Goal: Information Seeking & Learning: Learn about a topic

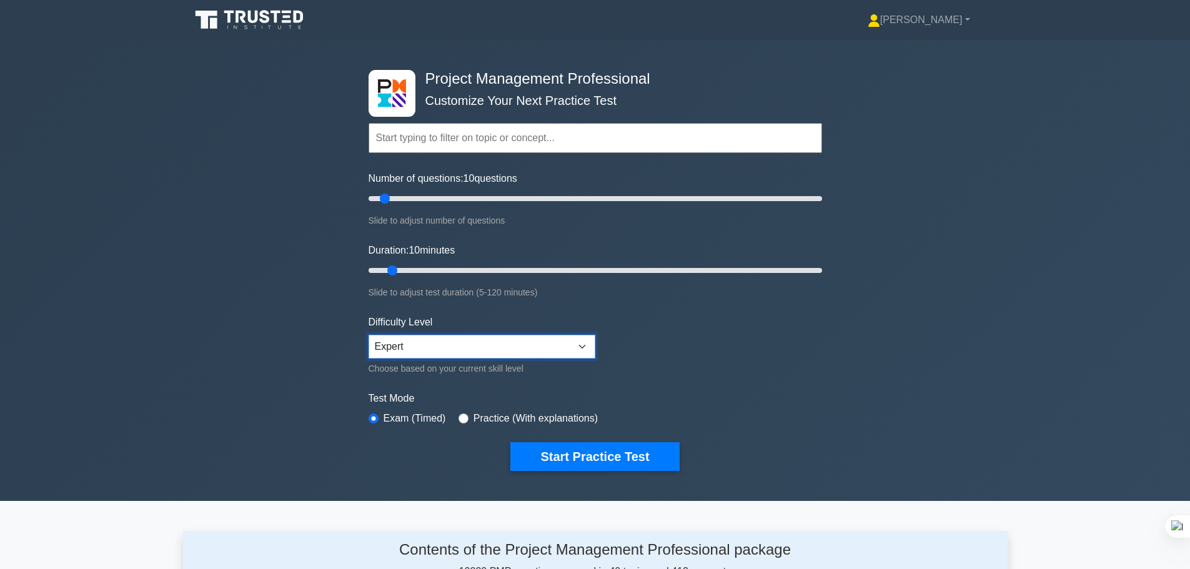
click at [578, 347] on select "Beginner Intermediate Expert" at bounding box center [482, 347] width 227 height 24
click at [459, 415] on input "radio" at bounding box center [464, 419] width 10 height 10
radio input "true"
type input "10"
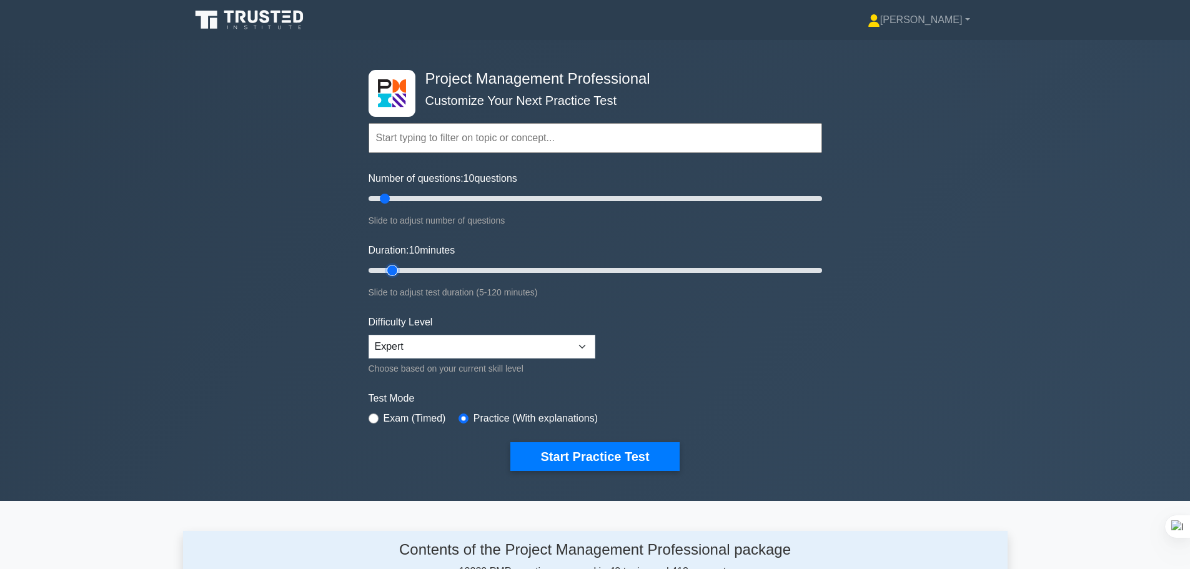
click at [398, 272] on input "Duration: 10 minutes" at bounding box center [596, 270] width 454 height 15
click at [612, 456] on button "Start Practice Test" at bounding box center [594, 456] width 169 height 29
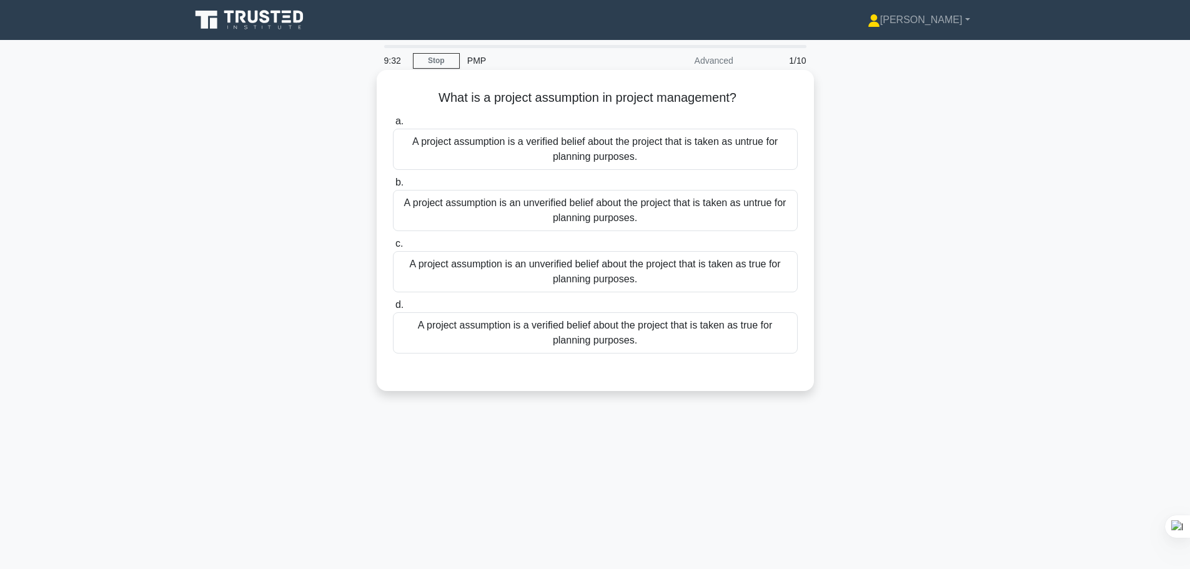
click at [695, 338] on div "A project assumption is a verified belief about the project that is taken as tr…" at bounding box center [595, 332] width 405 height 41
click at [393, 309] on input "d. A project assumption is a verified belief about the project that is taken as…" at bounding box center [393, 305] width 0 height 8
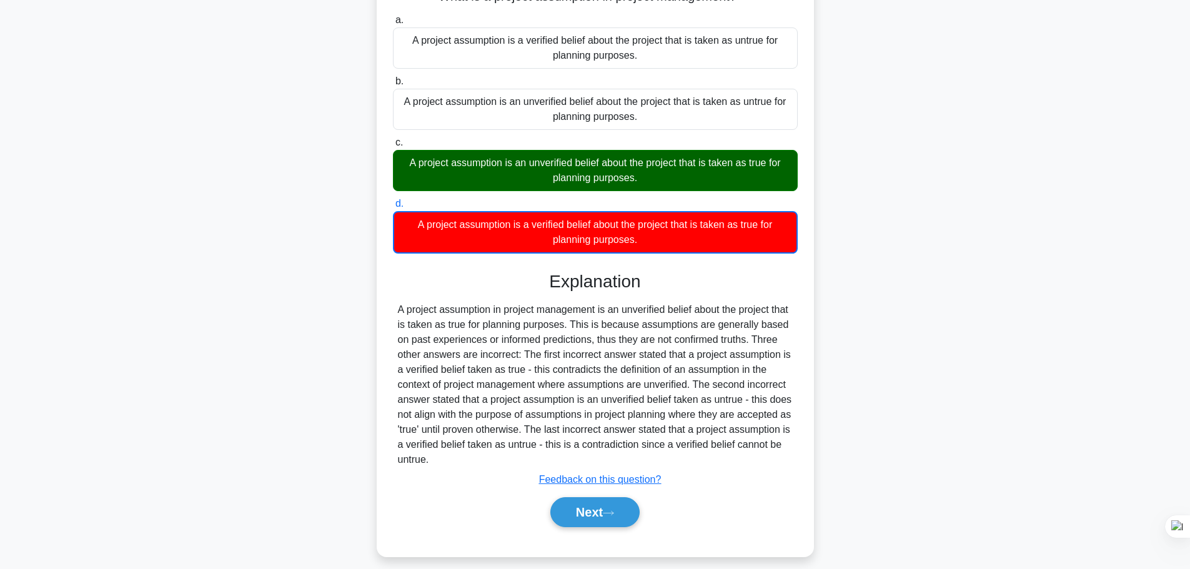
scroll to position [113, 0]
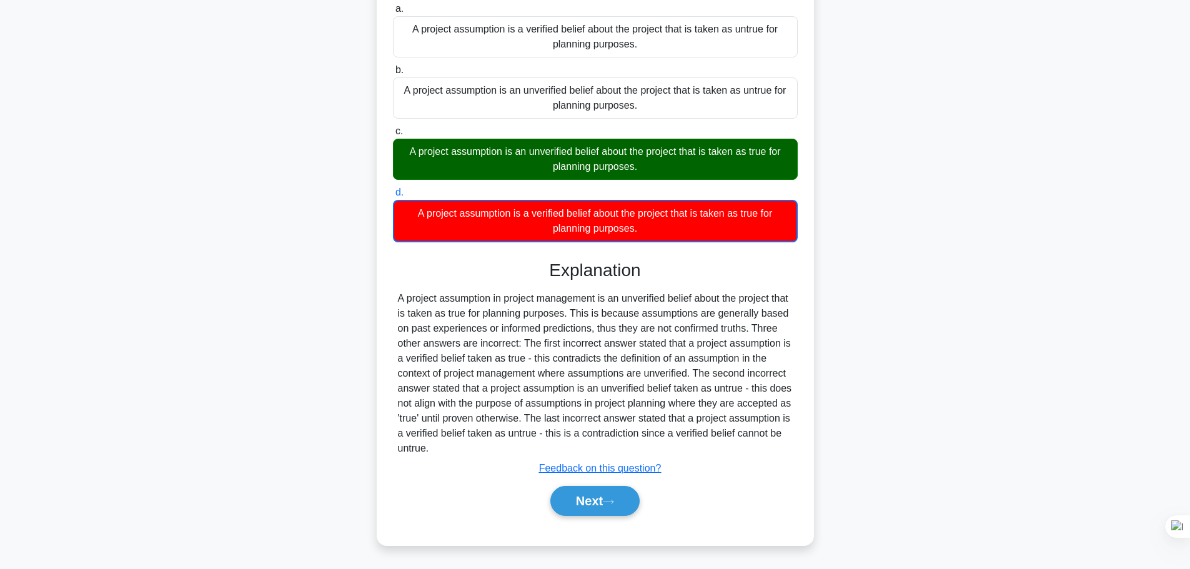
drag, startPoint x: 400, startPoint y: 297, endPoint x: 769, endPoint y: 450, distance: 399.7
click at [769, 450] on div "A project assumption in project management is an unverified belief about the pr…" at bounding box center [595, 373] width 395 height 165
click at [631, 508] on button "Next" at bounding box center [594, 501] width 89 height 30
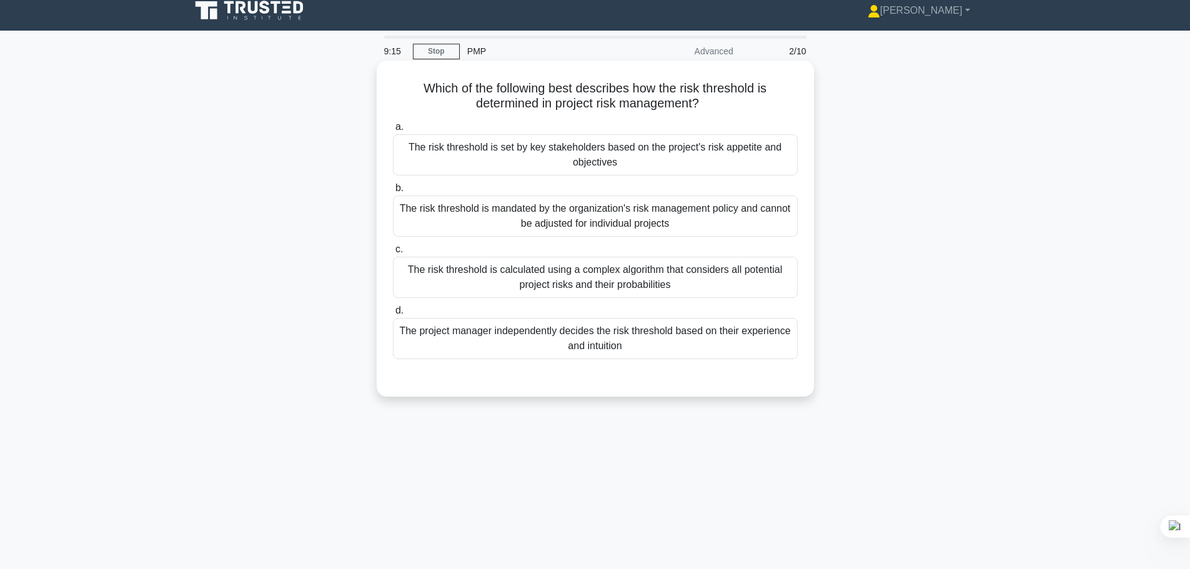
scroll to position [0, 0]
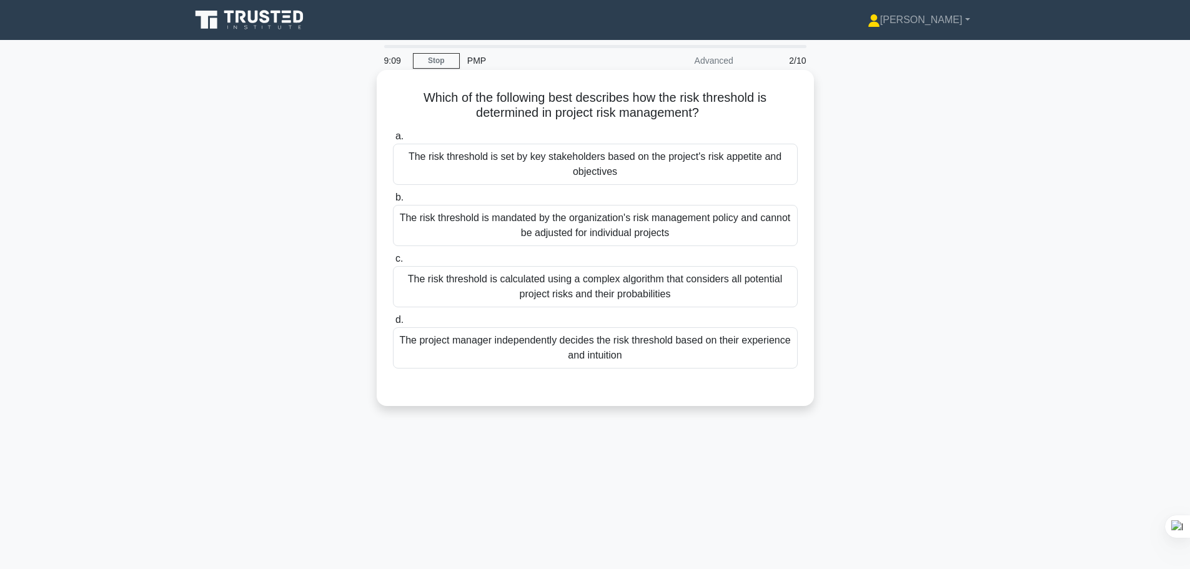
drag, startPoint x: 546, startPoint y: 112, endPoint x: 713, endPoint y: 117, distance: 167.5
click at [713, 117] on h5 "Which of the following best describes how the risk threshold is determined in p…" at bounding box center [595, 105] width 407 height 31
click at [459, 127] on div "a. The risk threshold is set by key stakeholders based on the project's risk ap…" at bounding box center [595, 248] width 420 height 245
drag, startPoint x: 709, startPoint y: 116, endPoint x: 413, endPoint y: 91, distance: 297.1
click at [413, 91] on h5 "Which of the following best describes how the risk threshold is determined in p…" at bounding box center [595, 105] width 407 height 31
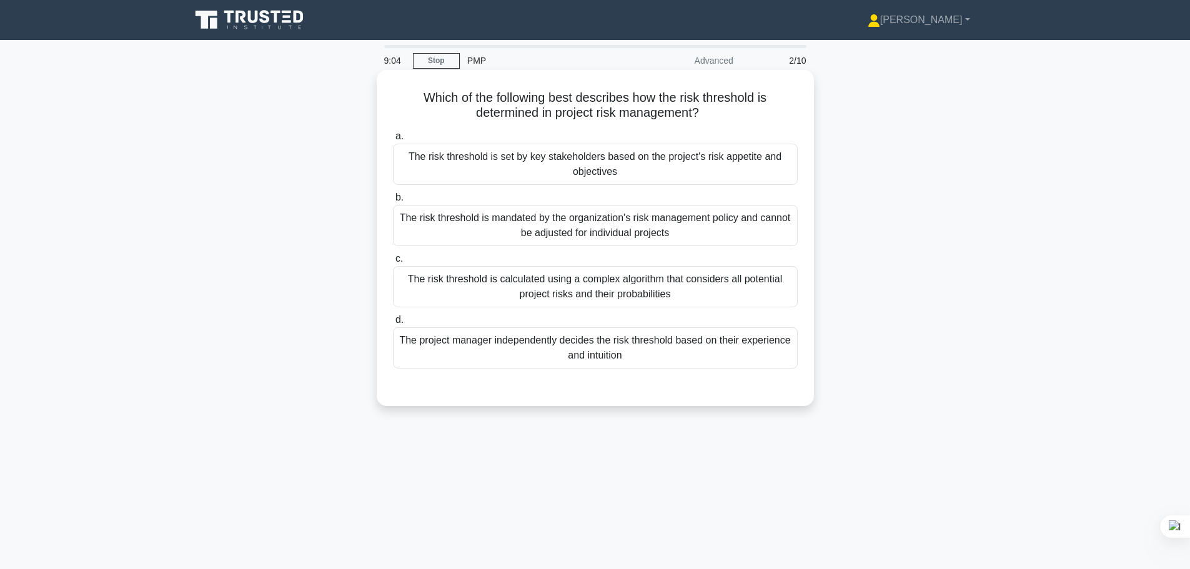
copy h5 "Which of the following best describes how the risk threshold is determined in p…"
drag, startPoint x: 577, startPoint y: 106, endPoint x: 474, endPoint y: 179, distance: 126.7
click at [474, 179] on div "The risk threshold is set by key stakeholders based on the project's risk appet…" at bounding box center [595, 164] width 405 height 41
click at [393, 141] on input "a. The risk threshold is set by key stakeholders based on the project's risk ap…" at bounding box center [393, 136] width 0 height 8
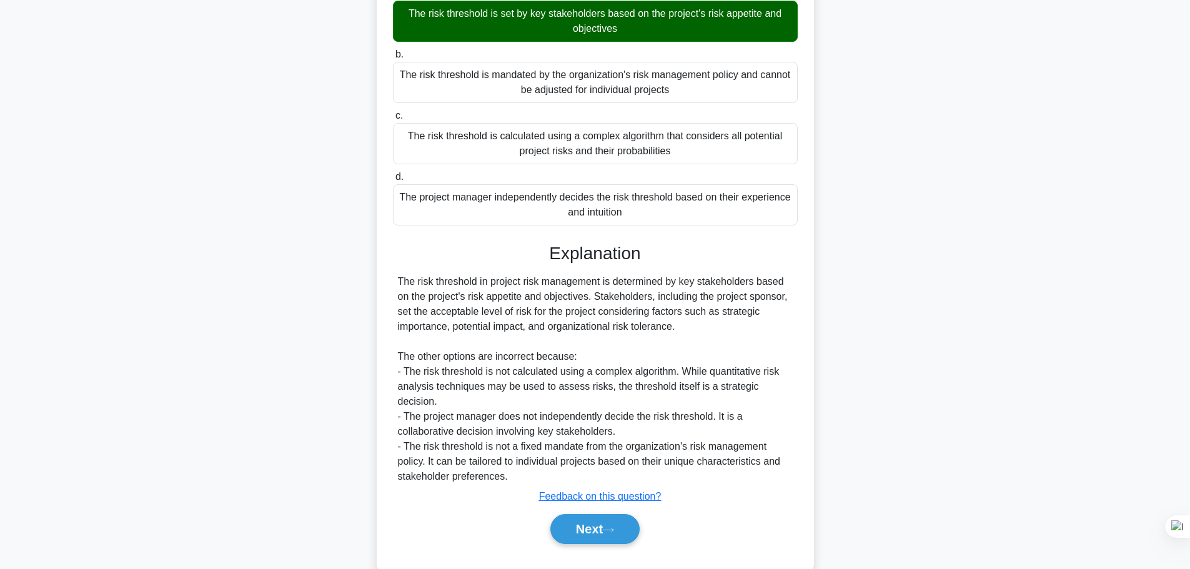
scroll to position [157, 0]
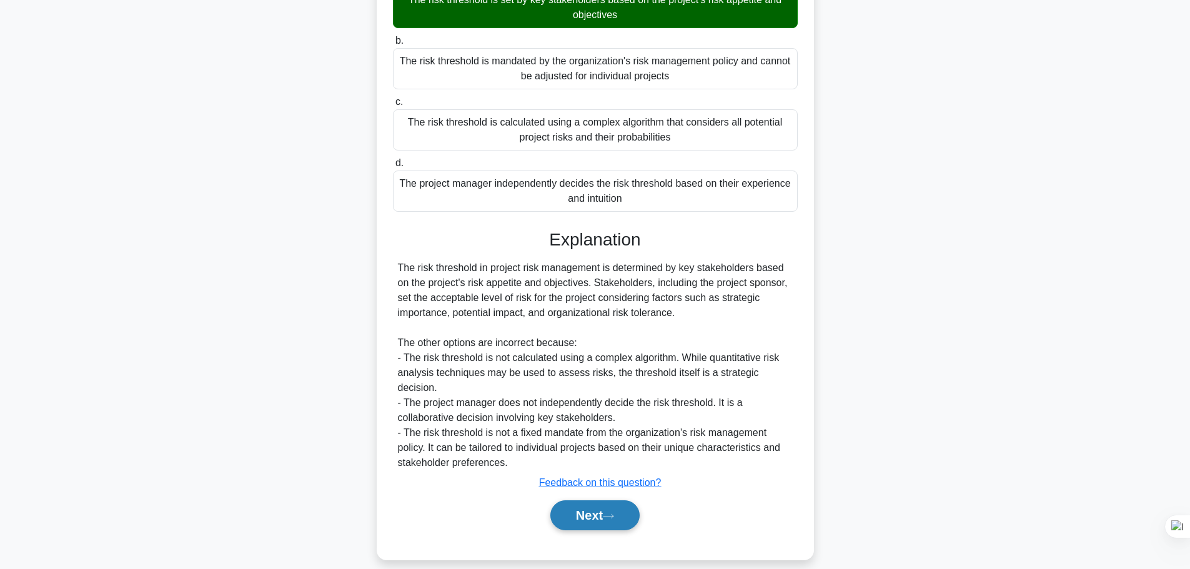
click at [630, 500] on button "Next" at bounding box center [594, 515] width 89 height 30
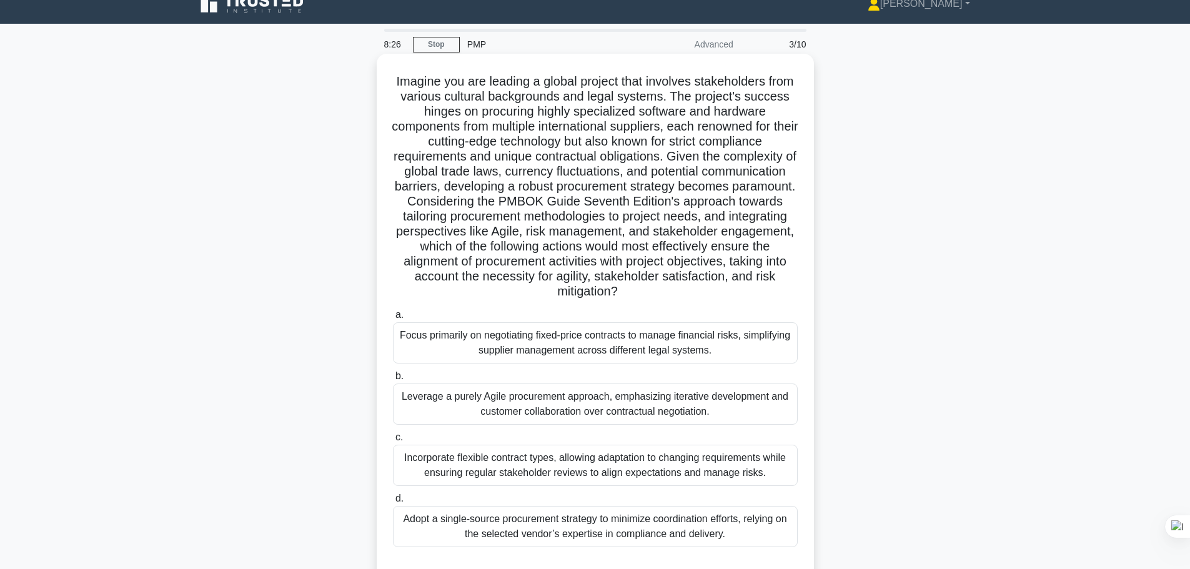
scroll to position [0, 0]
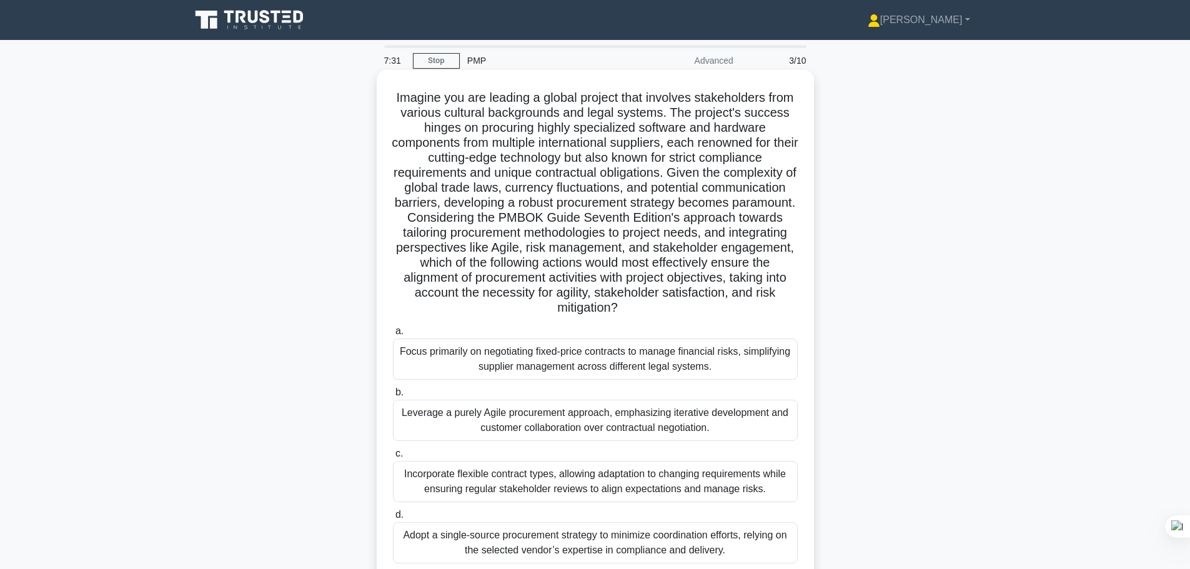
drag, startPoint x: 607, startPoint y: 250, endPoint x: 793, endPoint y: 307, distance: 194.6
click at [793, 307] on h5 "Imagine you are leading a global project that involves stakeholders from variou…" at bounding box center [595, 203] width 407 height 226
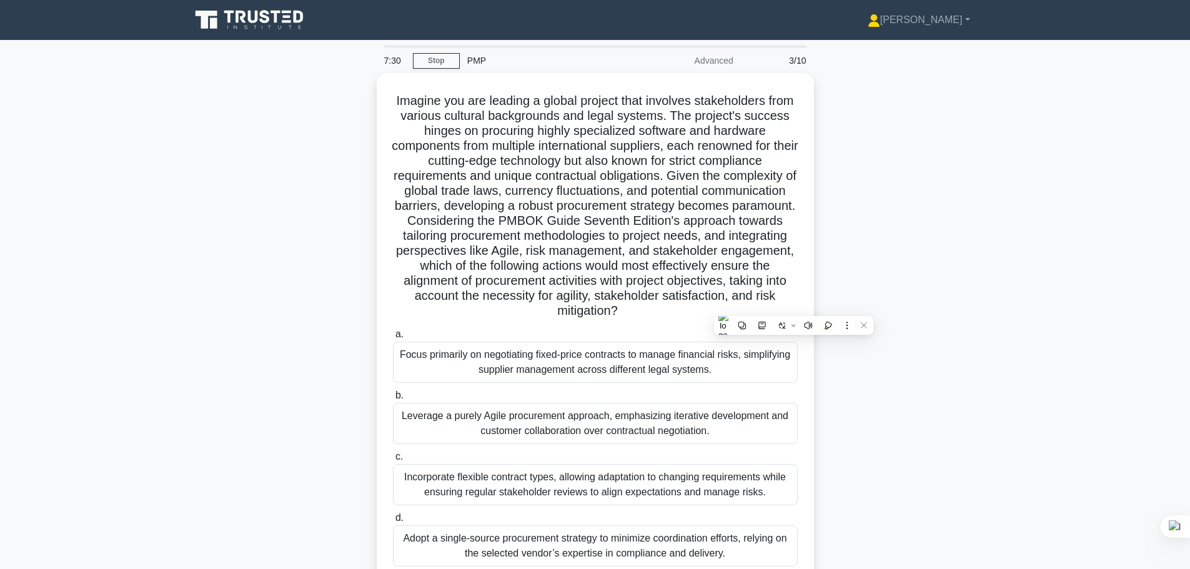
click at [252, 328] on div ".spinner_0XTQ{transform-origin:center;animation:spinner_y6GP .75s linear infini…" at bounding box center [595, 346] width 825 height 546
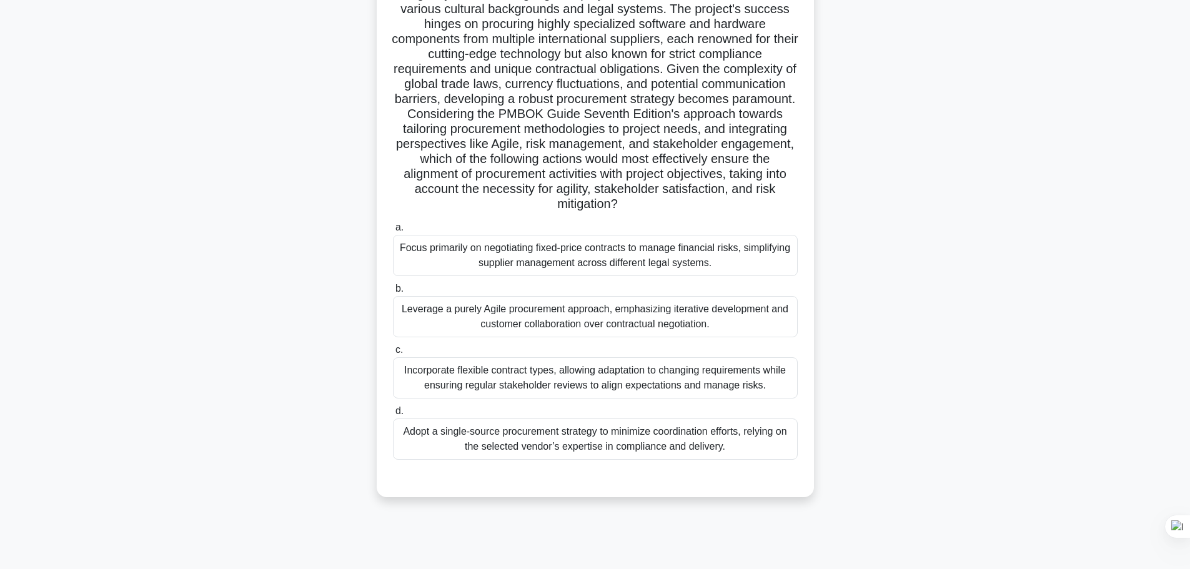
scroll to position [106, 0]
click at [572, 379] on div "Incorporate flexible contract types, allowing adaptation to changing requiremen…" at bounding box center [595, 375] width 405 height 41
click at [393, 352] on input "c. Incorporate flexible contract types, allowing adaptation to changing require…" at bounding box center [393, 348] width 0 height 8
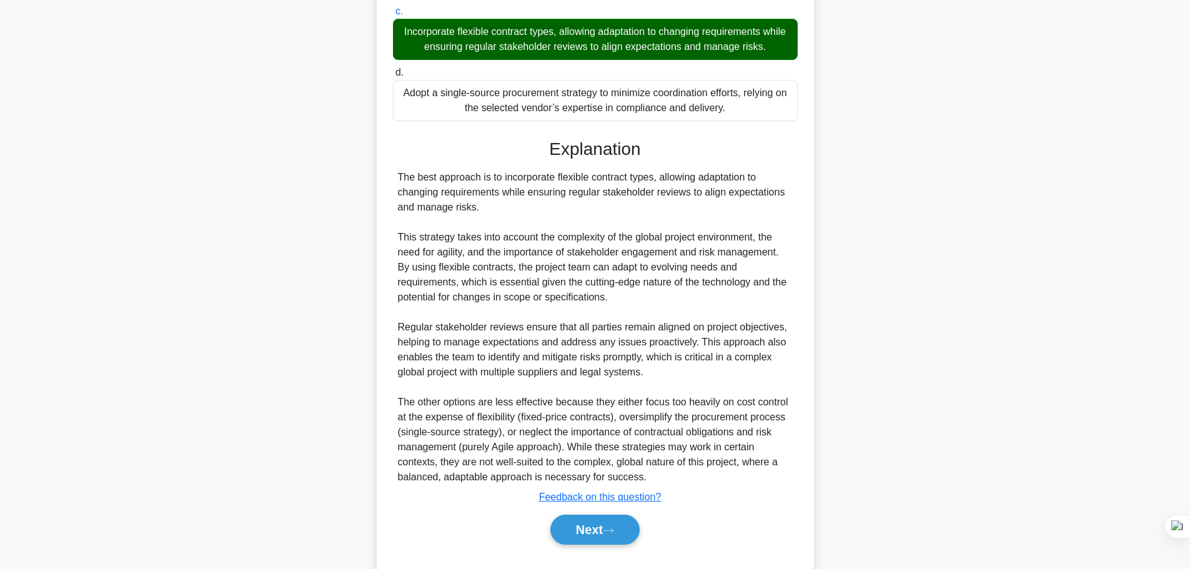
scroll to position [472, 0]
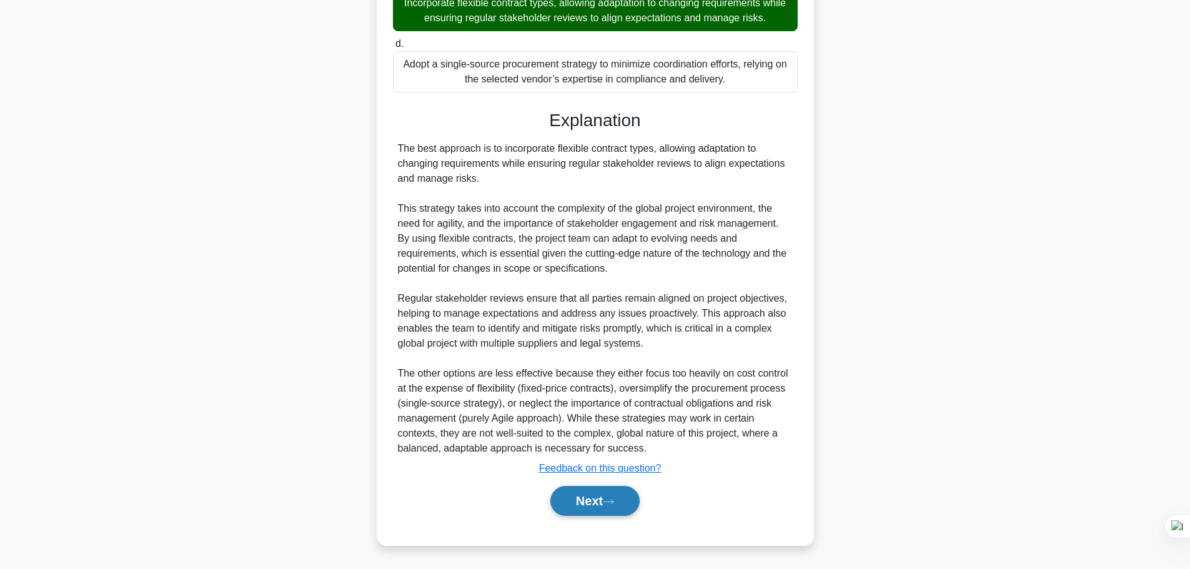
click at [614, 504] on icon at bounding box center [608, 501] width 11 height 7
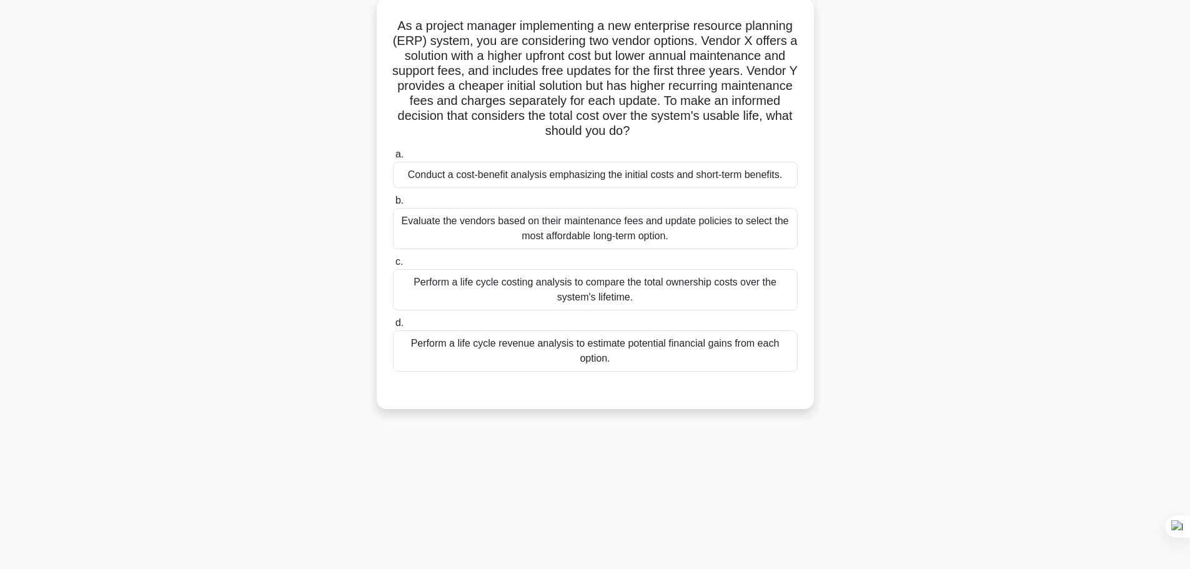
scroll to position [0, 0]
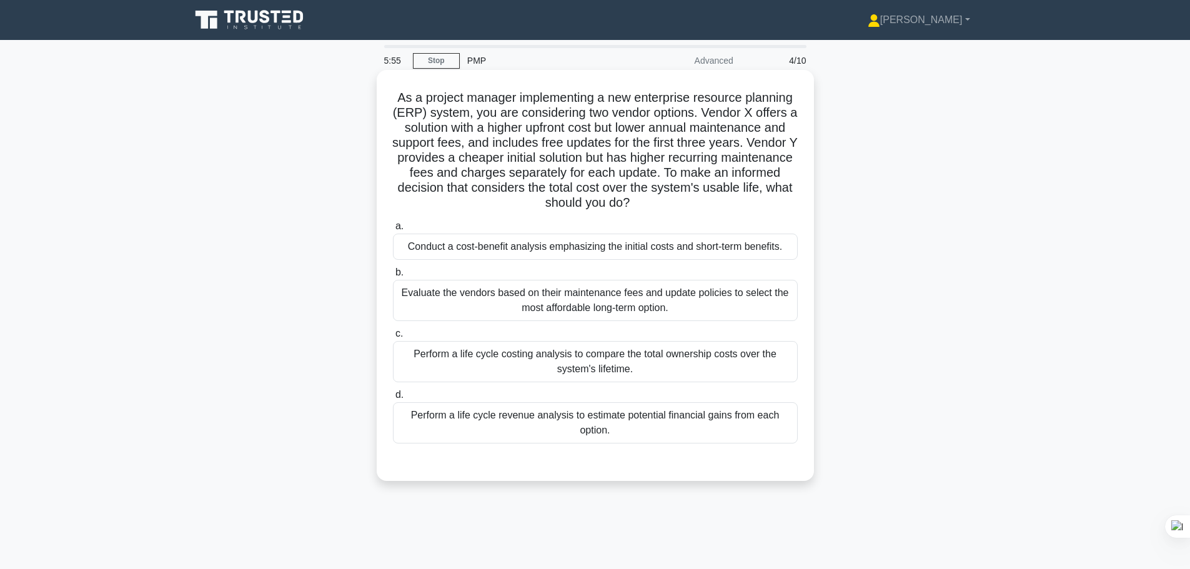
click at [671, 247] on div "Conduct a cost-benefit analysis emphasizing the initial costs and short-term be…" at bounding box center [595, 247] width 405 height 26
click at [393, 231] on input "a. Conduct a cost-benefit analysis emphasizing the initial costs and short-term…" at bounding box center [393, 226] width 0 height 8
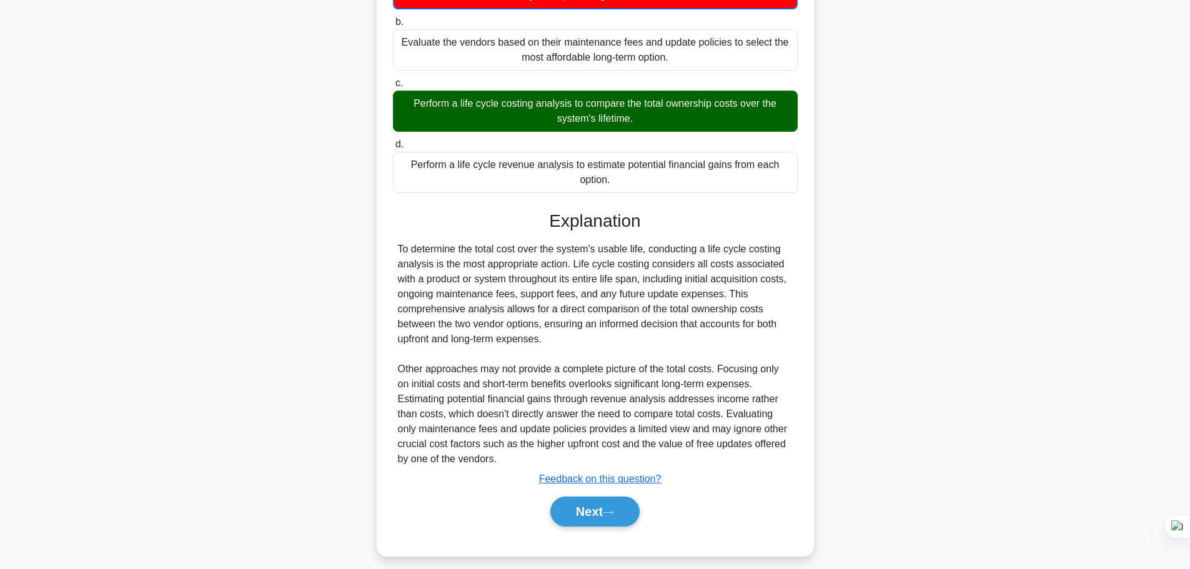
scroll to position [263, 0]
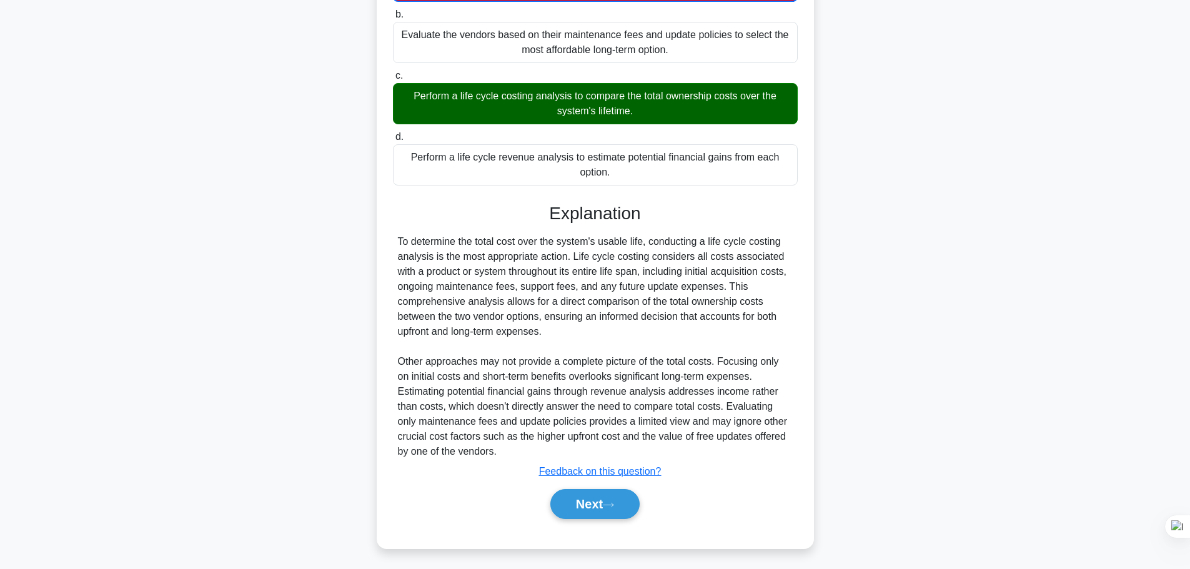
drag, startPoint x: 615, startPoint y: 507, endPoint x: 910, endPoint y: 482, distance: 295.9
click at [615, 506] on button "Next" at bounding box center [594, 504] width 89 height 30
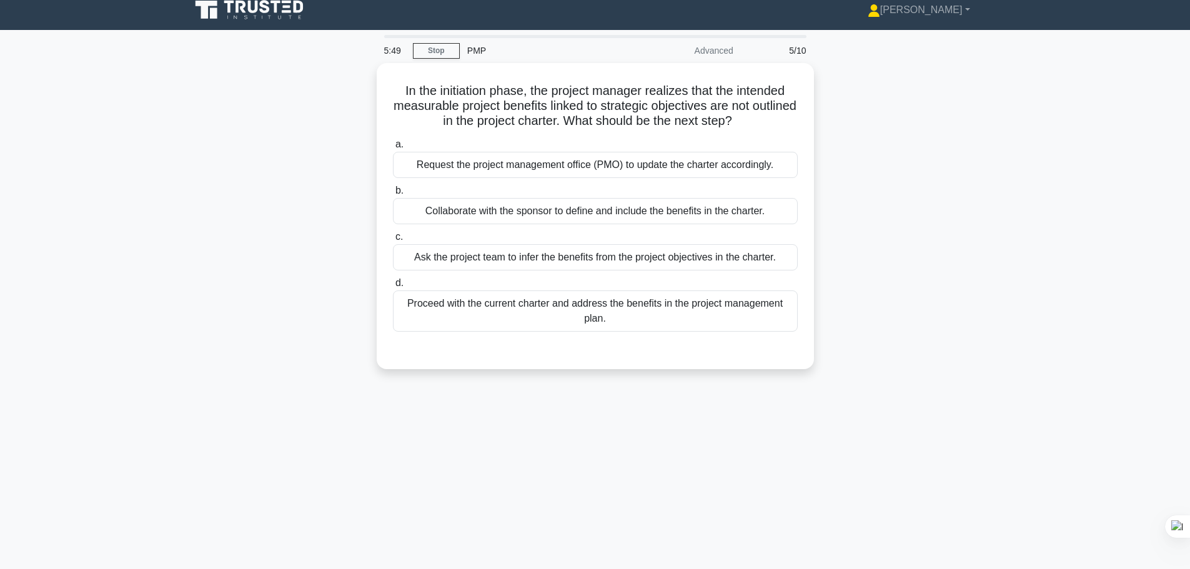
scroll to position [0, 0]
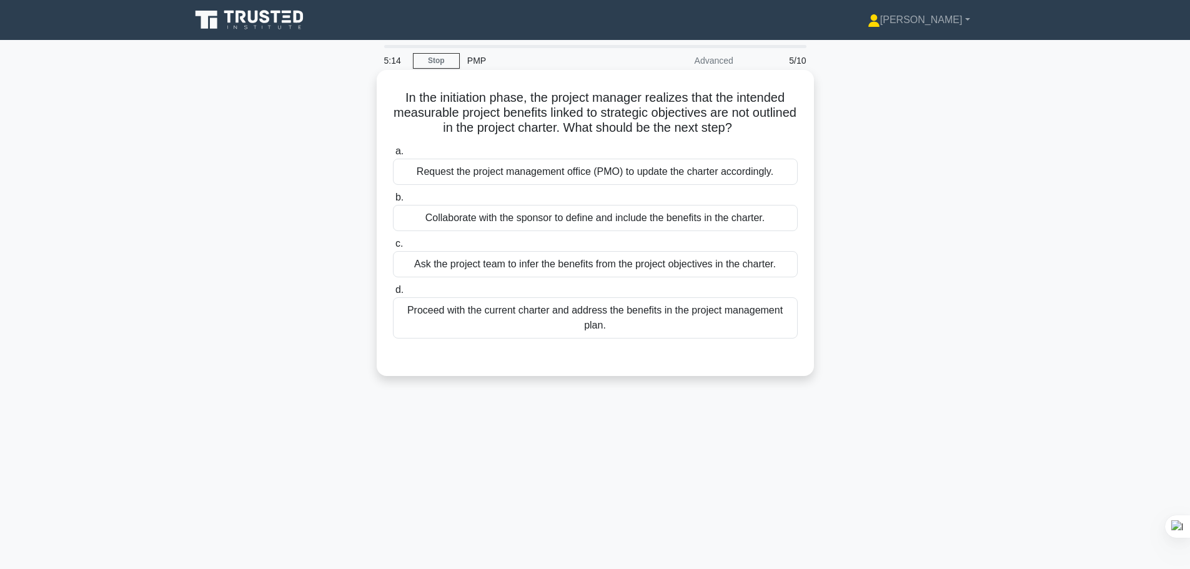
click at [618, 217] on div "Collaborate with the sponsor to define and include the benefits in the charter." at bounding box center [595, 218] width 405 height 26
click at [393, 202] on input "b. Collaborate with the sponsor to define and include the benefits in the chart…" at bounding box center [393, 198] width 0 height 8
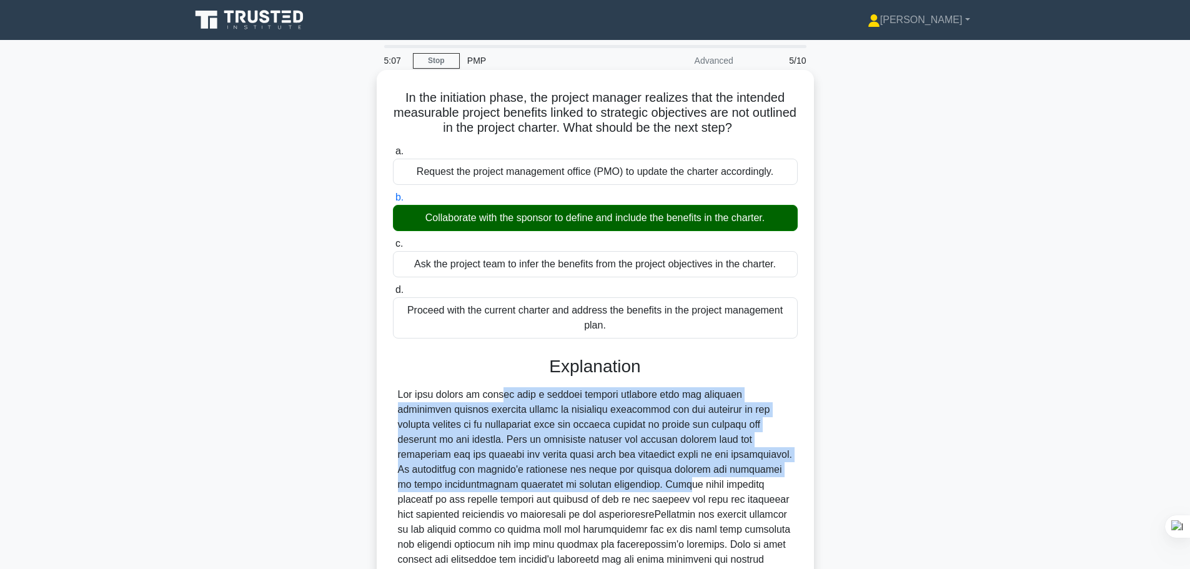
drag, startPoint x: 428, startPoint y: 397, endPoint x: 787, endPoint y: 470, distance: 366.7
click at [787, 473] on div at bounding box center [595, 537] width 395 height 300
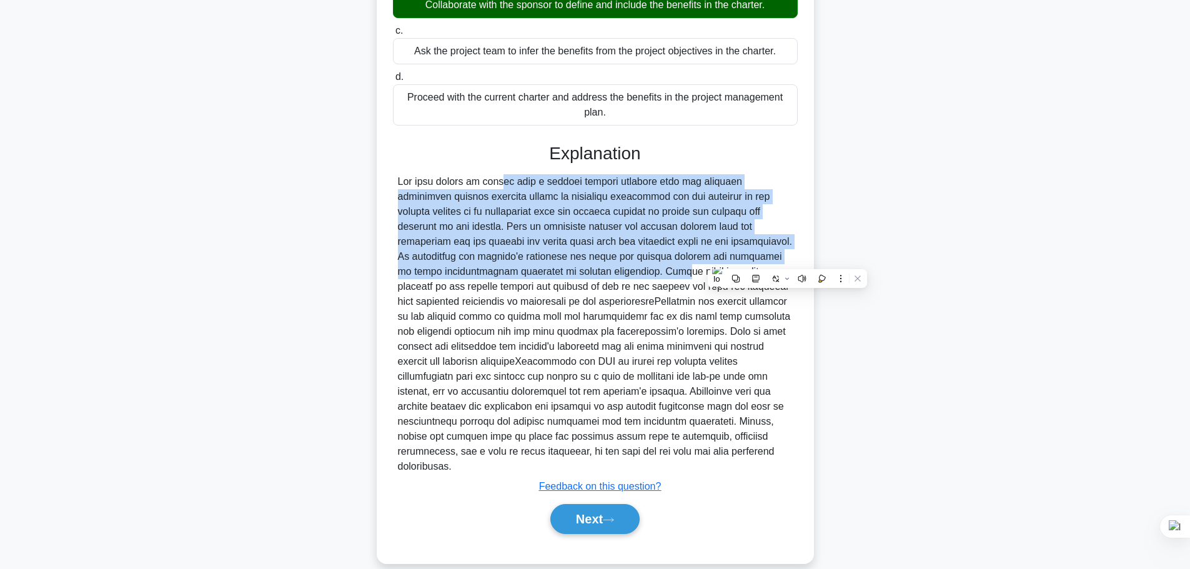
scroll to position [217, 0]
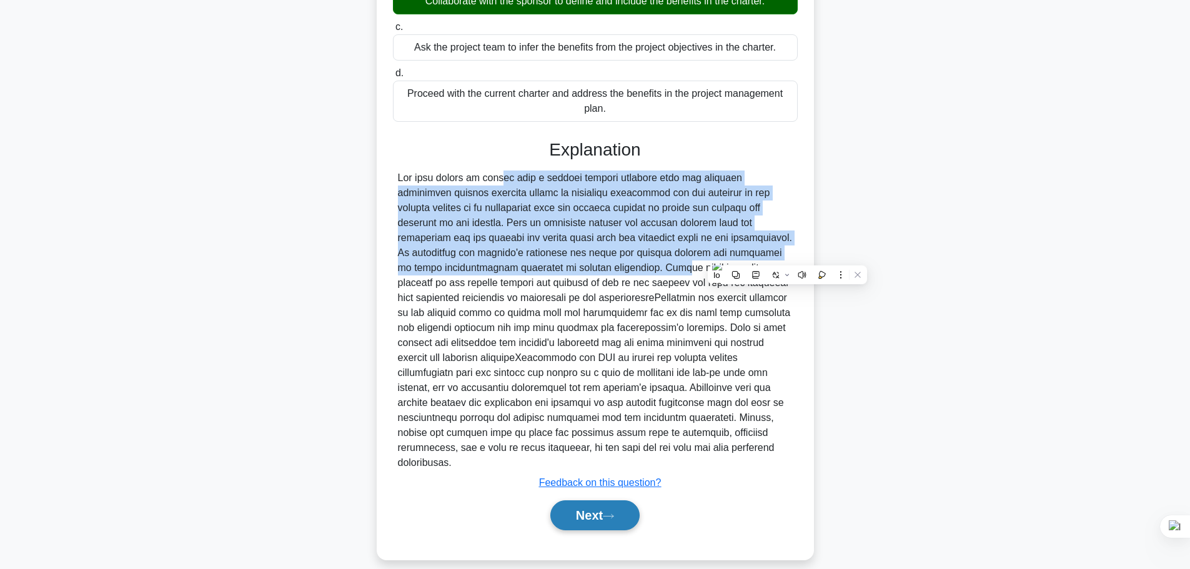
click at [627, 500] on button "Next" at bounding box center [594, 515] width 89 height 30
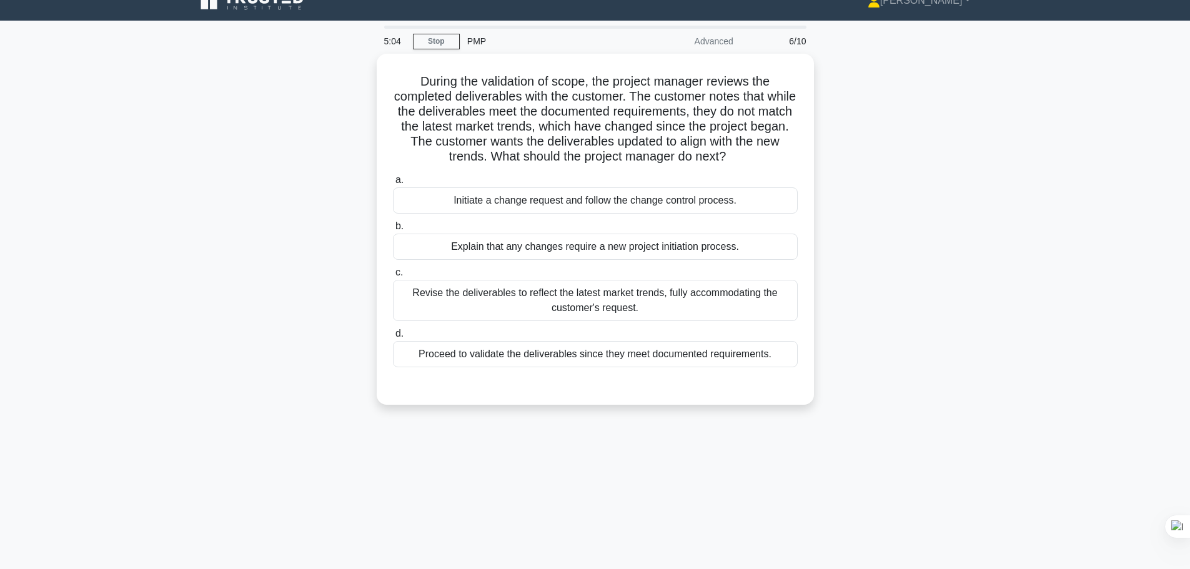
scroll to position [0, 0]
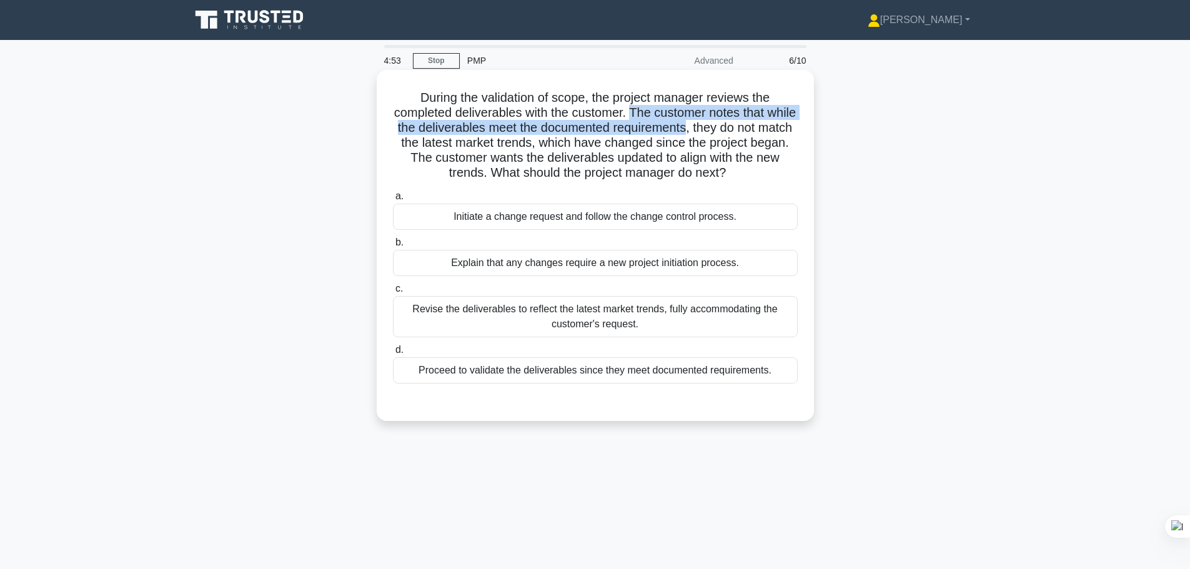
drag, startPoint x: 650, startPoint y: 112, endPoint x: 723, endPoint y: 129, distance: 75.6
click at [723, 129] on h5 "During the validation of scope, the project manager reviews the completed deliv…" at bounding box center [595, 135] width 407 height 91
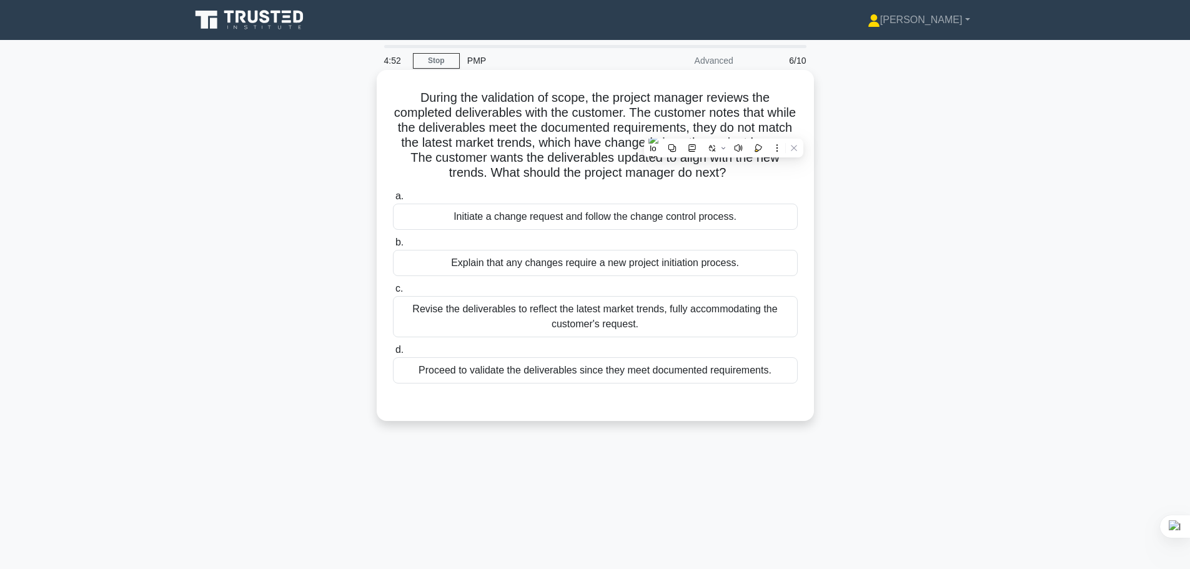
click at [745, 130] on h5 "During the validation of scope, the project manager reviews the completed deliv…" at bounding box center [595, 135] width 407 height 91
click at [665, 318] on div "Revise the deliverables to reflect the latest market trends, fully accommodatin…" at bounding box center [595, 316] width 405 height 41
click at [393, 293] on input "c. Revise the deliverables to reflect the latest market trends, fully accommoda…" at bounding box center [393, 289] width 0 height 8
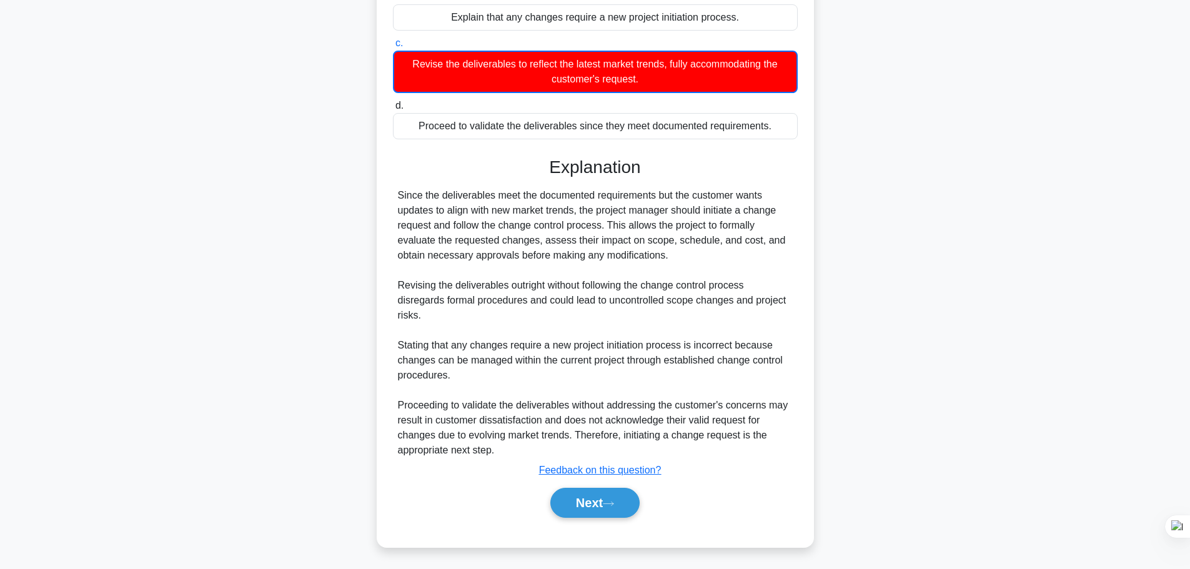
scroll to position [248, 0]
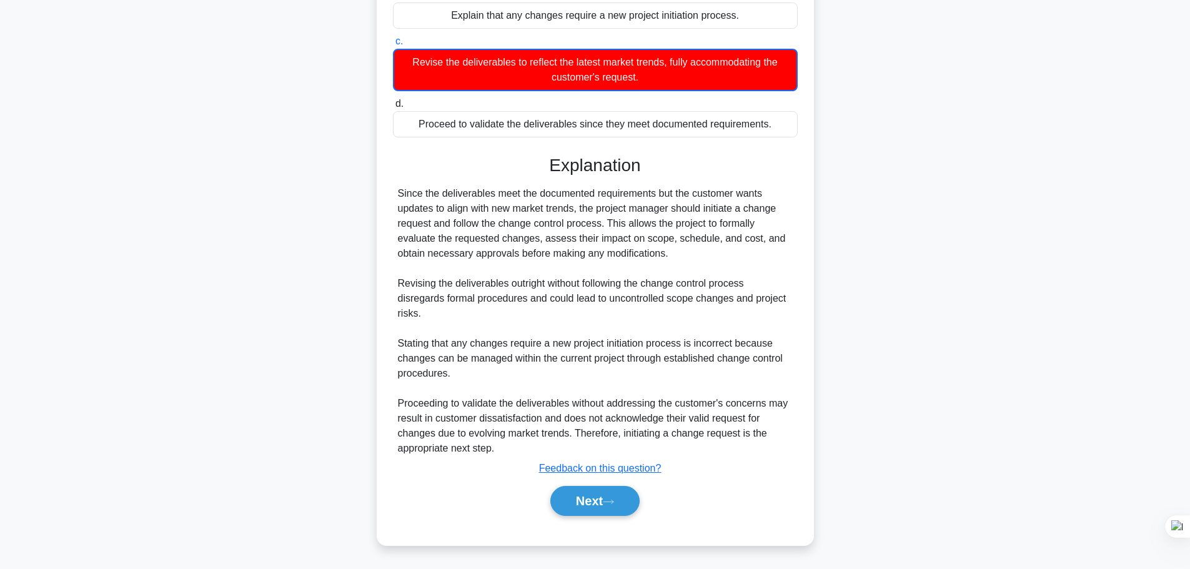
click at [613, 505] on button "Next" at bounding box center [594, 501] width 89 height 30
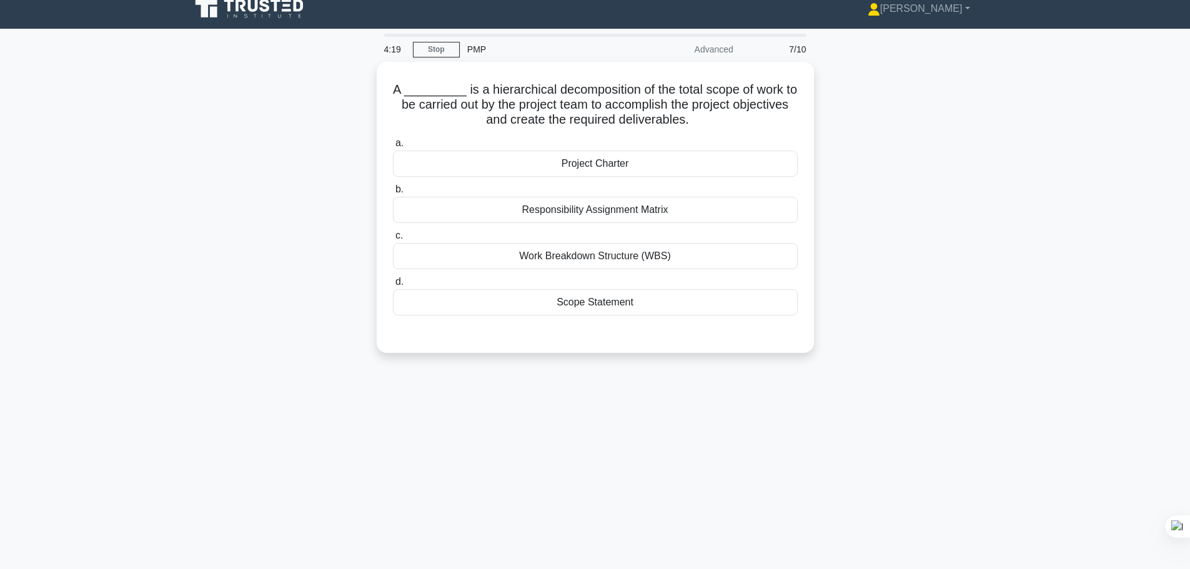
scroll to position [0, 0]
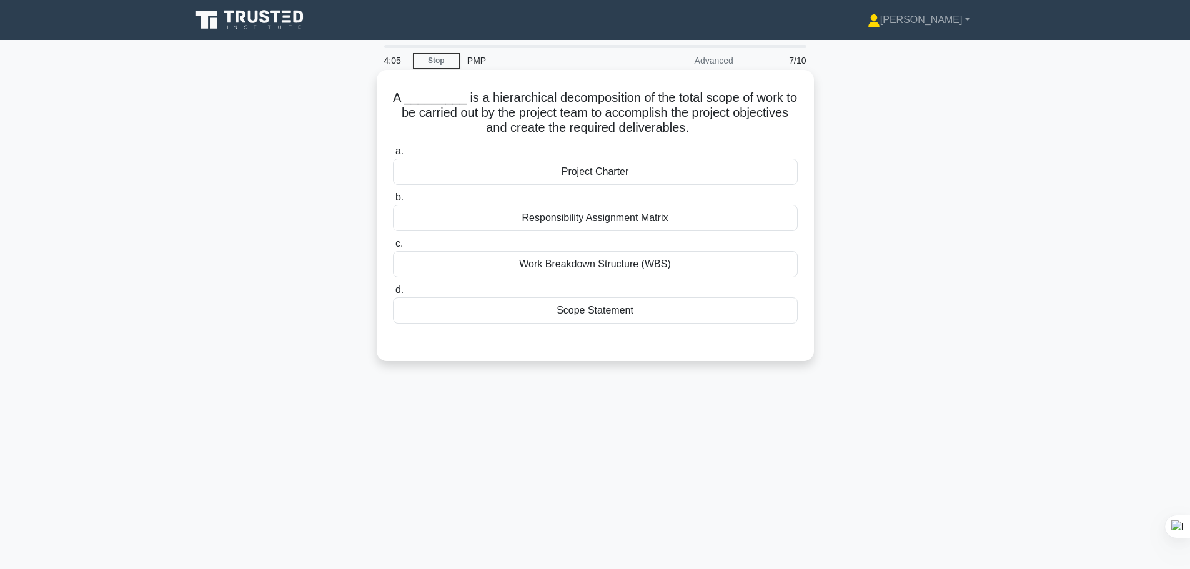
click at [563, 270] on div "Work Breakdown Structure (WBS)" at bounding box center [595, 264] width 405 height 26
click at [393, 248] on input "c. Work Breakdown Structure (WBS)" at bounding box center [393, 244] width 0 height 8
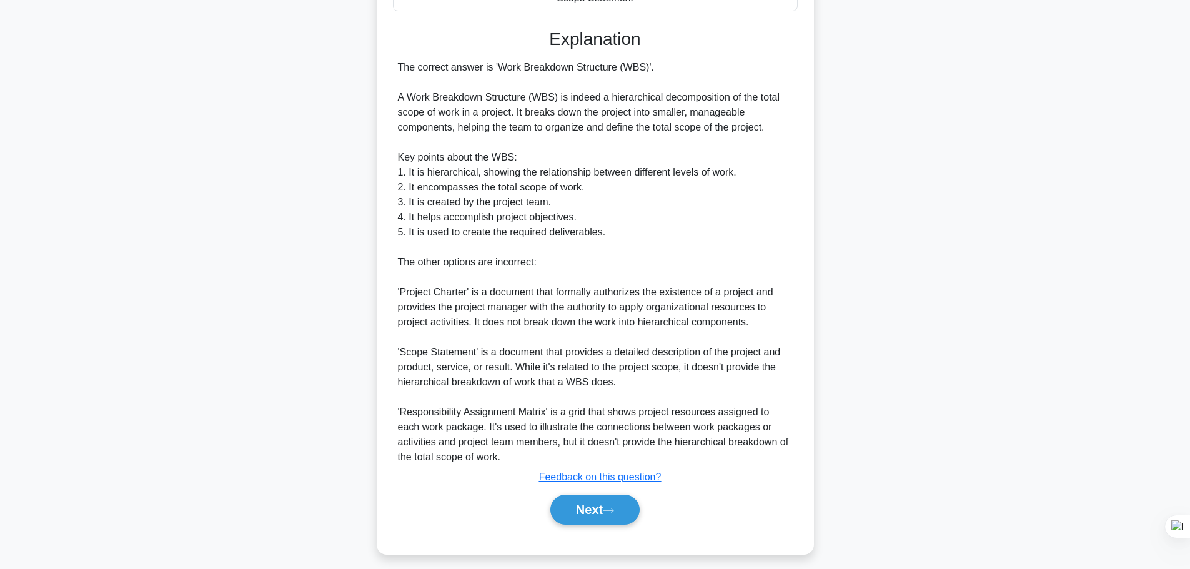
scroll to position [322, 0]
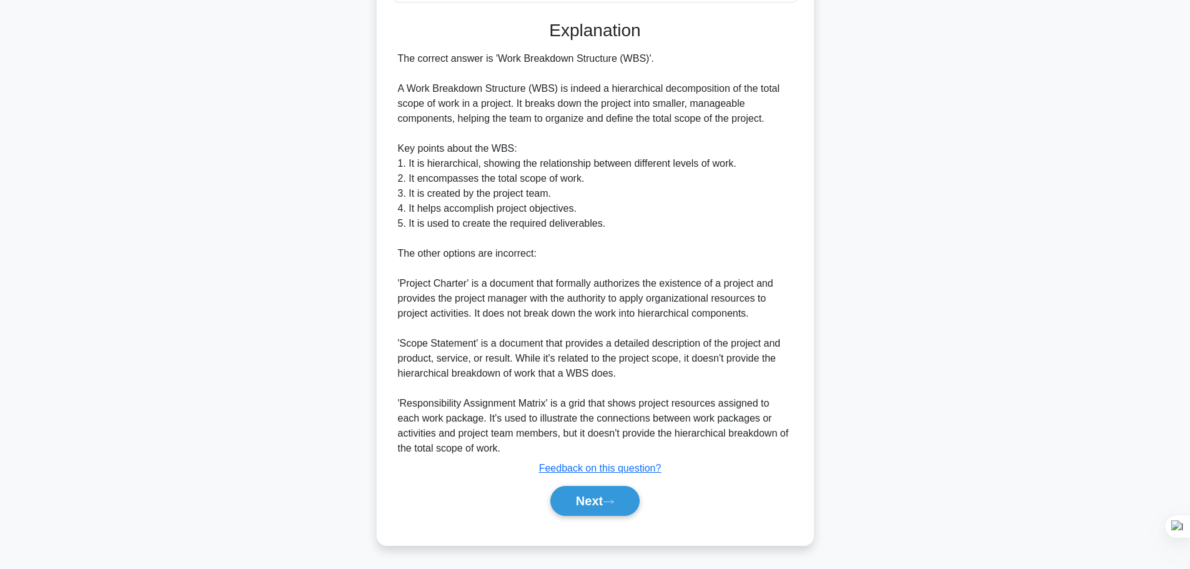
drag, startPoint x: 620, startPoint y: 500, endPoint x: 697, endPoint y: 464, distance: 85.5
click at [620, 500] on button "Next" at bounding box center [594, 501] width 89 height 30
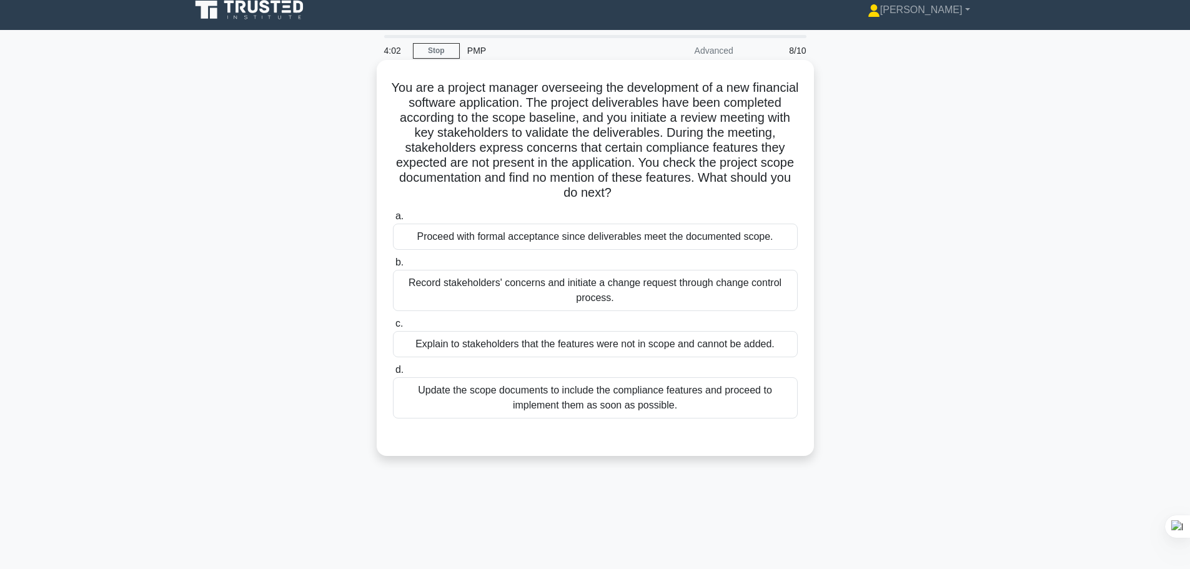
scroll to position [0, 0]
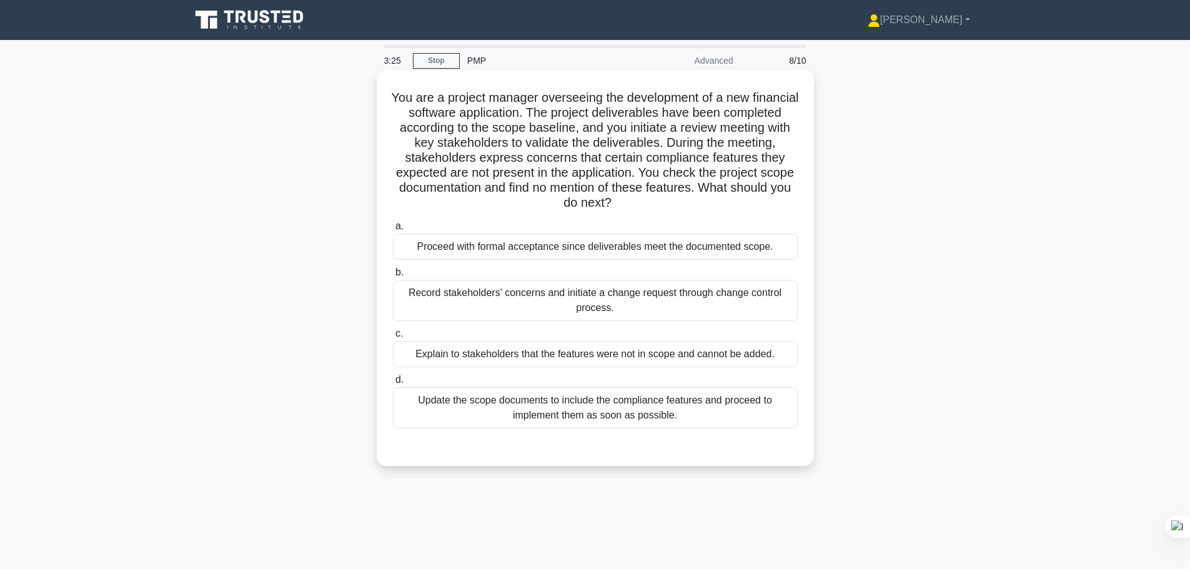
click at [553, 303] on div "Record stakeholders' concerns and initiate a change request through change cont…" at bounding box center [595, 300] width 405 height 41
click at [393, 277] on input "b. Record stakeholders' concerns and initiate a change request through change c…" at bounding box center [393, 273] width 0 height 8
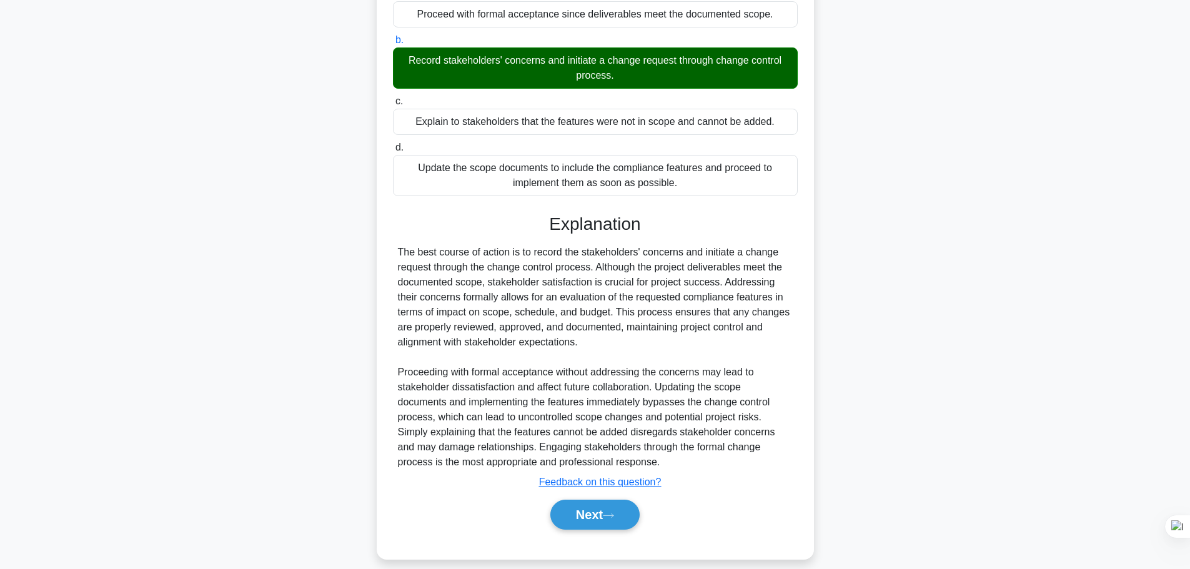
scroll to position [247, 0]
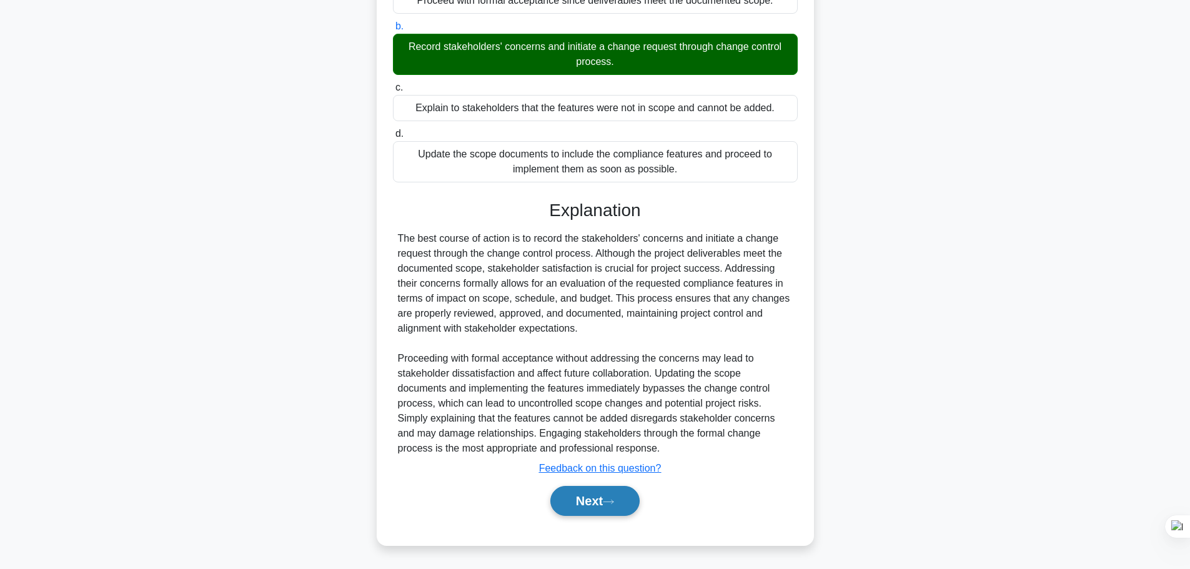
click at [606, 508] on button "Next" at bounding box center [594, 501] width 89 height 30
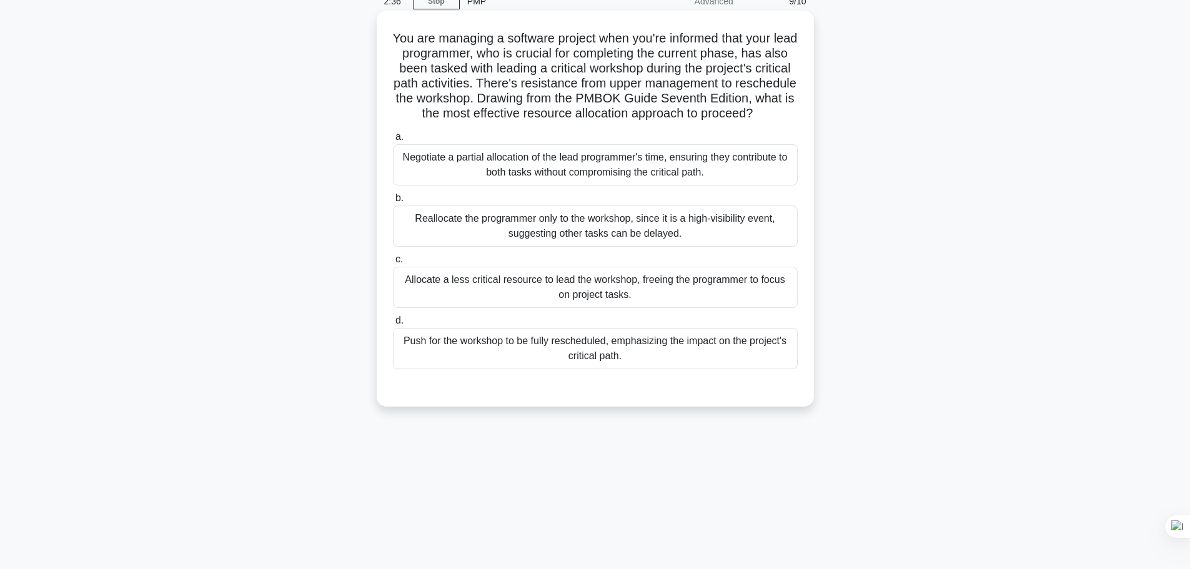
scroll to position [62, 0]
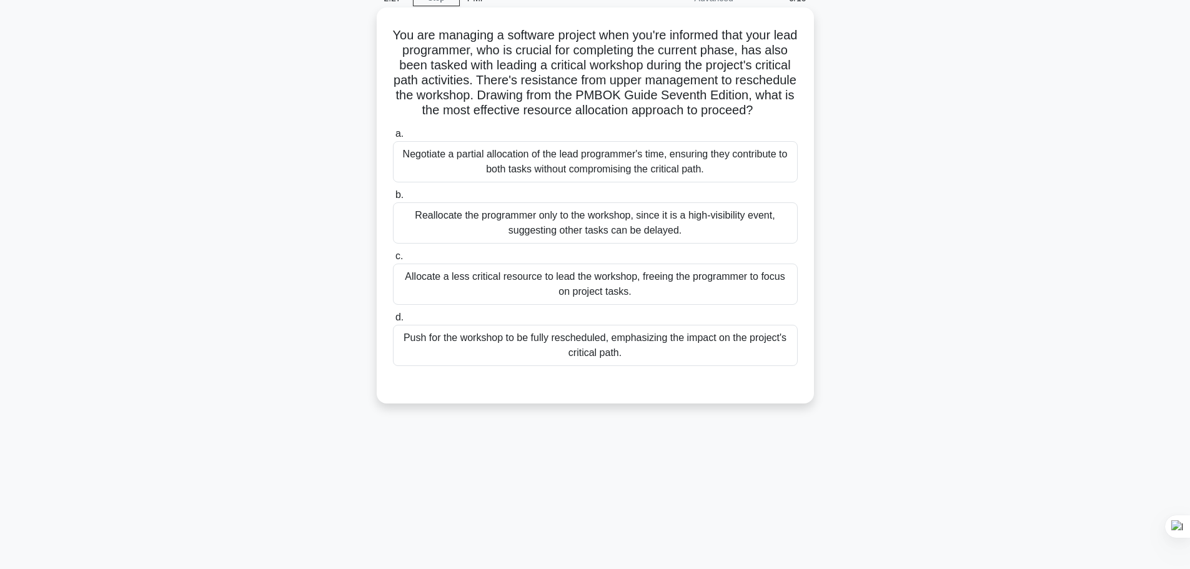
click at [634, 362] on div "Push for the workshop to be fully rescheduled, emphasizing the impact on the pr…" at bounding box center [595, 345] width 405 height 41
click at [393, 322] on input "d. Push for the workshop to be fully rescheduled, emphasizing the impact on the…" at bounding box center [393, 318] width 0 height 8
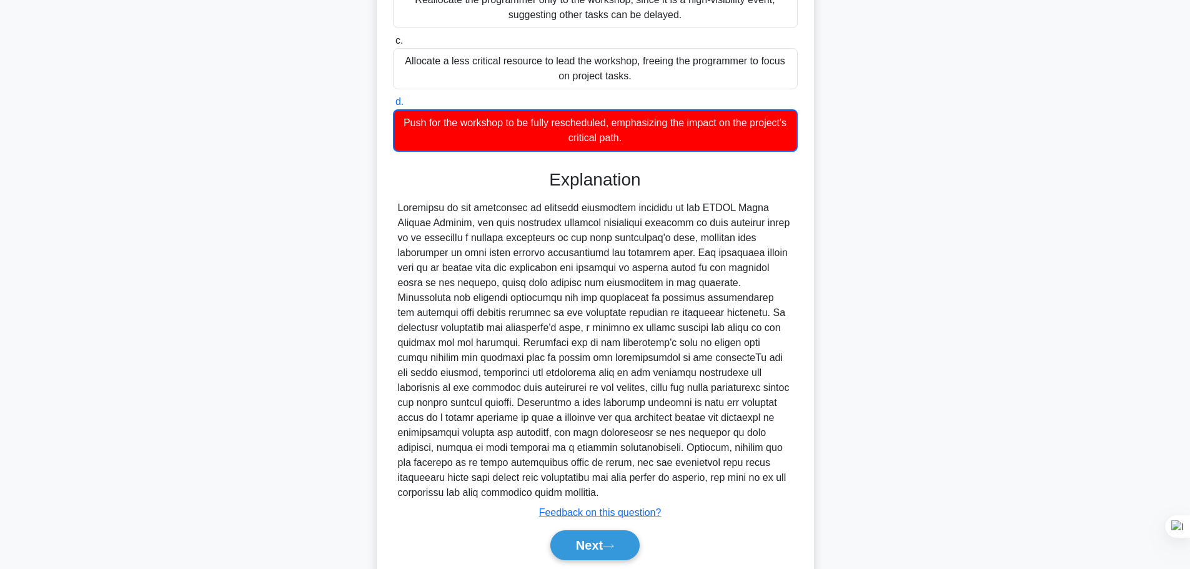
scroll to position [323, 0]
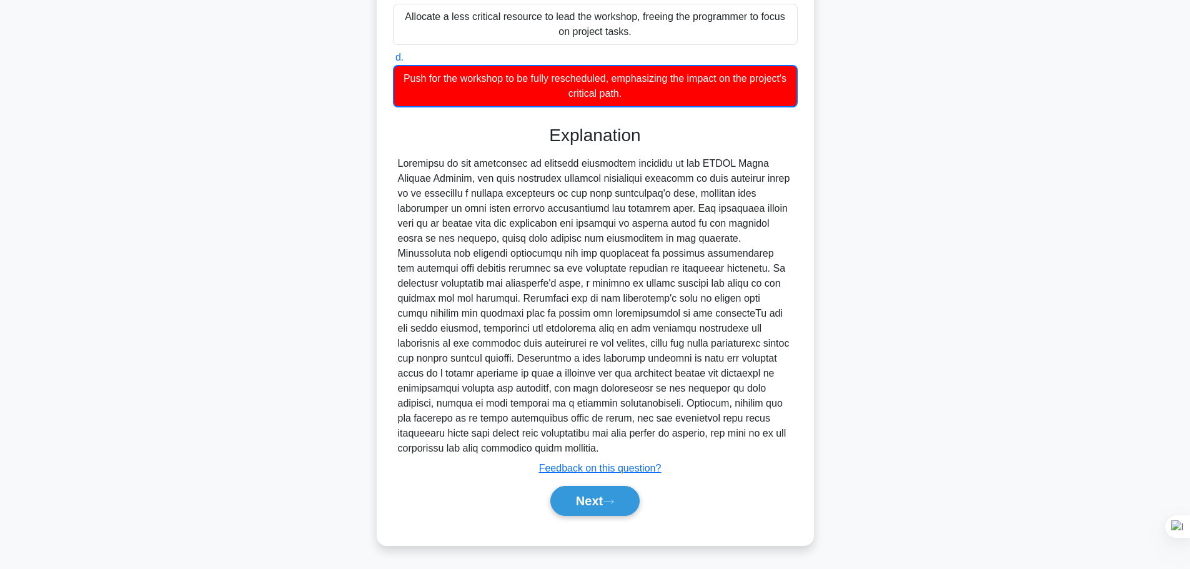
drag, startPoint x: 634, startPoint y: 503, endPoint x: 701, endPoint y: 382, distance: 138.4
click at [633, 503] on button "Next" at bounding box center [594, 501] width 89 height 30
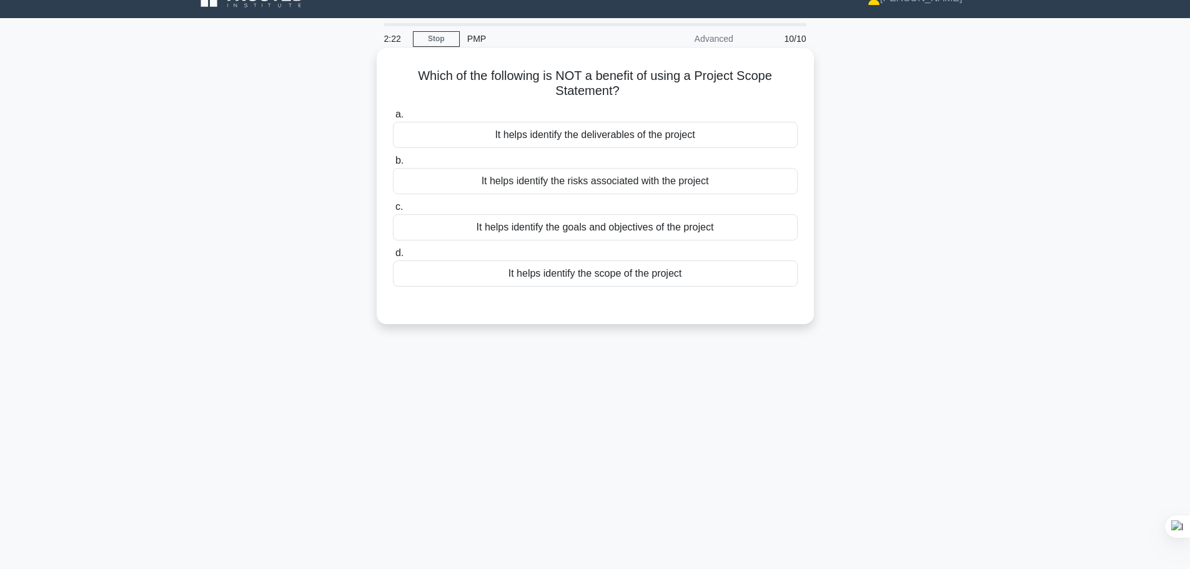
scroll to position [0, 0]
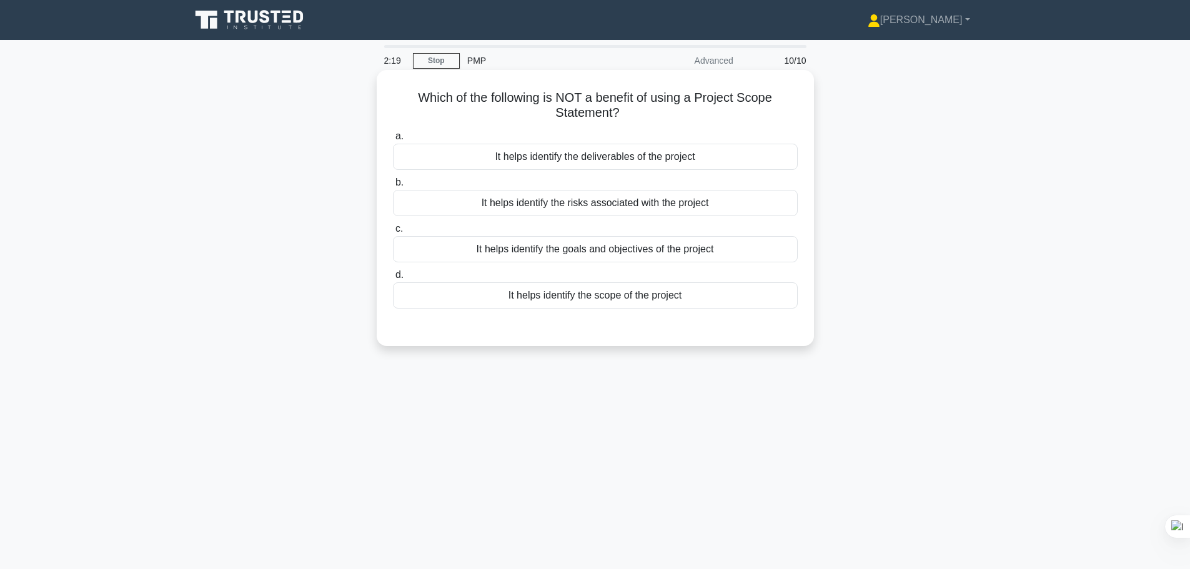
drag, startPoint x: 550, startPoint y: 97, endPoint x: 784, endPoint y: 112, distance: 234.1
click at [784, 112] on h5 "Which of the following is NOT a benefit of using a Project Scope Statement? .sp…" at bounding box center [595, 105] width 407 height 31
click at [684, 113] on h5 "Which of the following is NOT a benefit of using a Project Scope Statement? .sp…" at bounding box center [595, 105] width 407 height 31
drag, startPoint x: 540, startPoint y: 97, endPoint x: 640, endPoint y: 97, distance: 99.9
click at [640, 97] on h5 "Which of the following is NOT a benefit of using a Project Scope Statement? .sp…" at bounding box center [595, 105] width 407 height 31
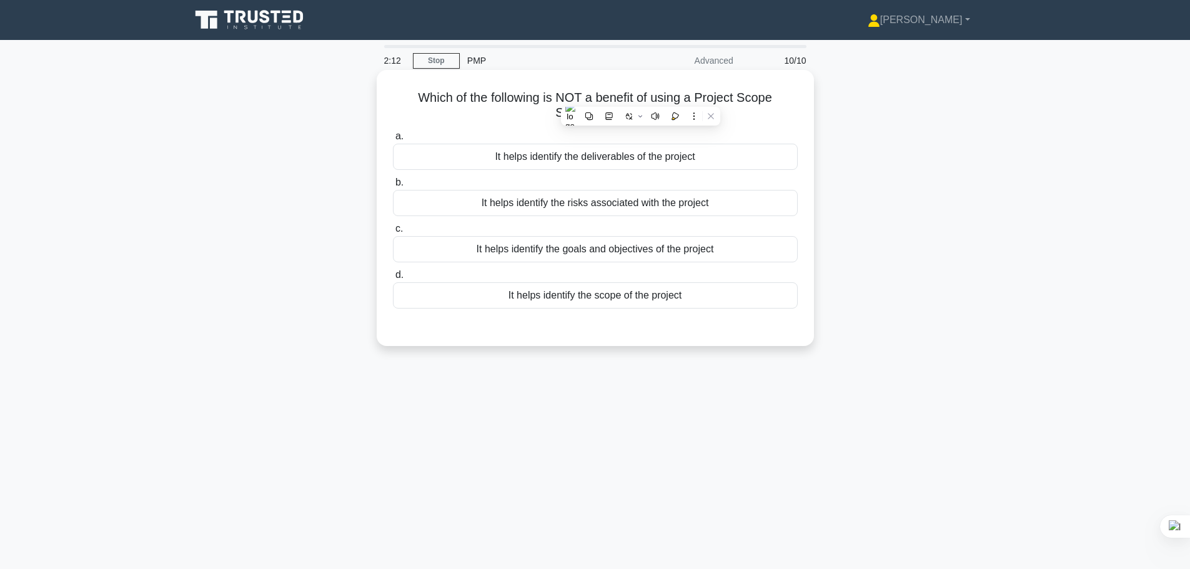
click at [464, 114] on h5 "Which of the following is NOT a benefit of using a Project Scope Statement? .sp…" at bounding box center [595, 105] width 407 height 31
drag, startPoint x: 558, startPoint y: 97, endPoint x: 638, endPoint y: 99, distance: 80.6
click at [638, 99] on h5 "Which of the following is NOT a benefit of using a Project Scope Statement? .sp…" at bounding box center [595, 105] width 407 height 31
click at [770, 127] on div "a. It helps identify the deliverables of the project b. It helps identify the r…" at bounding box center [595, 218] width 420 height 185
click at [592, 204] on div "It helps identify the risks associated with the project" at bounding box center [595, 203] width 405 height 26
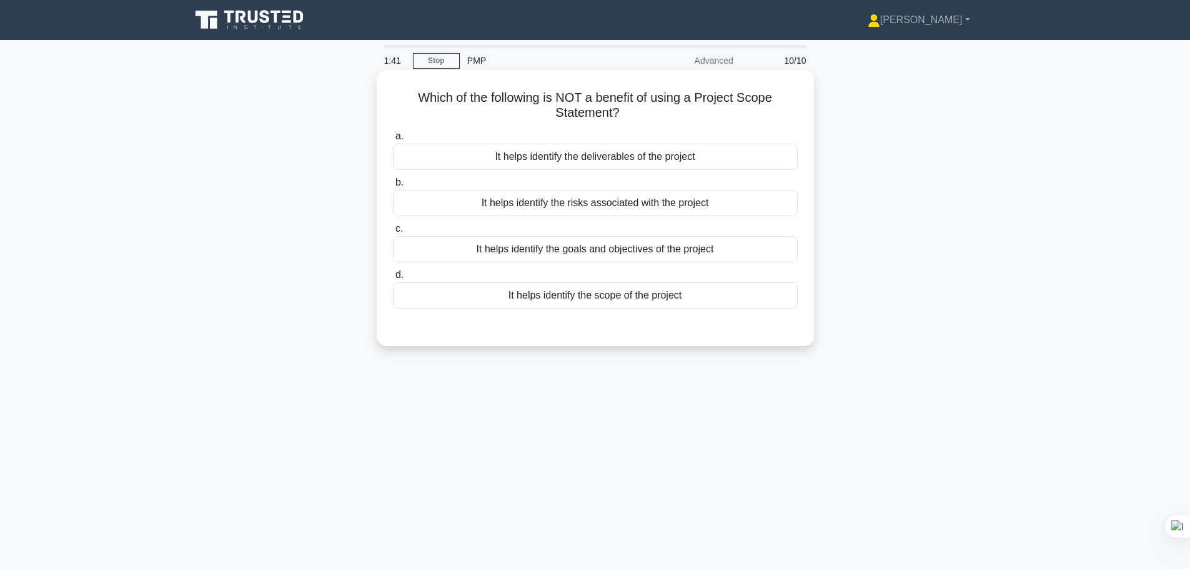
click at [393, 187] on input "b. It helps identify the risks associated with the project" at bounding box center [393, 183] width 0 height 8
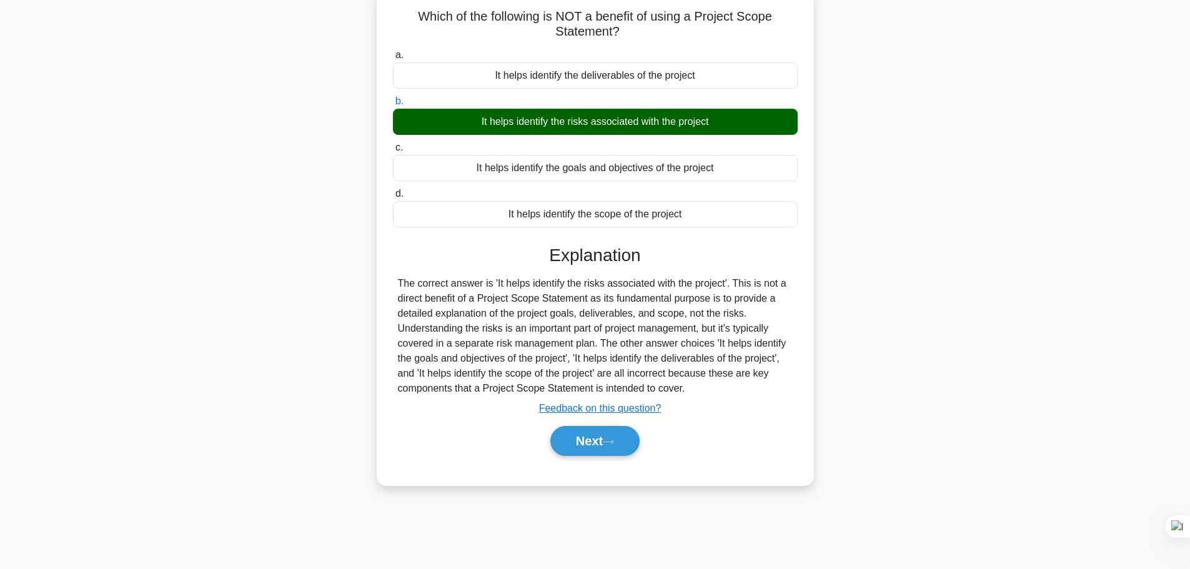
scroll to position [106, 0]
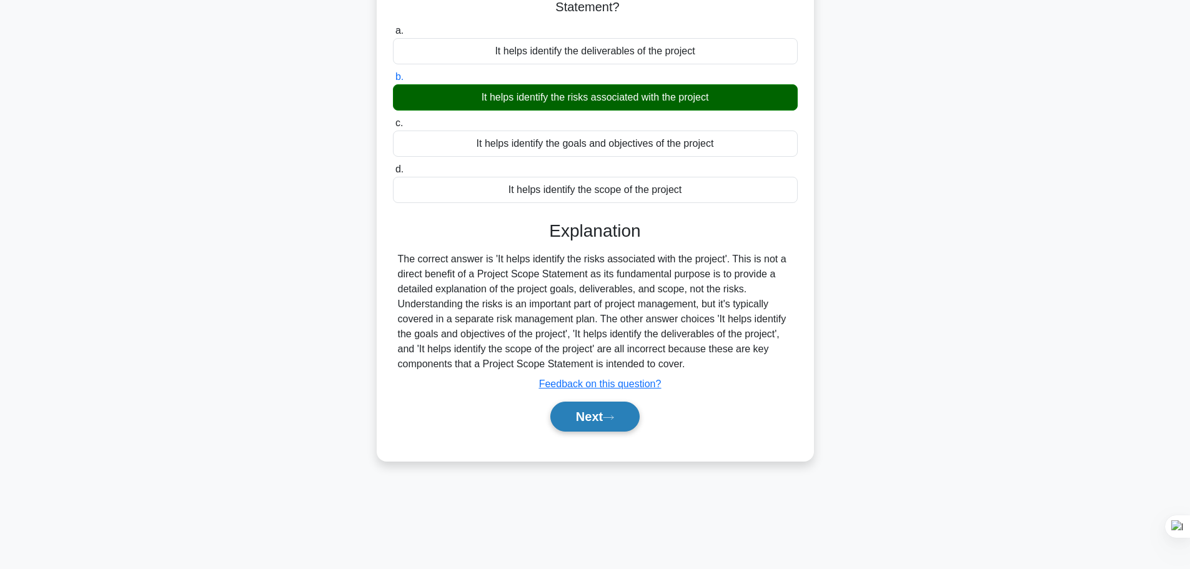
click at [617, 425] on button "Next" at bounding box center [594, 417] width 89 height 30
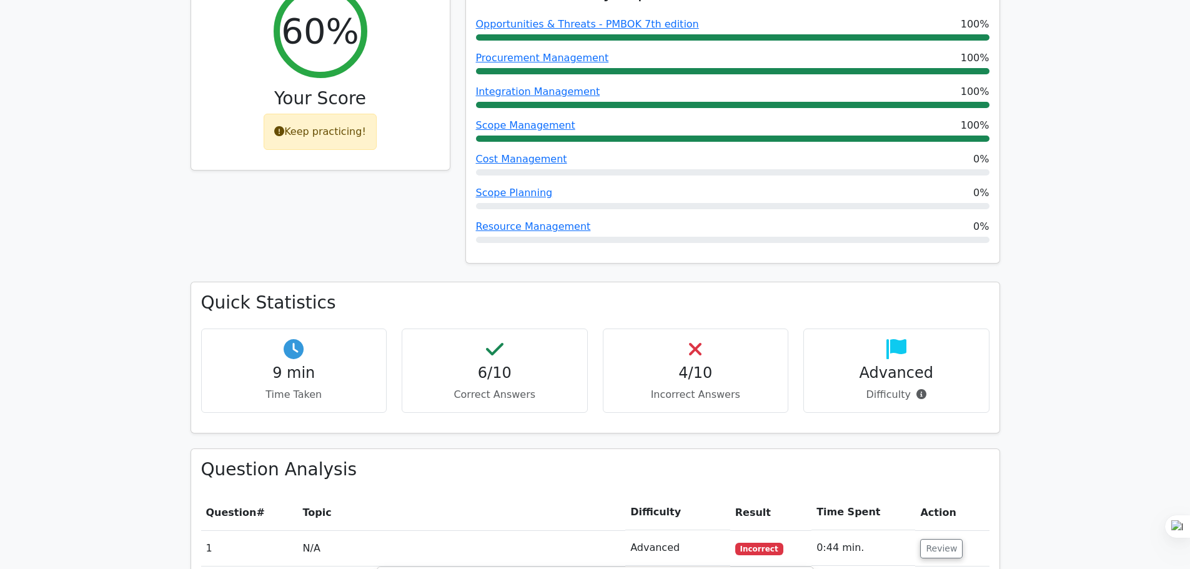
scroll to position [187, 0]
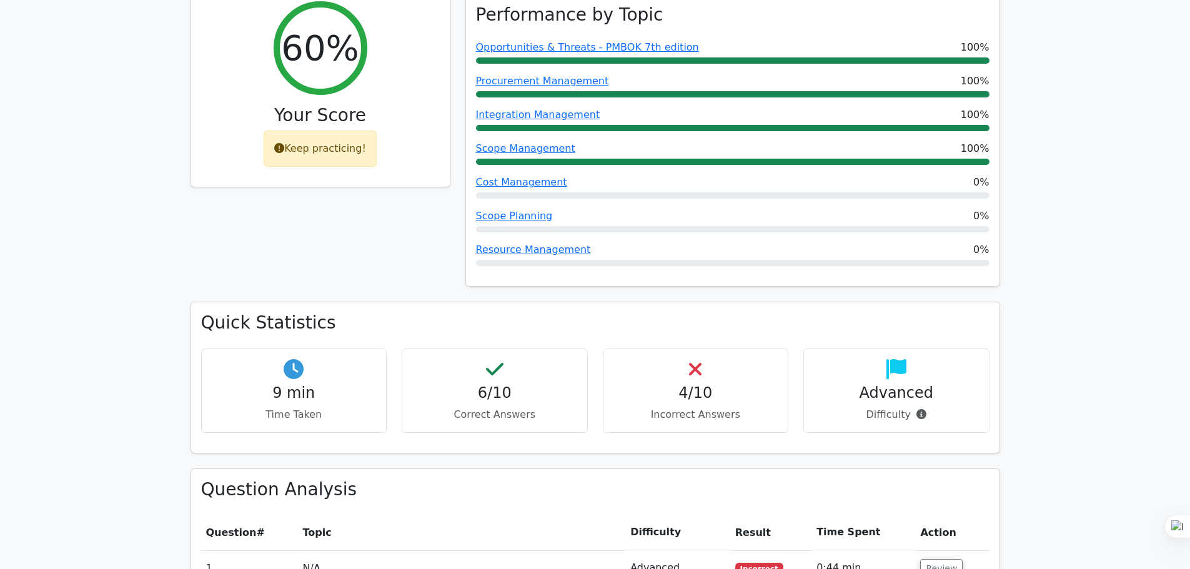
click at [284, 147] on icon at bounding box center [279, 148] width 10 height 10
click at [323, 151] on div "Keep practicing!" at bounding box center [320, 149] width 113 height 36
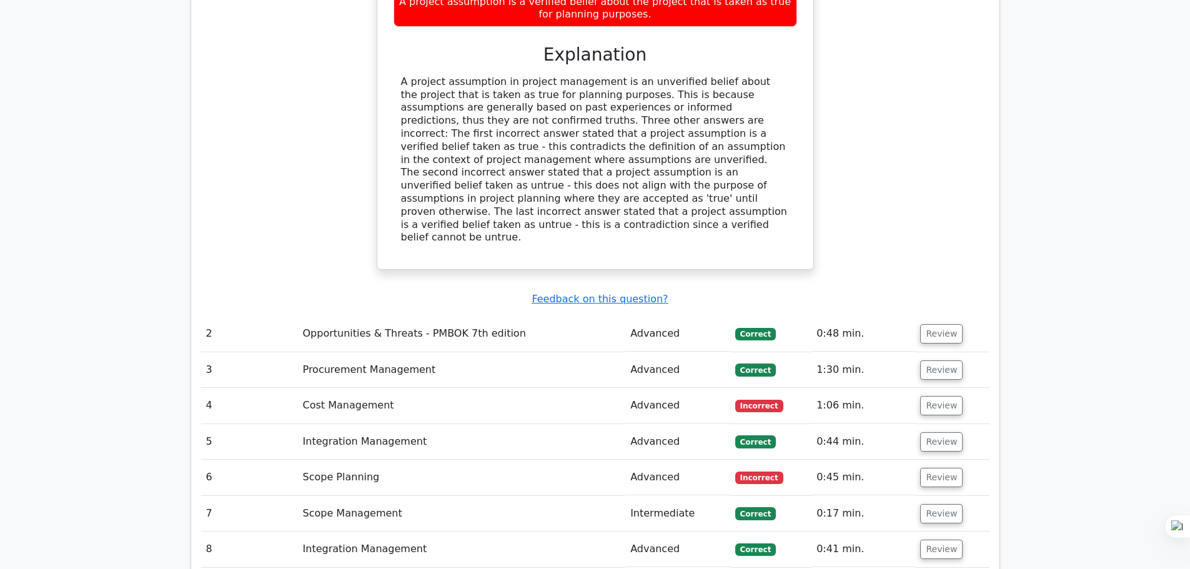
scroll to position [1324, 0]
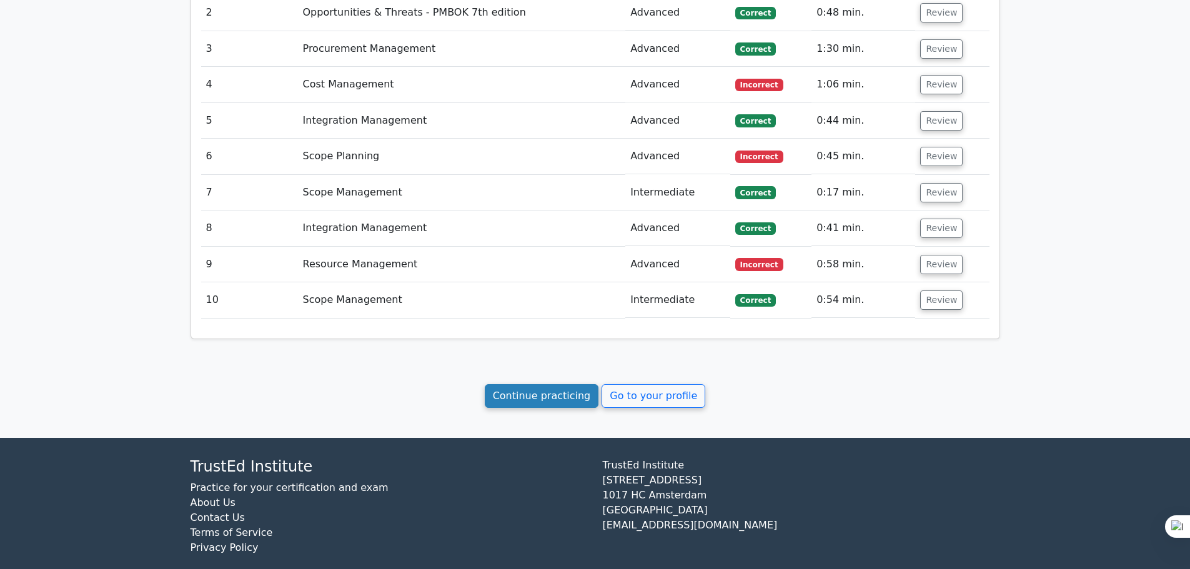
click at [550, 384] on link "Continue practicing" at bounding box center [542, 396] width 114 height 24
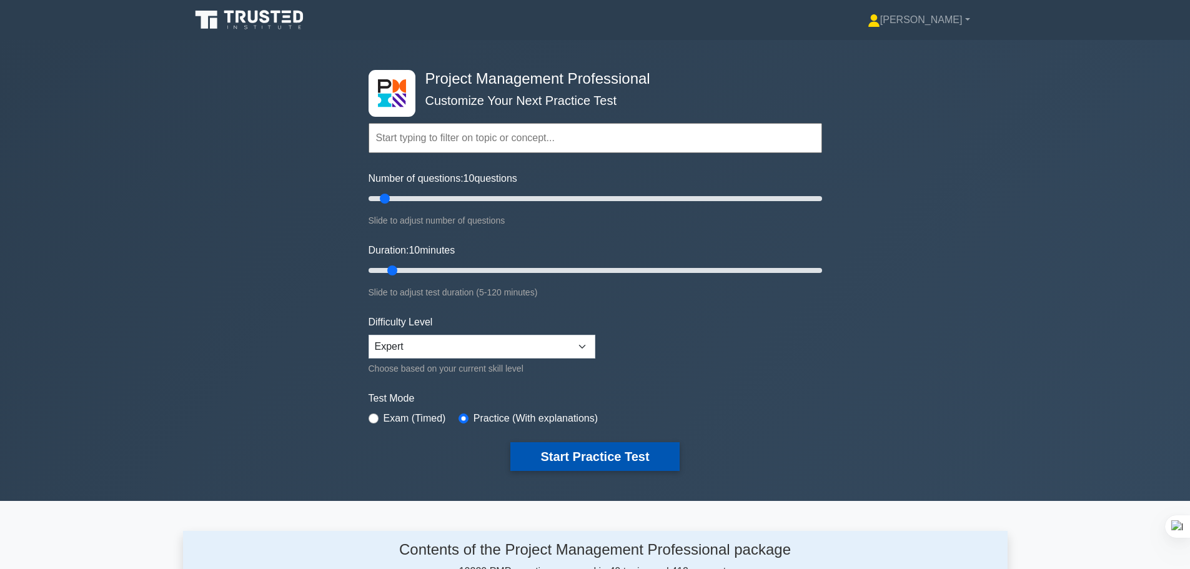
click at [612, 461] on button "Start Practice Test" at bounding box center [594, 456] width 169 height 29
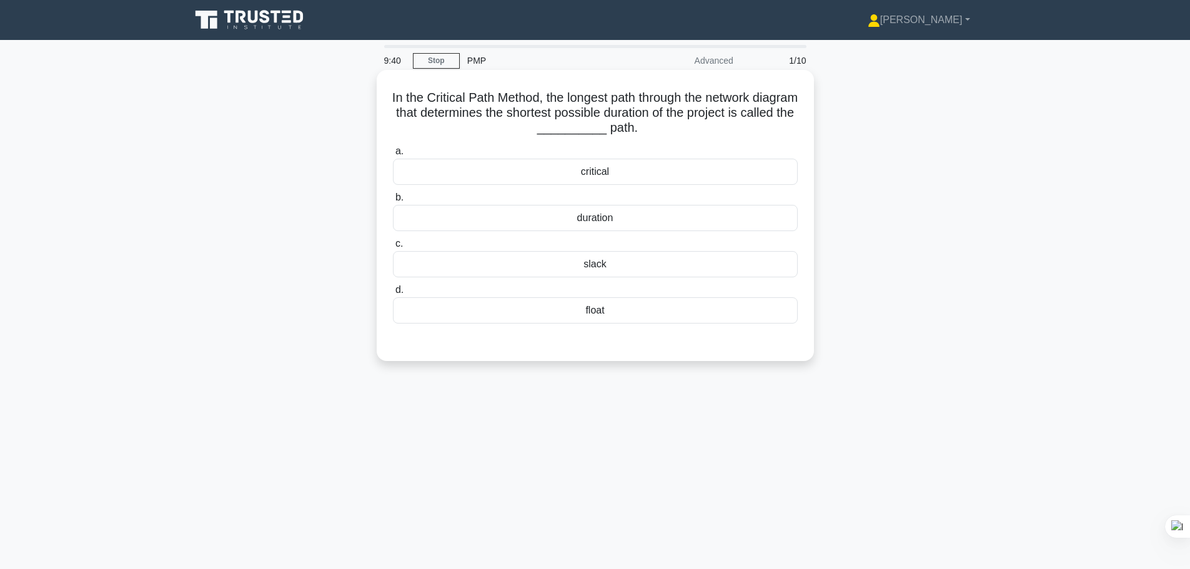
click at [660, 177] on div "critical" at bounding box center [595, 172] width 405 height 26
click at [393, 156] on input "a. critical" at bounding box center [393, 151] width 0 height 8
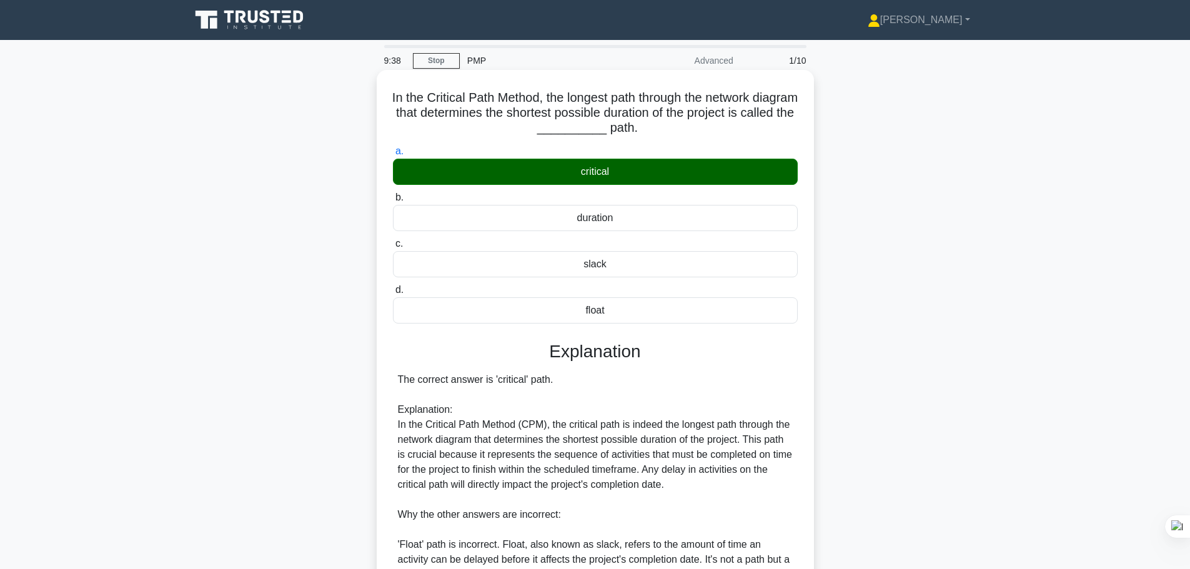
scroll to position [217, 0]
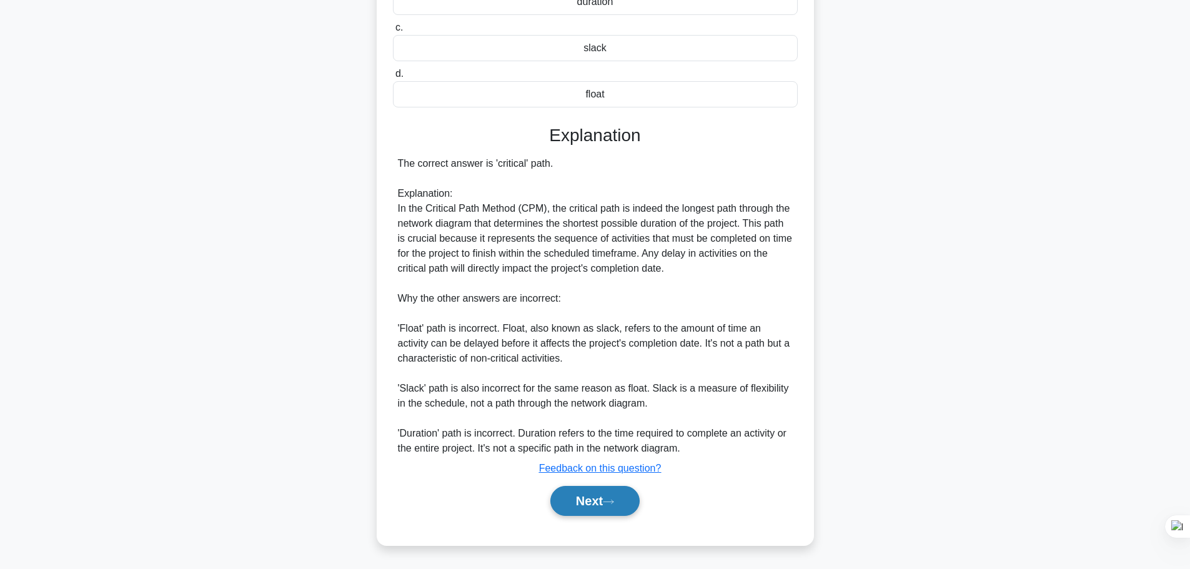
click at [607, 506] on button "Next" at bounding box center [594, 501] width 89 height 30
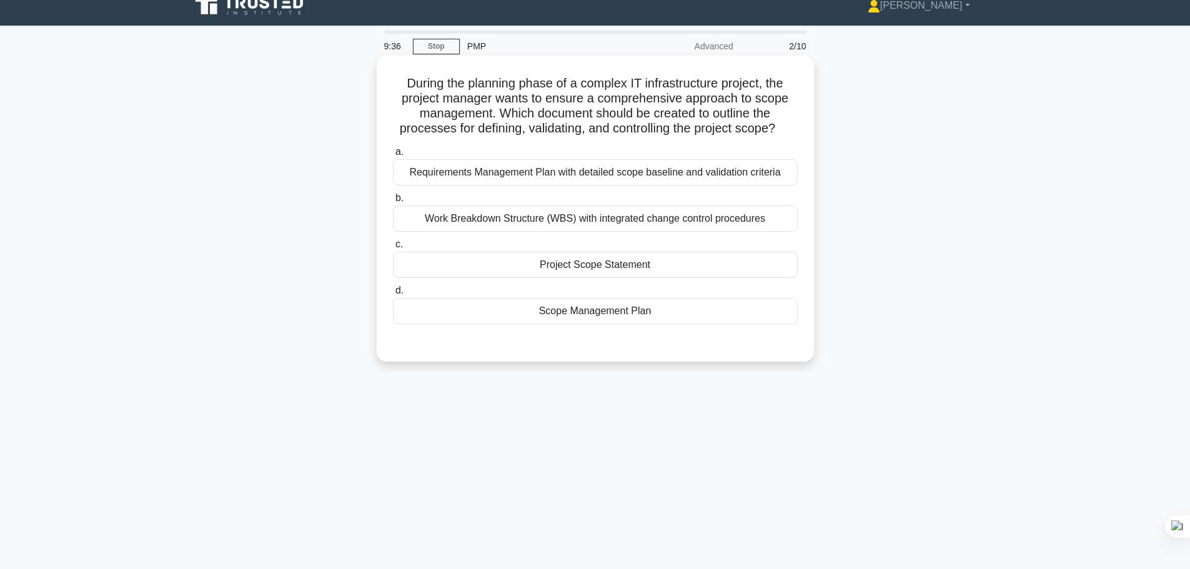
scroll to position [0, 0]
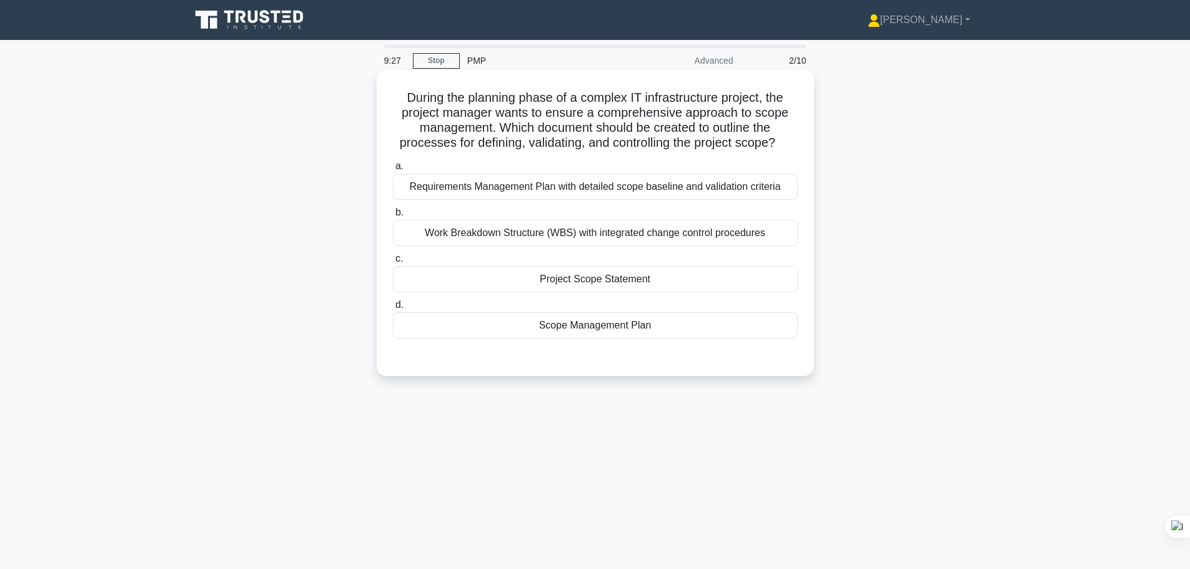
drag, startPoint x: 404, startPoint y: 112, endPoint x: 785, endPoint y: 147, distance: 382.0
click at [785, 147] on h5 "During the planning phase of a complex IT infrastructure project, the project m…" at bounding box center [595, 120] width 407 height 61
click at [583, 129] on h5 "During the planning phase of a complex IT infrastructure project, the project m…" at bounding box center [595, 120] width 407 height 61
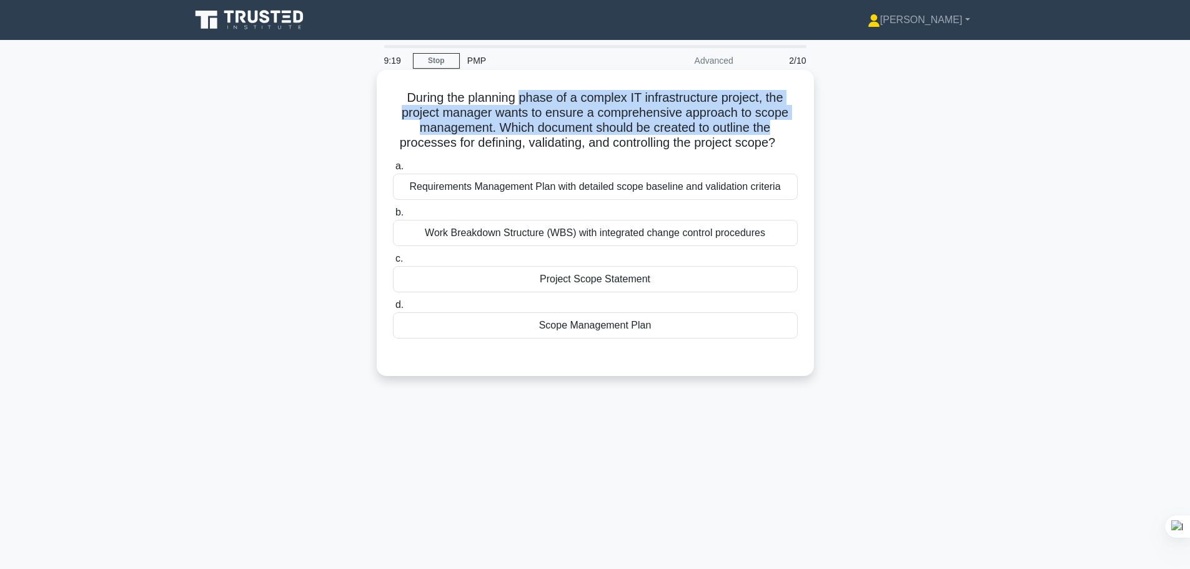
drag, startPoint x: 522, startPoint y: 94, endPoint x: 796, endPoint y: 129, distance: 277.0
click at [802, 127] on div "During the planning phase of a complex IT infrastructure project, the project m…" at bounding box center [595, 223] width 427 height 296
click at [654, 117] on h5 "During the planning phase of a complex IT infrastructure project, the project m…" at bounding box center [595, 120] width 407 height 61
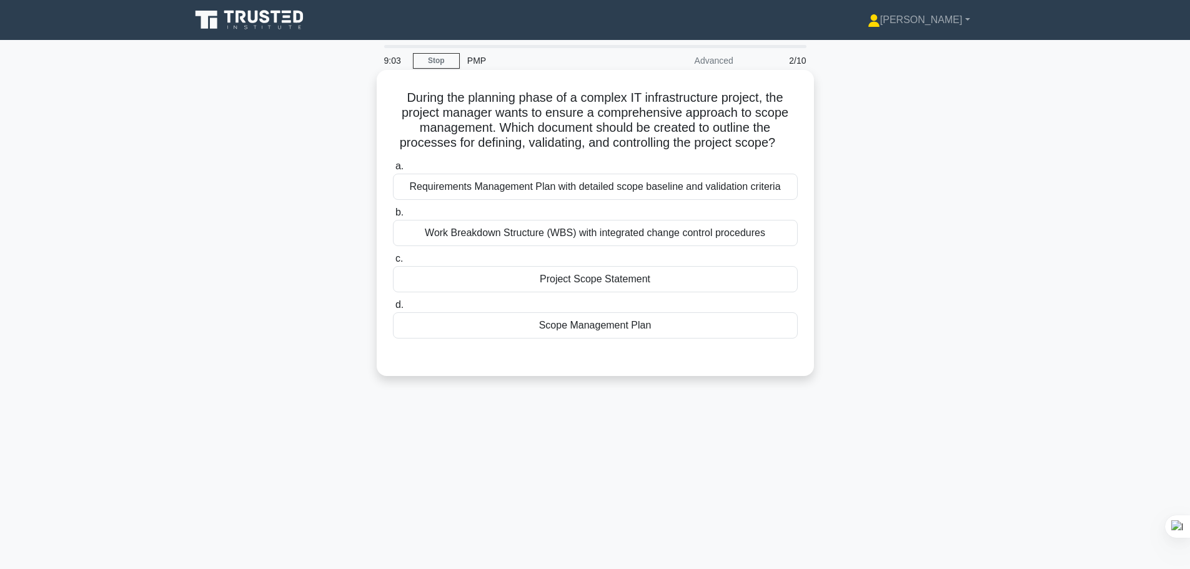
drag, startPoint x: 502, startPoint y: 124, endPoint x: 784, endPoint y: 142, distance: 282.9
click at [784, 142] on h5 "During the planning phase of a complex IT infrastructure project, the project m…" at bounding box center [595, 120] width 407 height 61
click at [599, 328] on div "Scope Management Plan" at bounding box center [595, 325] width 405 height 26
click at [393, 309] on input "d. Scope Management Plan" at bounding box center [393, 305] width 0 height 8
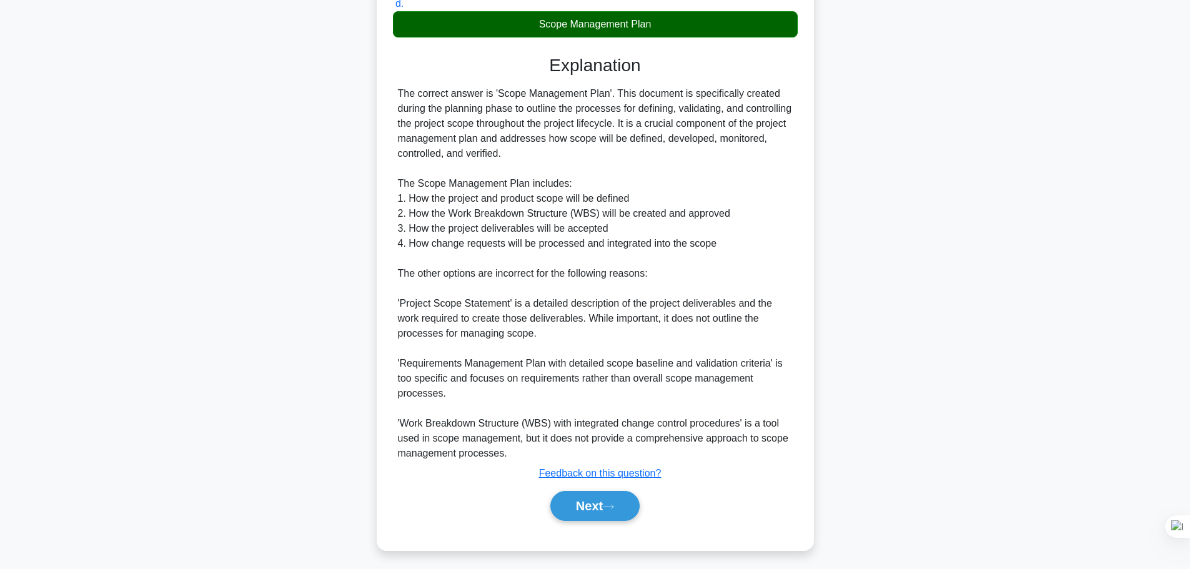
scroll to position [307, 0]
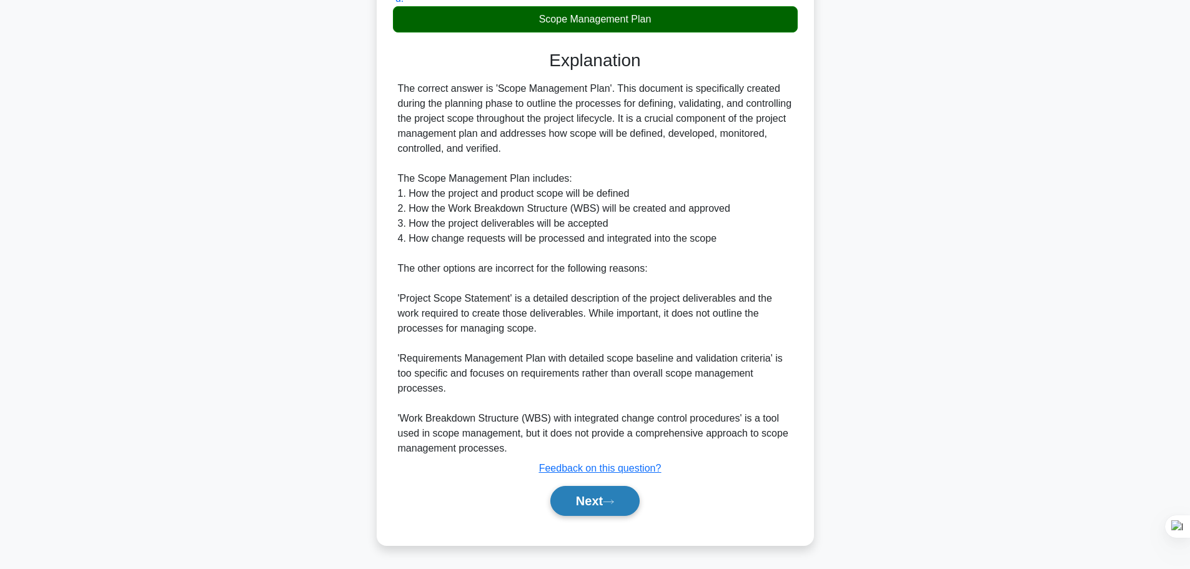
click at [602, 500] on button "Next" at bounding box center [594, 501] width 89 height 30
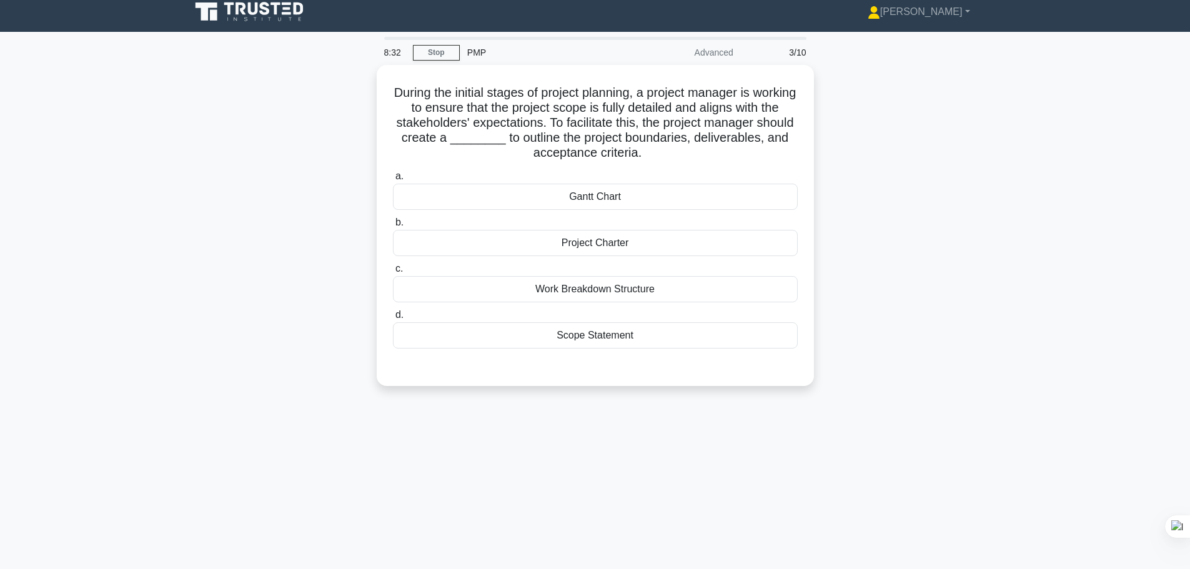
scroll to position [0, 0]
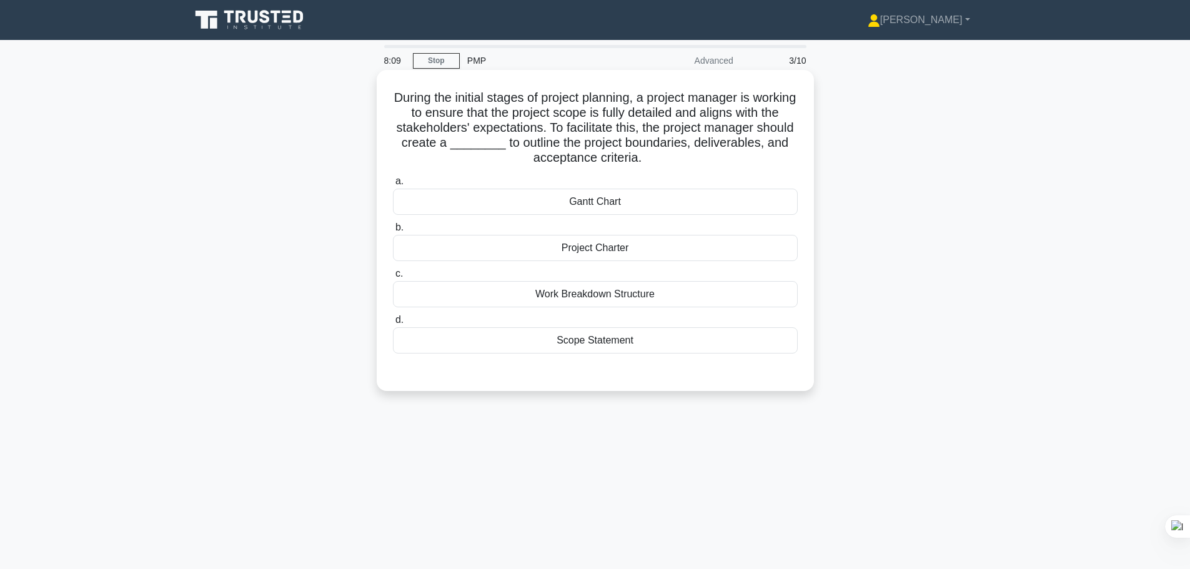
click at [630, 341] on div "Scope Statement" at bounding box center [595, 340] width 405 height 26
click at [393, 324] on input "d. Scope Statement" at bounding box center [393, 320] width 0 height 8
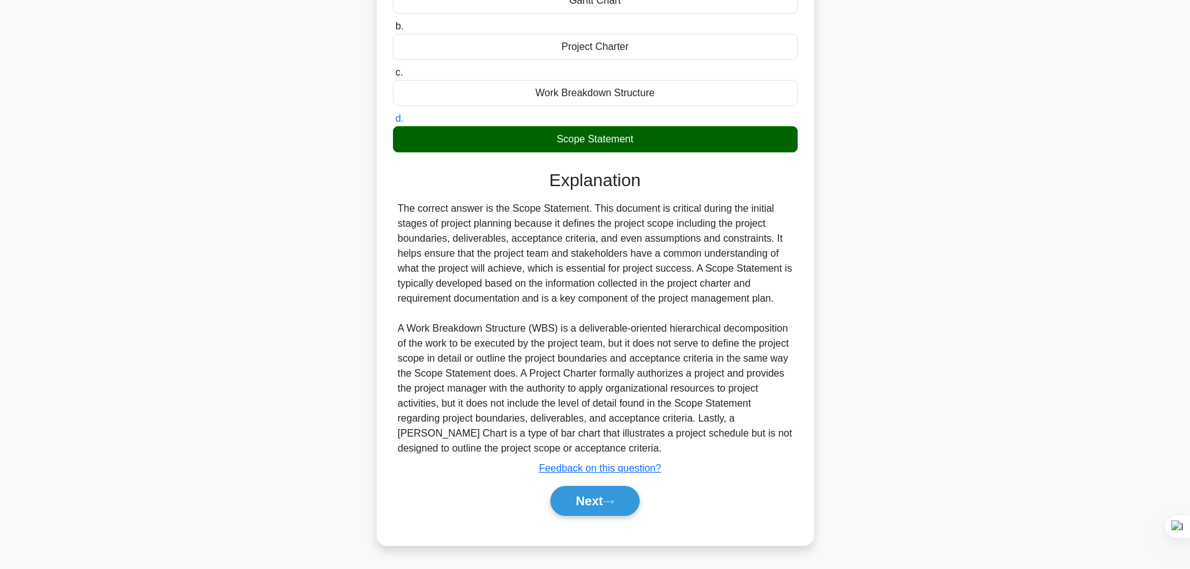
scroll to position [202, 0]
drag, startPoint x: 600, startPoint y: 495, endPoint x: 767, endPoint y: 479, distance: 167.5
click at [600, 494] on button "Next" at bounding box center [594, 501] width 89 height 30
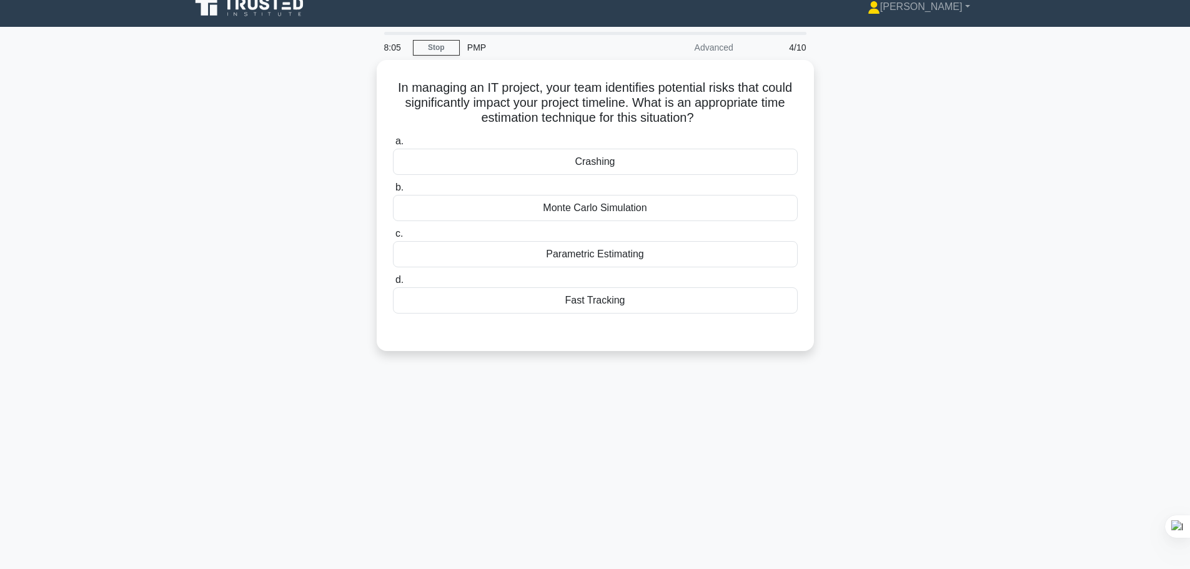
scroll to position [0, 0]
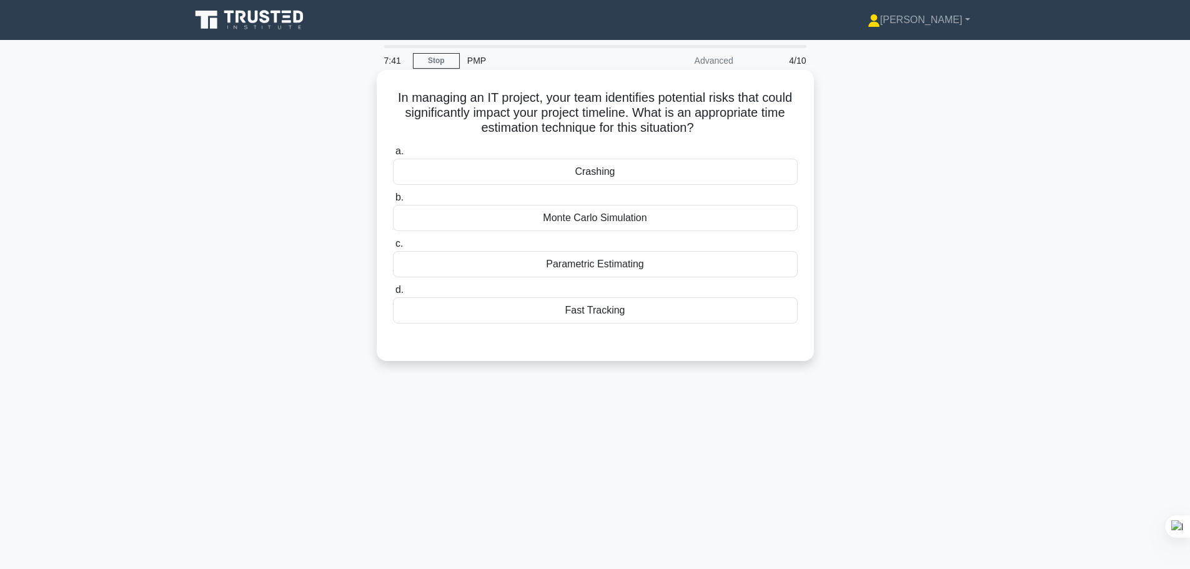
click at [637, 223] on div "Monte Carlo Simulation" at bounding box center [595, 218] width 405 height 26
click at [393, 202] on input "b. Monte Carlo Simulation" at bounding box center [393, 198] width 0 height 8
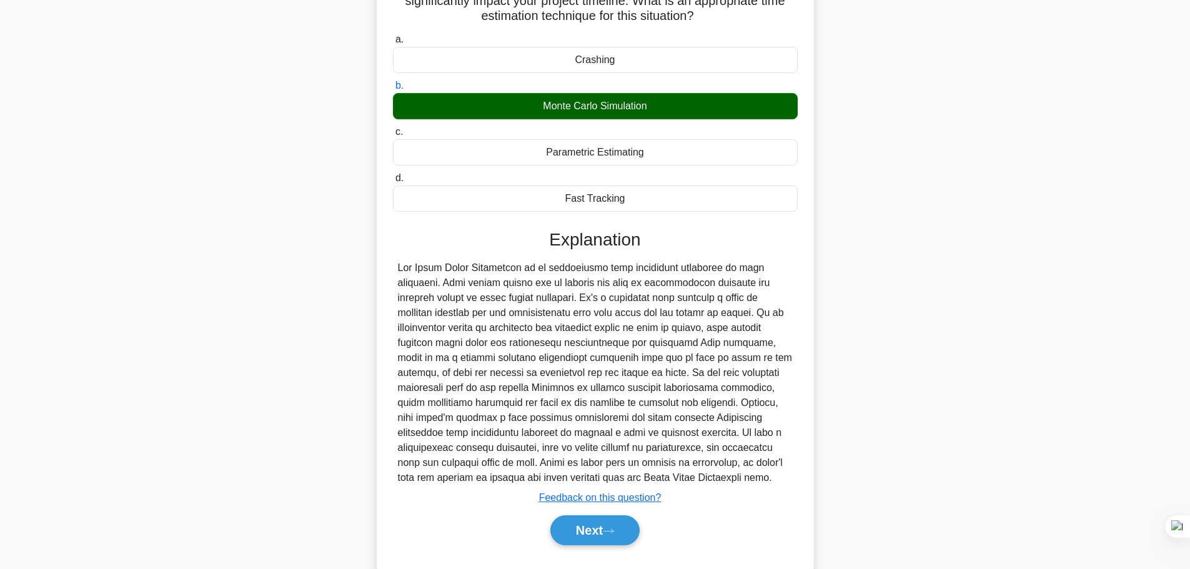
scroll to position [142, 0]
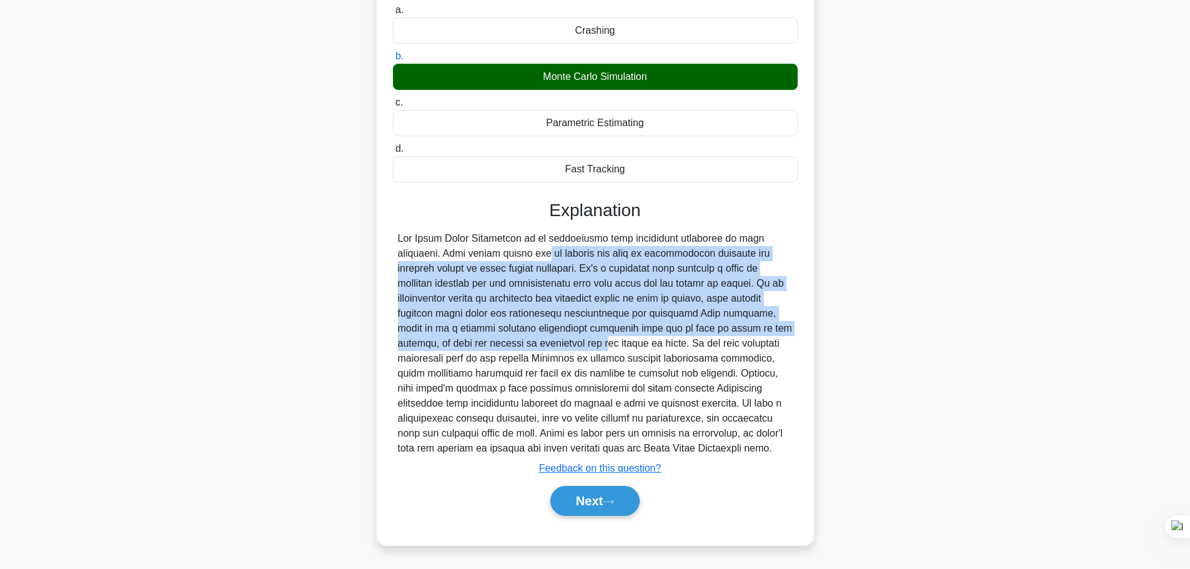
drag, startPoint x: 417, startPoint y: 257, endPoint x: 782, endPoint y: 329, distance: 372.4
click at [782, 329] on div at bounding box center [595, 343] width 395 height 225
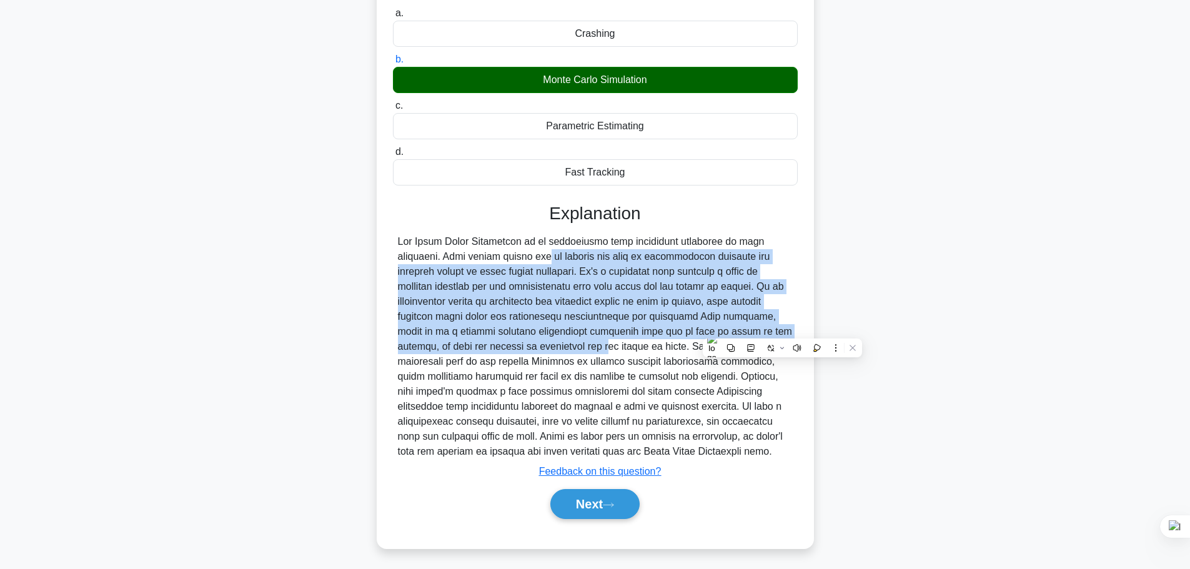
drag, startPoint x: 597, startPoint y: 501, endPoint x: 845, endPoint y: 501, distance: 248.6
click at [597, 501] on button "Next" at bounding box center [594, 504] width 89 height 30
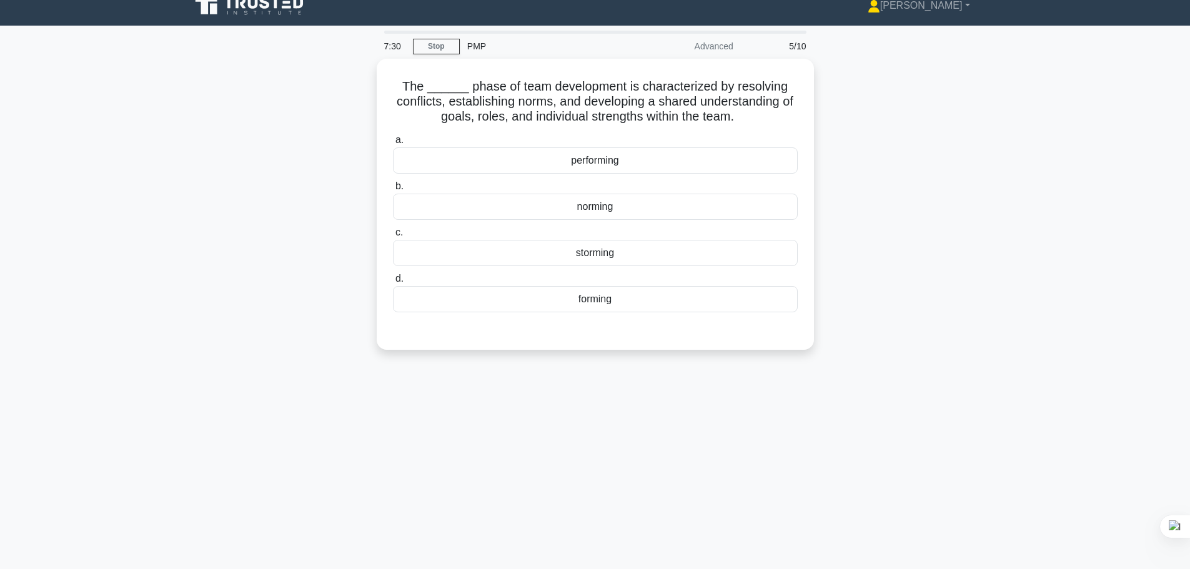
scroll to position [0, 0]
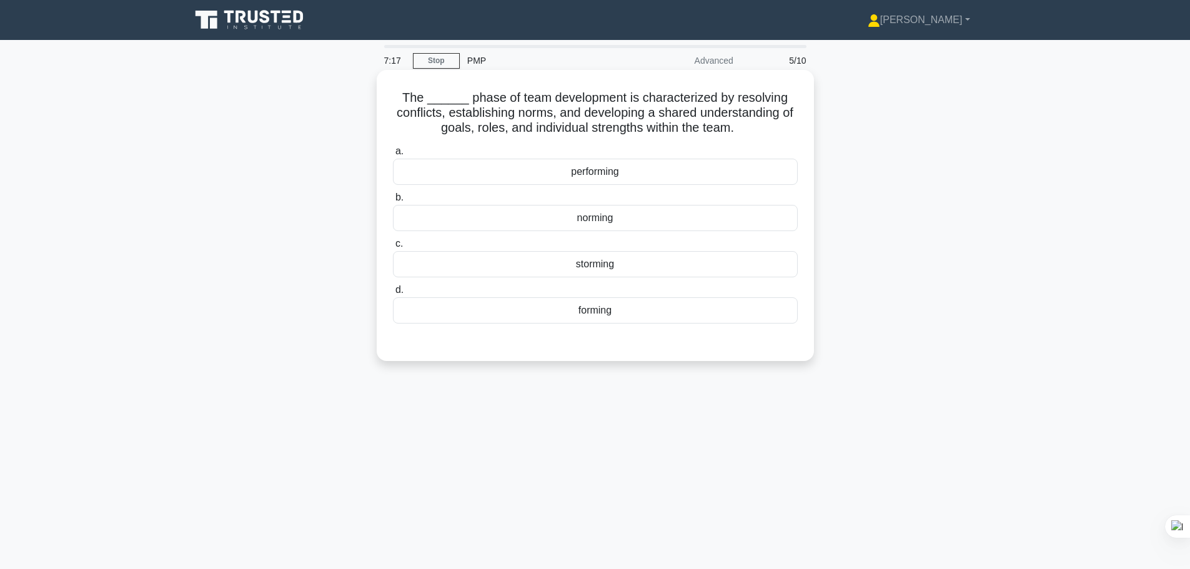
click at [621, 221] on div "norming" at bounding box center [595, 218] width 405 height 26
click at [393, 202] on input "b. norming" at bounding box center [393, 198] width 0 height 8
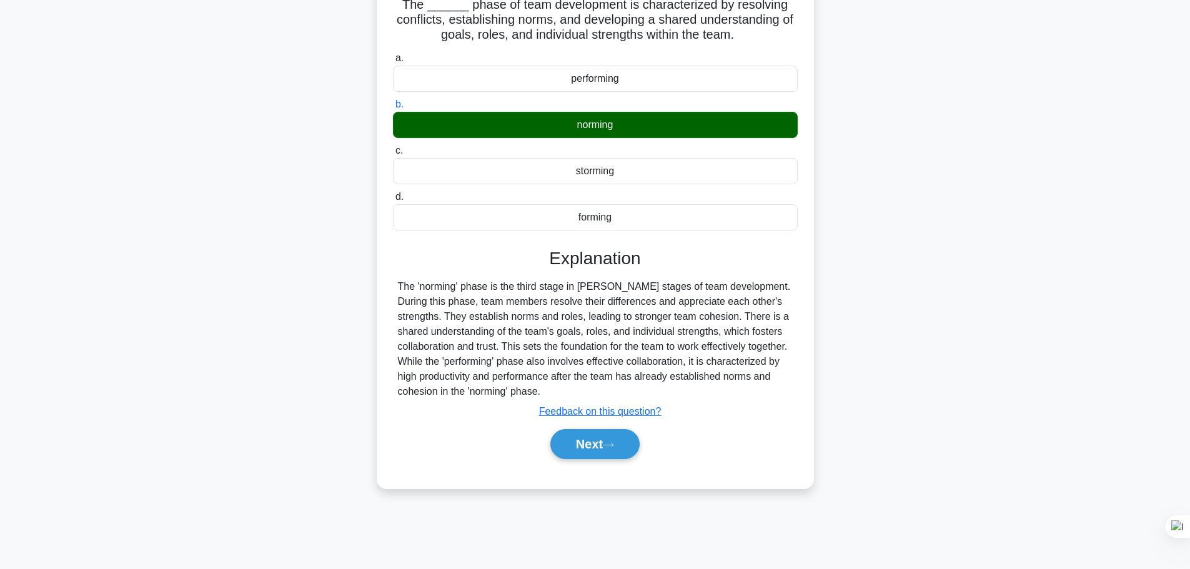
scroll to position [106, 0]
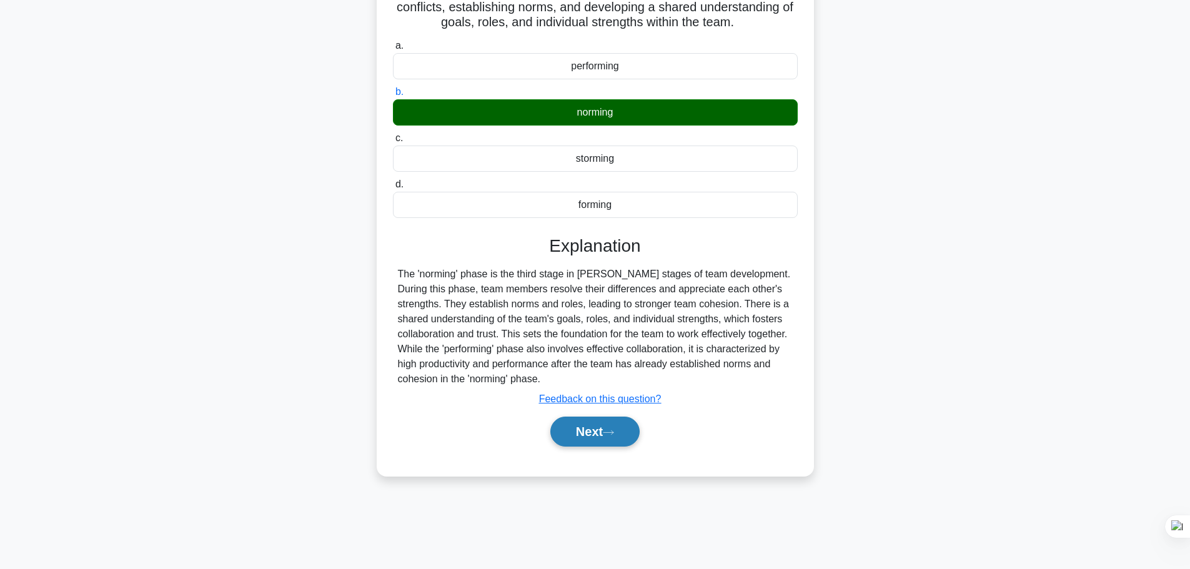
click at [613, 433] on icon at bounding box center [608, 432] width 10 height 4
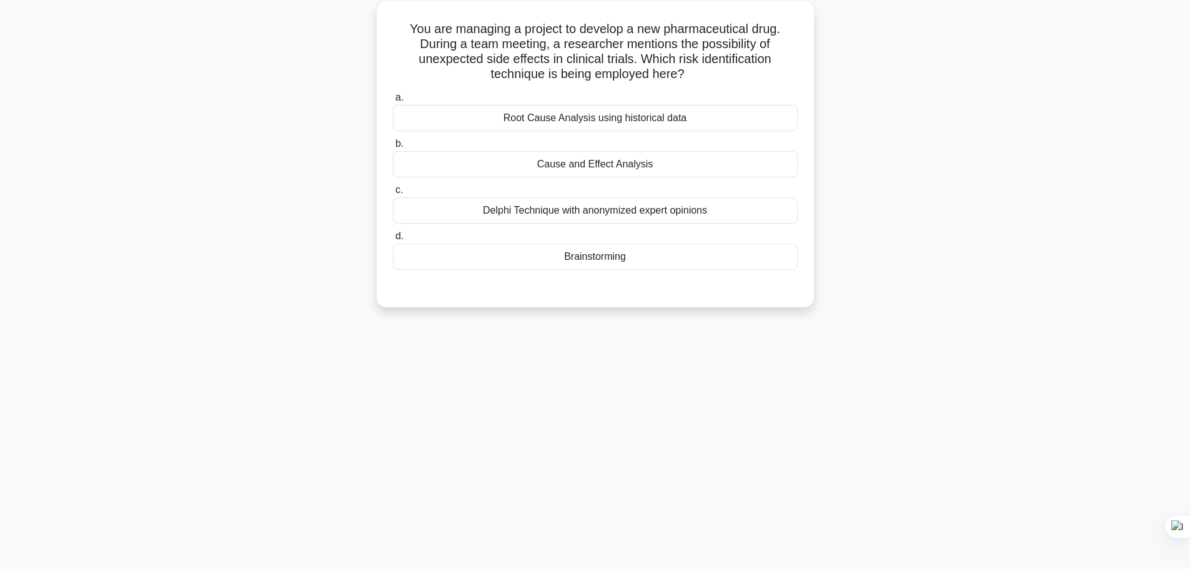
scroll to position [0, 0]
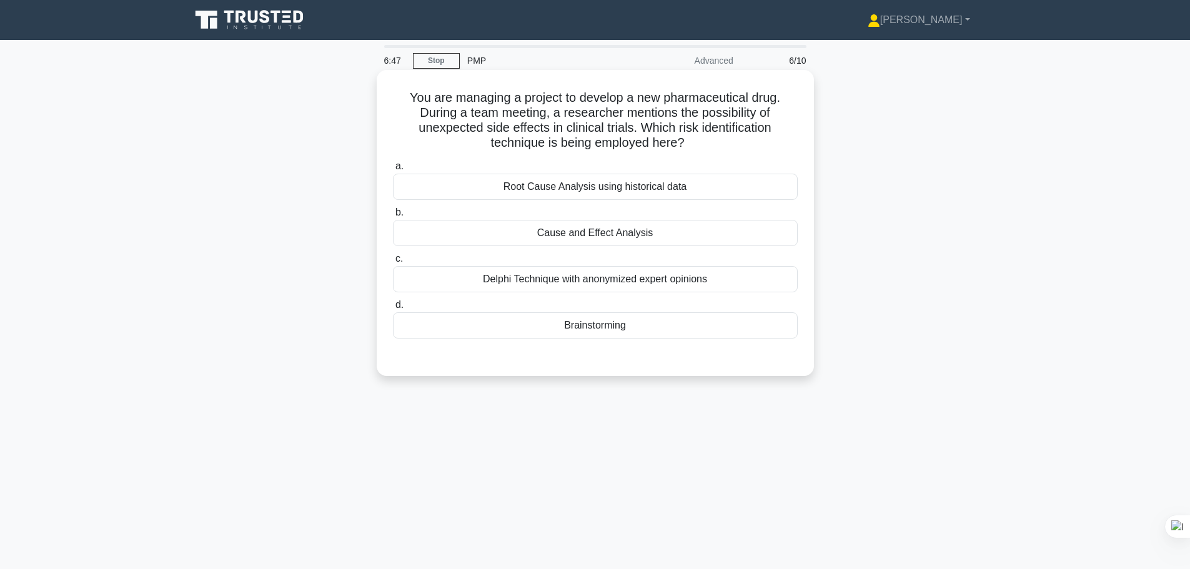
click at [659, 233] on div "Cause and Effect Analysis" at bounding box center [595, 233] width 405 height 26
click at [393, 217] on input "b. Cause and Effect Analysis" at bounding box center [393, 213] width 0 height 8
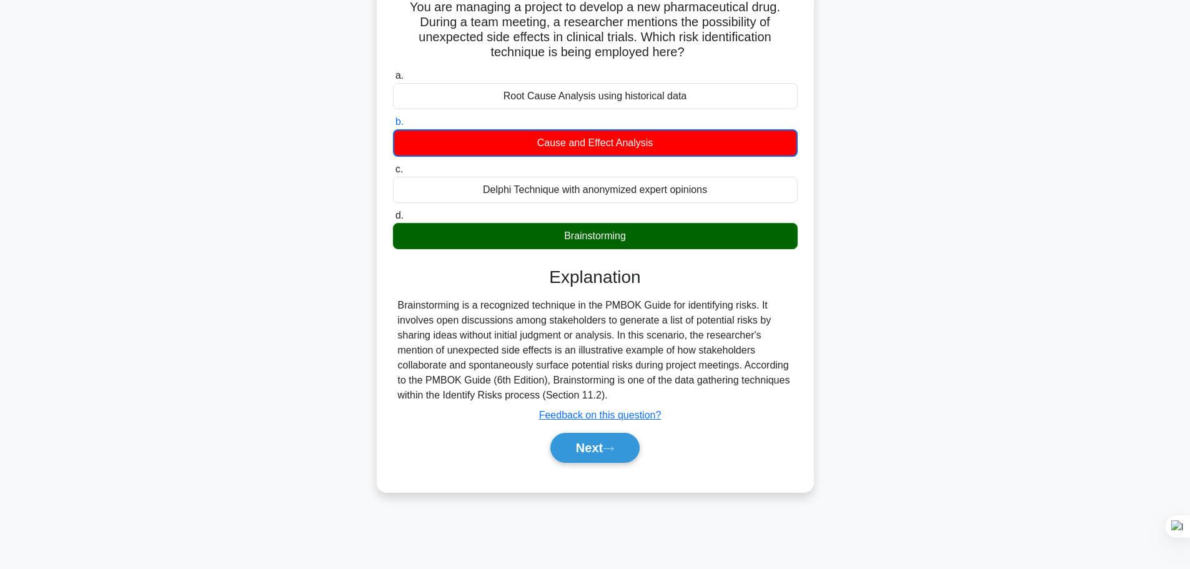
scroll to position [106, 0]
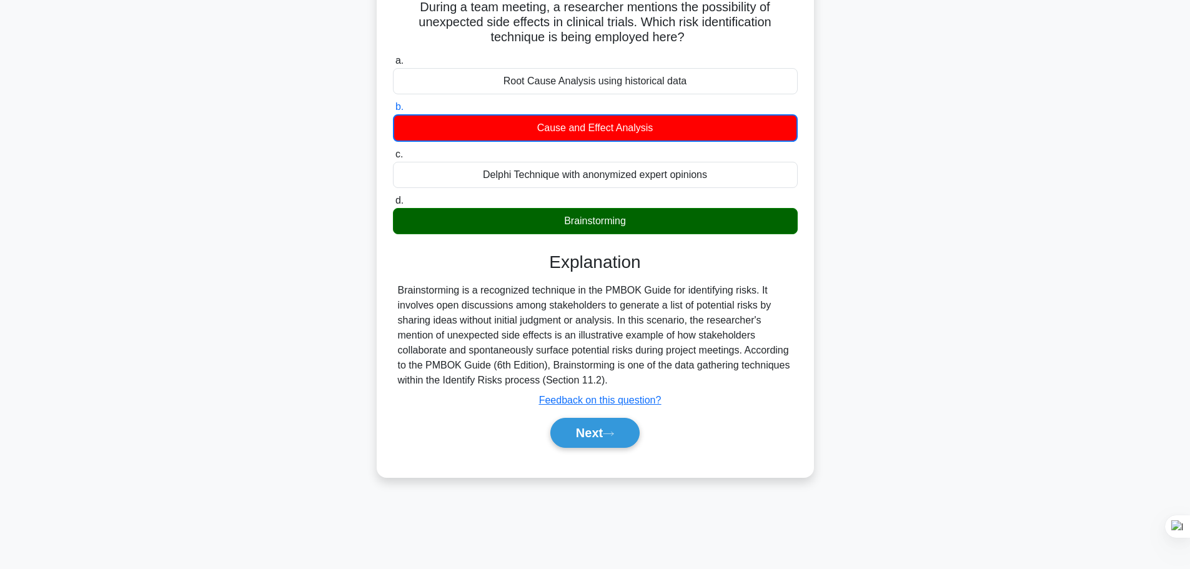
drag, startPoint x: 463, startPoint y: 295, endPoint x: 788, endPoint y: 381, distance: 335.9
click at [788, 381] on div "Brainstorming is a recognized technique in the PMBOK Guide for identifying risk…" at bounding box center [595, 335] width 395 height 105
click at [614, 435] on icon at bounding box center [608, 433] width 11 height 7
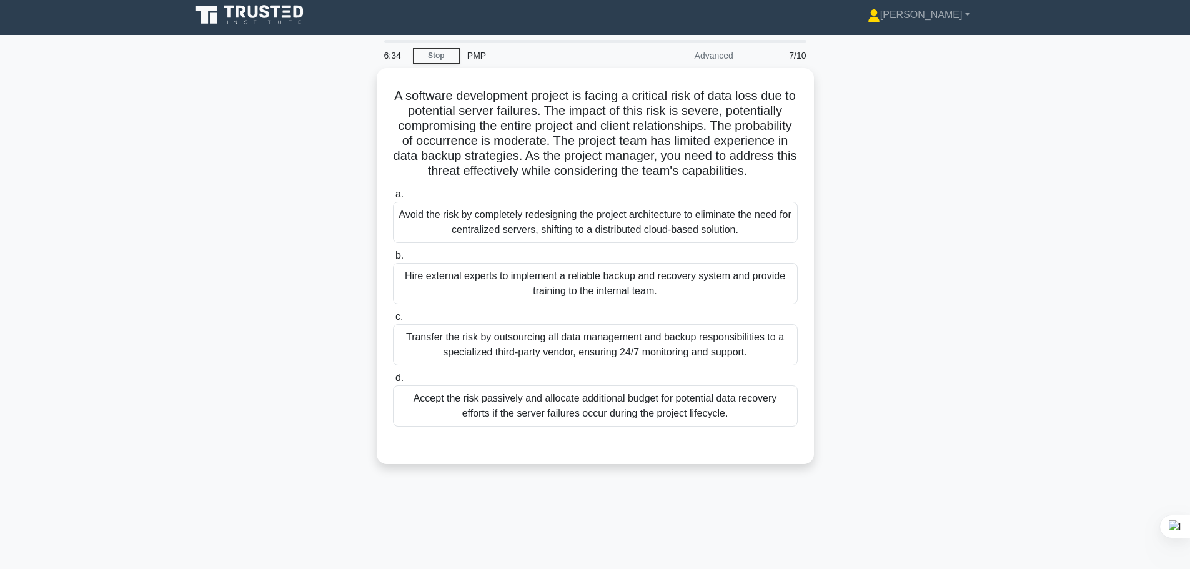
scroll to position [0, 0]
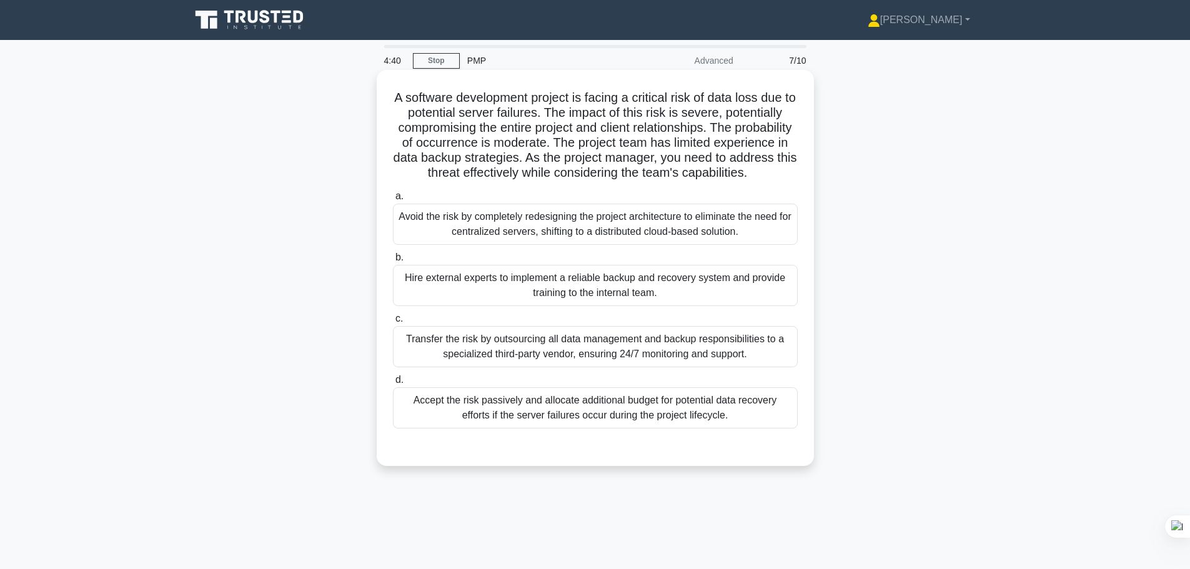
click at [728, 429] on div "Accept the risk passively and allocate additional budget for potential data rec…" at bounding box center [595, 407] width 405 height 41
click at [393, 384] on input "d. Accept the risk passively and allocate additional budget for potential data …" at bounding box center [393, 380] width 0 height 8
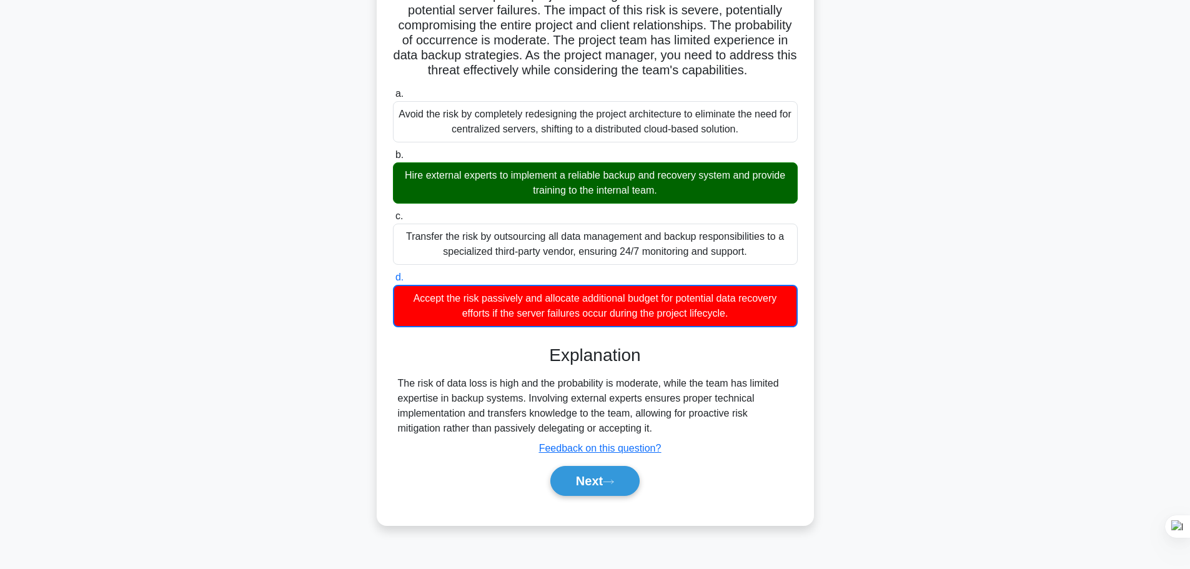
scroll to position [106, 0]
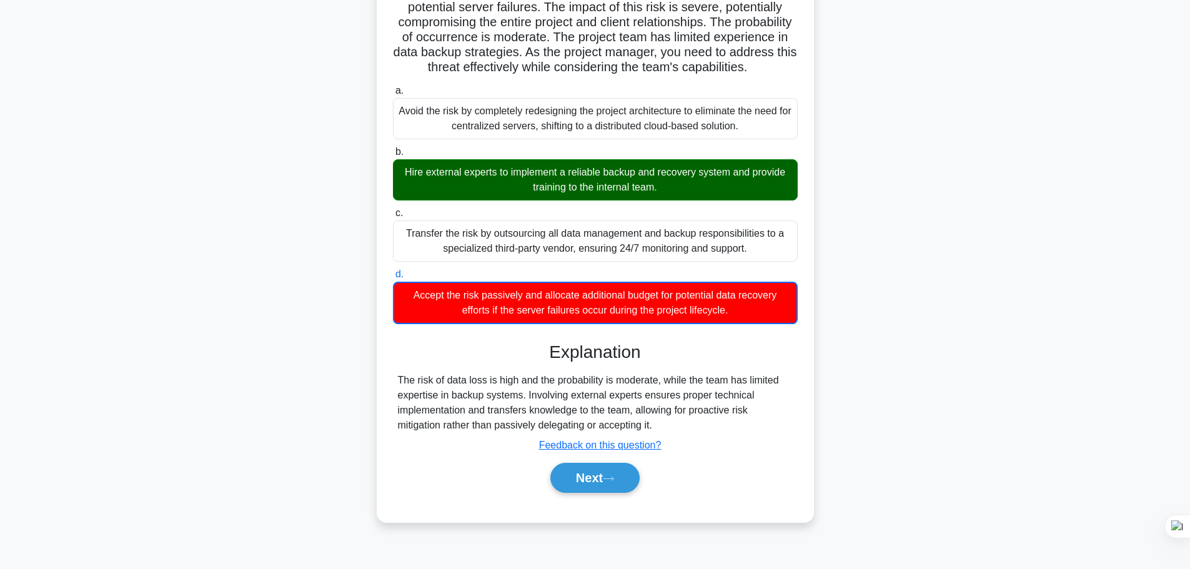
drag, startPoint x: 429, startPoint y: 397, endPoint x: 775, endPoint y: 438, distance: 348.5
click at [772, 433] on div "The risk of data loss is high and the probability is moderate, while the team h…" at bounding box center [595, 403] width 395 height 60
click at [616, 489] on button "Next" at bounding box center [594, 478] width 89 height 30
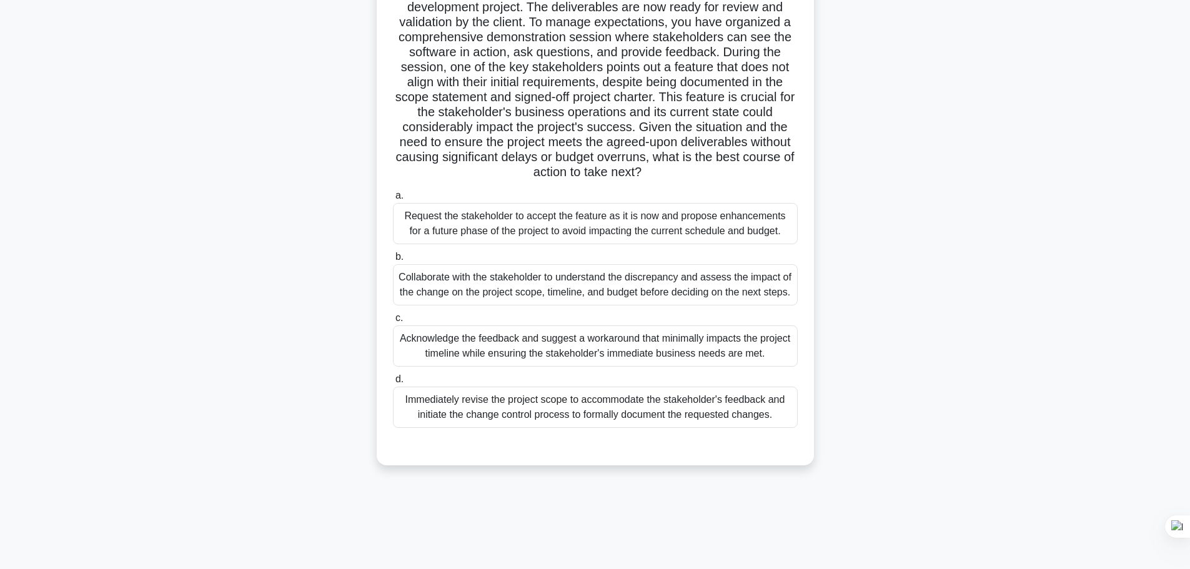
click at [738, 292] on div "Collaborate with the stakeholder to understand the discrepancy and assess the i…" at bounding box center [595, 284] width 405 height 41
click at [393, 261] on input "b. Collaborate with the stakeholder to understand the discrepancy and assess th…" at bounding box center [393, 257] width 0 height 8
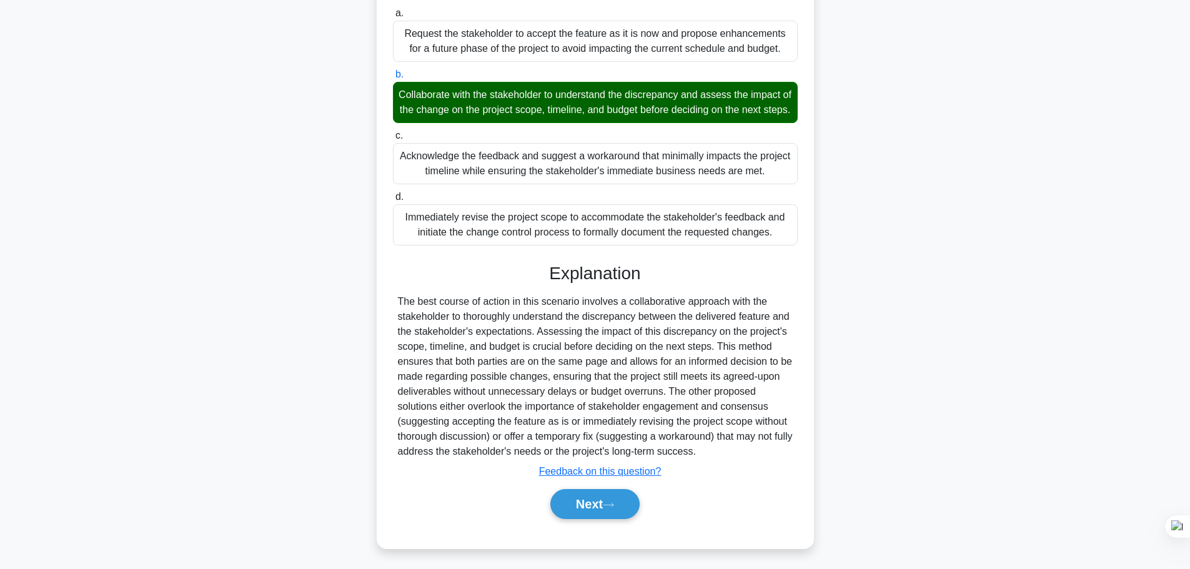
scroll to position [307, 0]
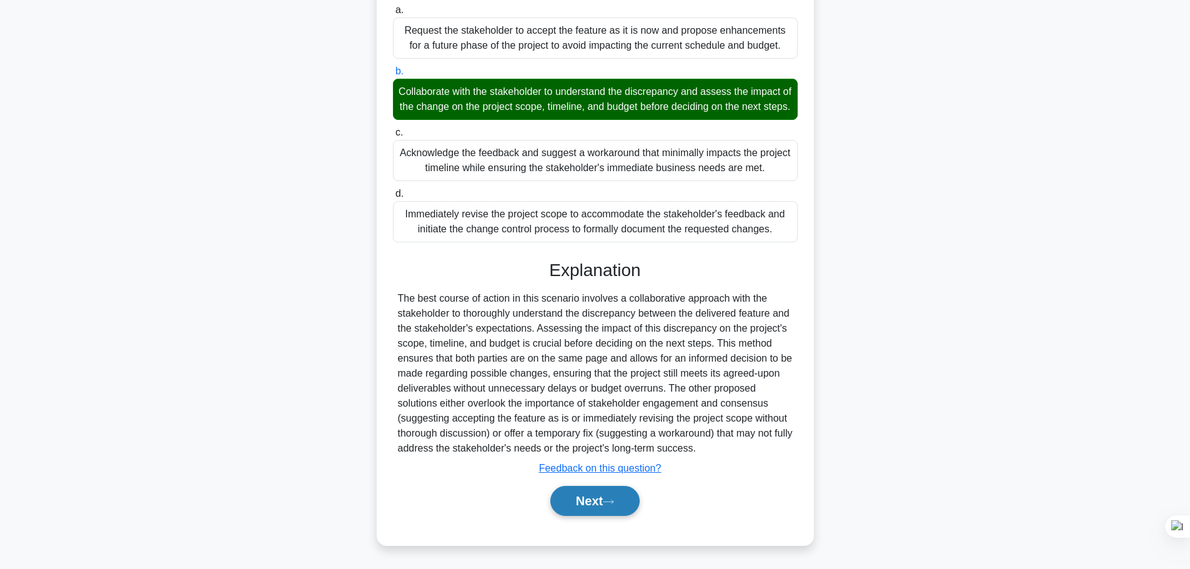
click at [623, 490] on button "Next" at bounding box center [594, 501] width 89 height 30
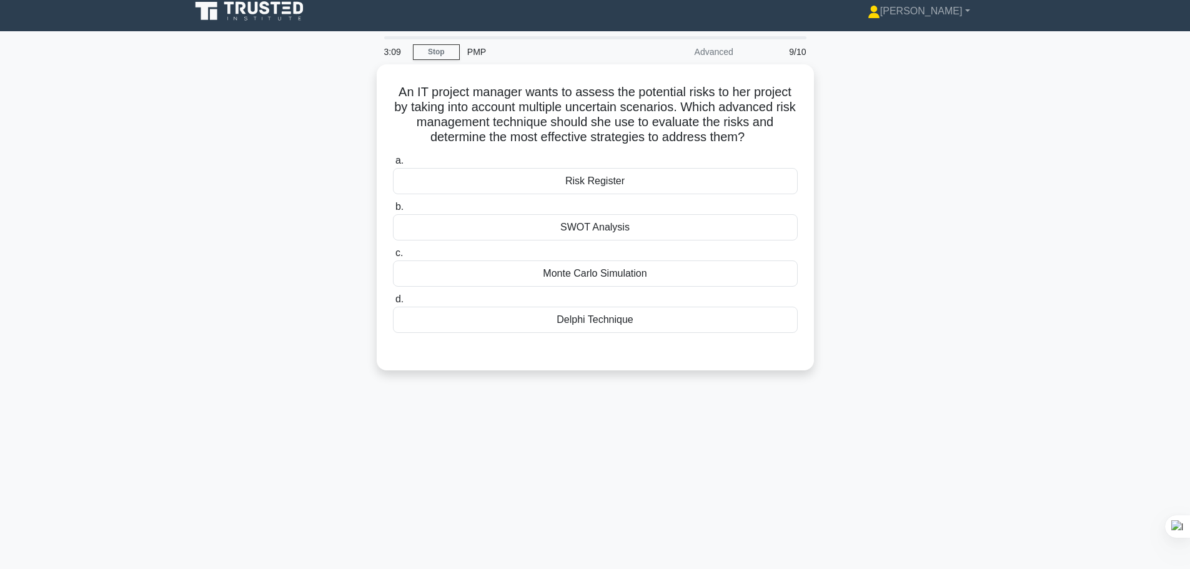
scroll to position [0, 0]
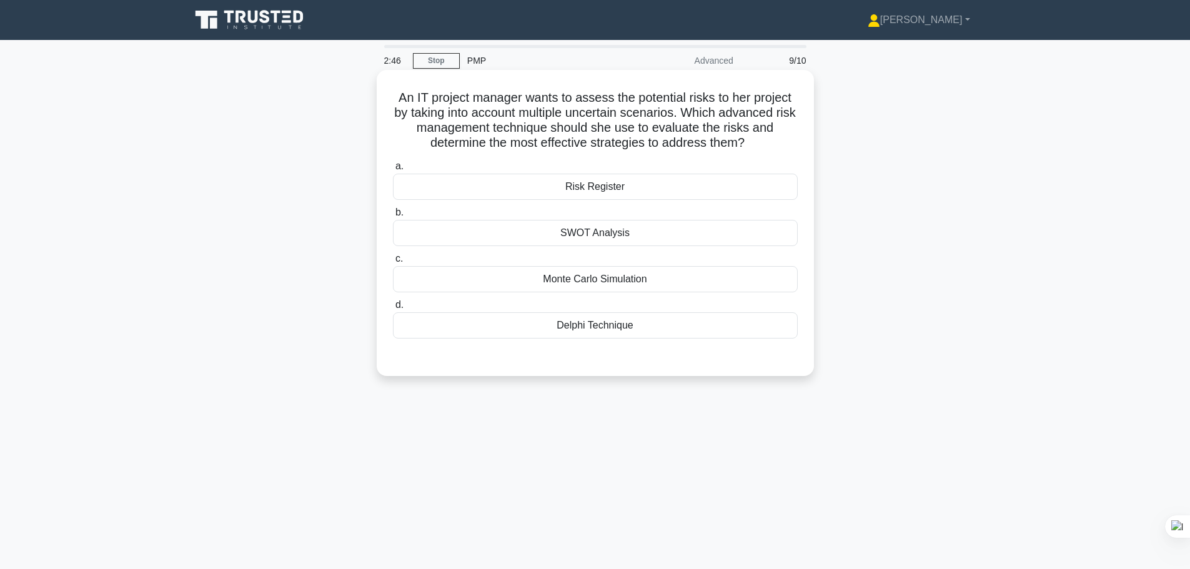
click at [611, 190] on div "Risk Register" at bounding box center [595, 187] width 405 height 26
click at [393, 171] on input "a. Risk Register" at bounding box center [393, 166] width 0 height 8
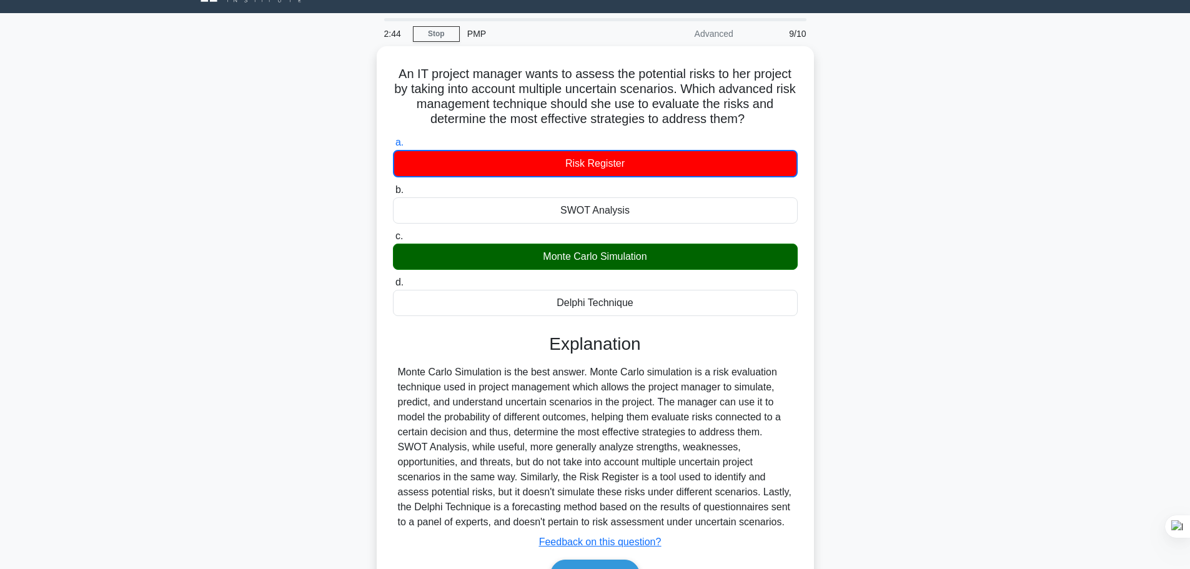
scroll to position [106, 0]
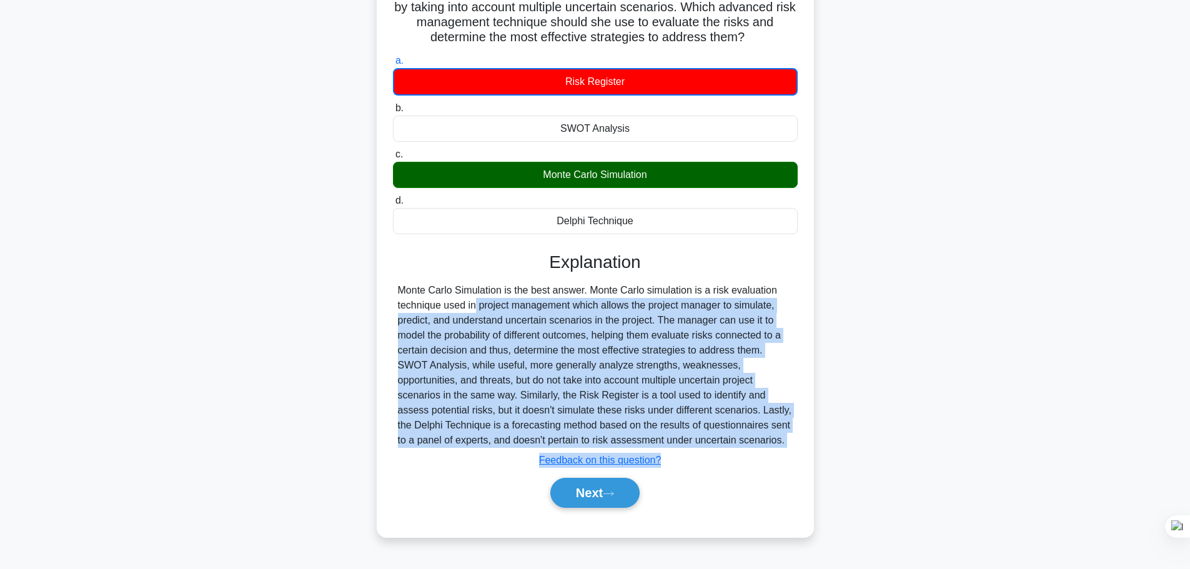
drag, startPoint x: 399, startPoint y: 302, endPoint x: 774, endPoint y: 455, distance: 404.9
click at [793, 448] on div "Monte Carlo Simulation is the best answer. Monte Carlo simulation is a risk eva…" at bounding box center [595, 365] width 405 height 165
click at [608, 502] on button "Next" at bounding box center [594, 493] width 89 height 30
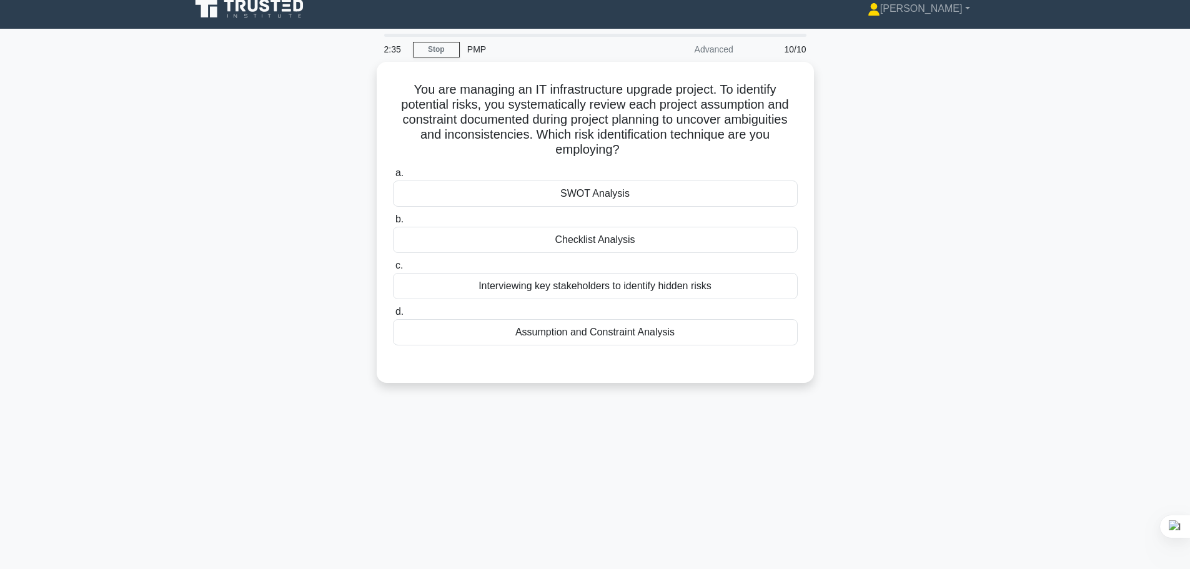
scroll to position [0, 0]
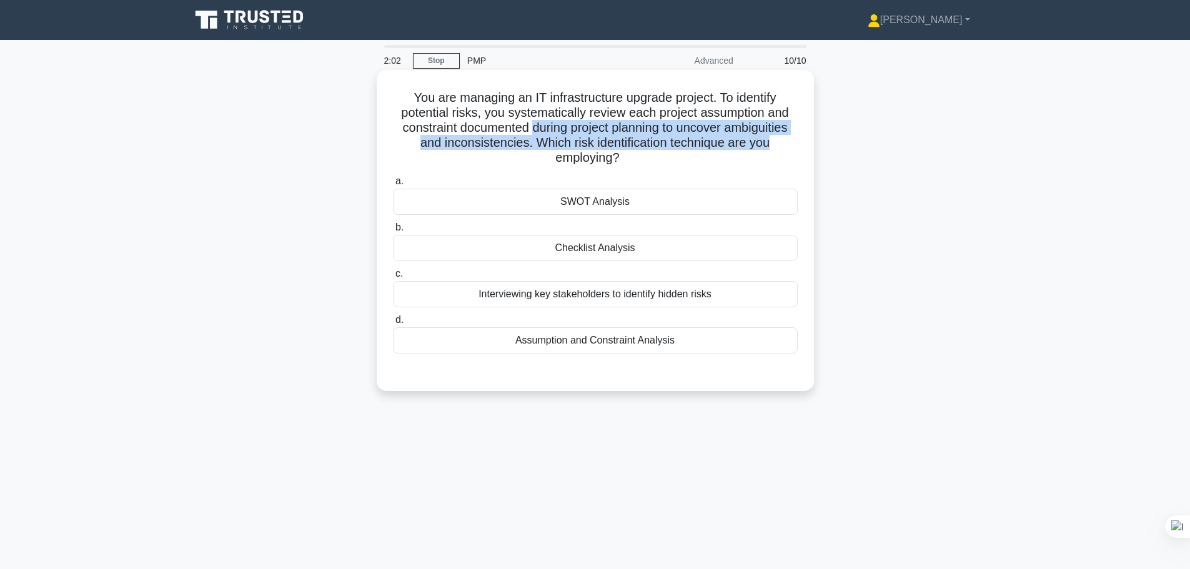
drag, startPoint x: 527, startPoint y: 130, endPoint x: 782, endPoint y: 145, distance: 255.3
click at [782, 145] on h5 "You are managing an IT infrastructure upgrade project. To identify potential ri…" at bounding box center [595, 128] width 407 height 76
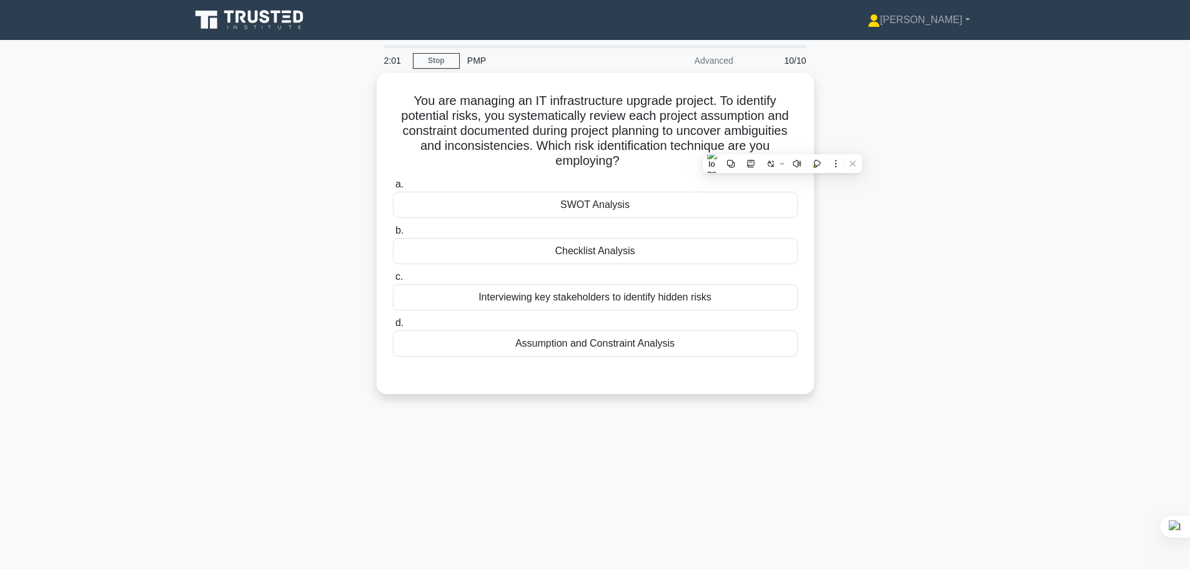
click at [1006, 179] on div "You are managing an IT infrastructure upgrade project. To identify potential ri…" at bounding box center [595, 241] width 825 height 336
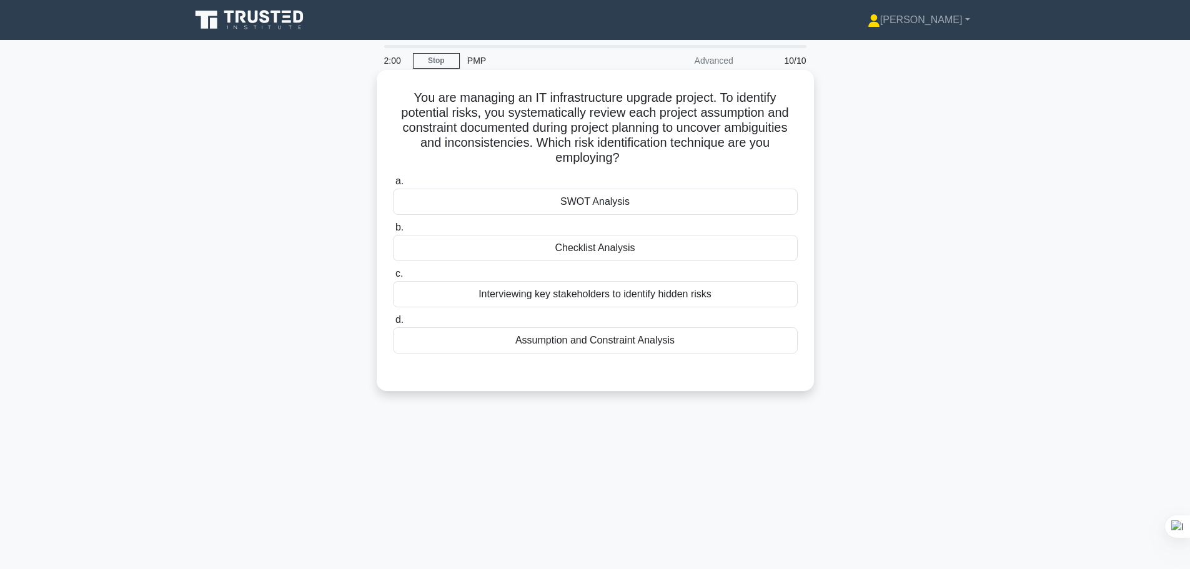
click at [685, 340] on div "Assumption and Constraint Analysis" at bounding box center [595, 340] width 405 height 26
click at [393, 324] on input "d. Assumption and Constraint Analysis" at bounding box center [393, 320] width 0 height 8
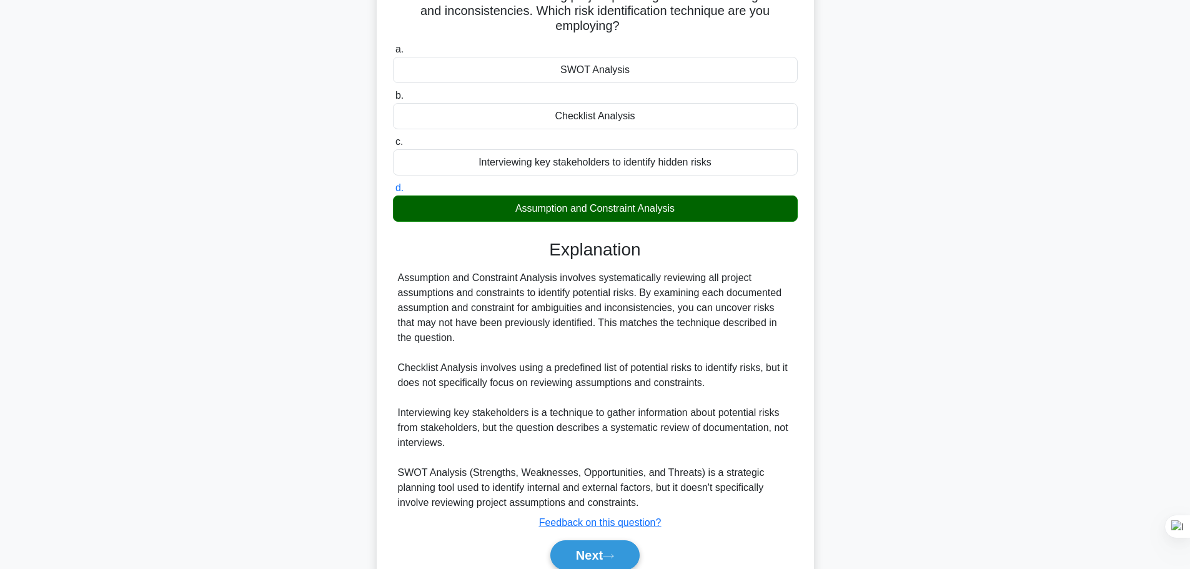
scroll to position [187, 0]
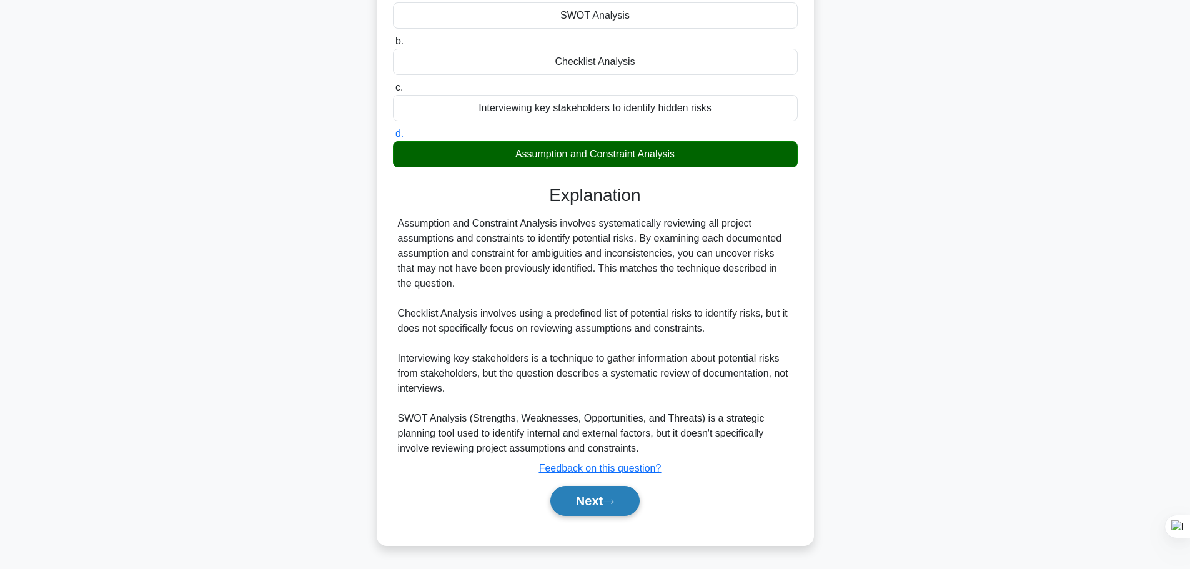
click at [613, 493] on button "Next" at bounding box center [594, 501] width 89 height 30
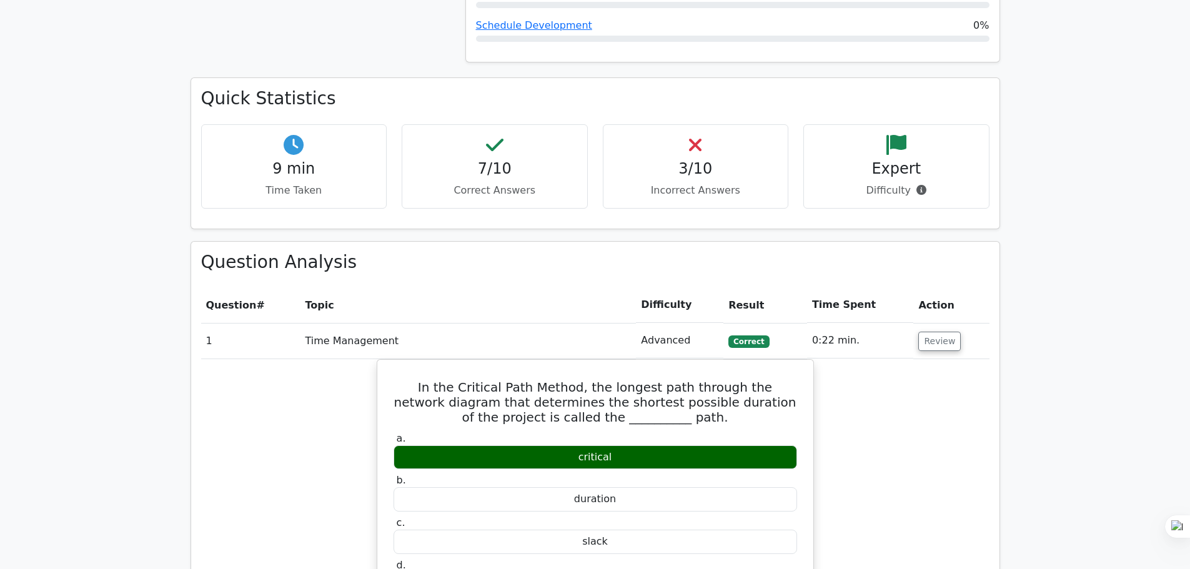
scroll to position [562, 0]
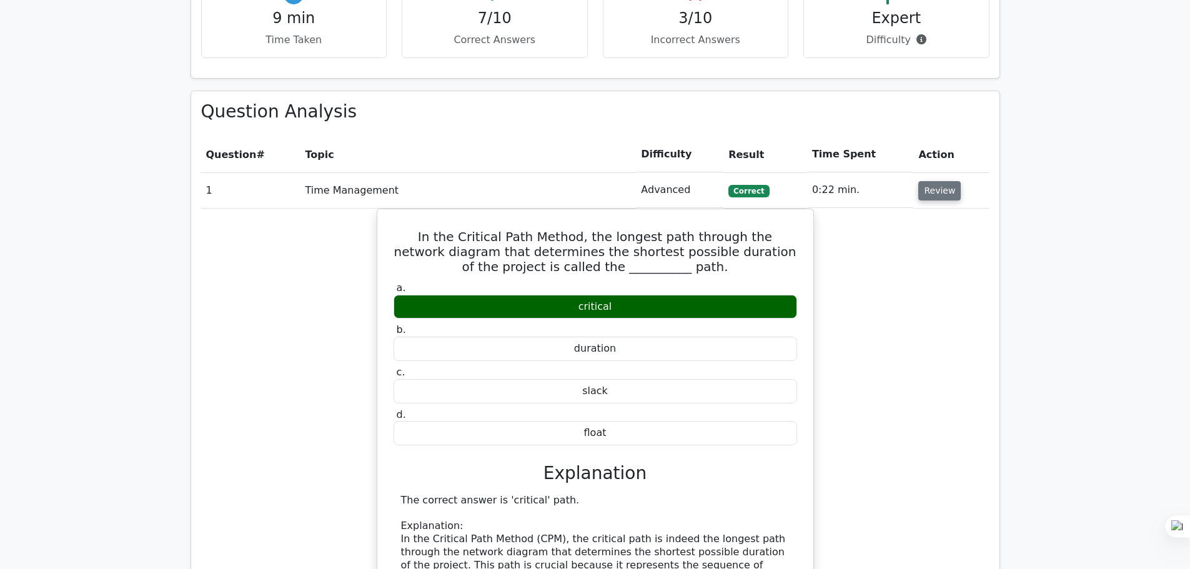
click at [939, 186] on button "Review" at bounding box center [939, 190] width 42 height 19
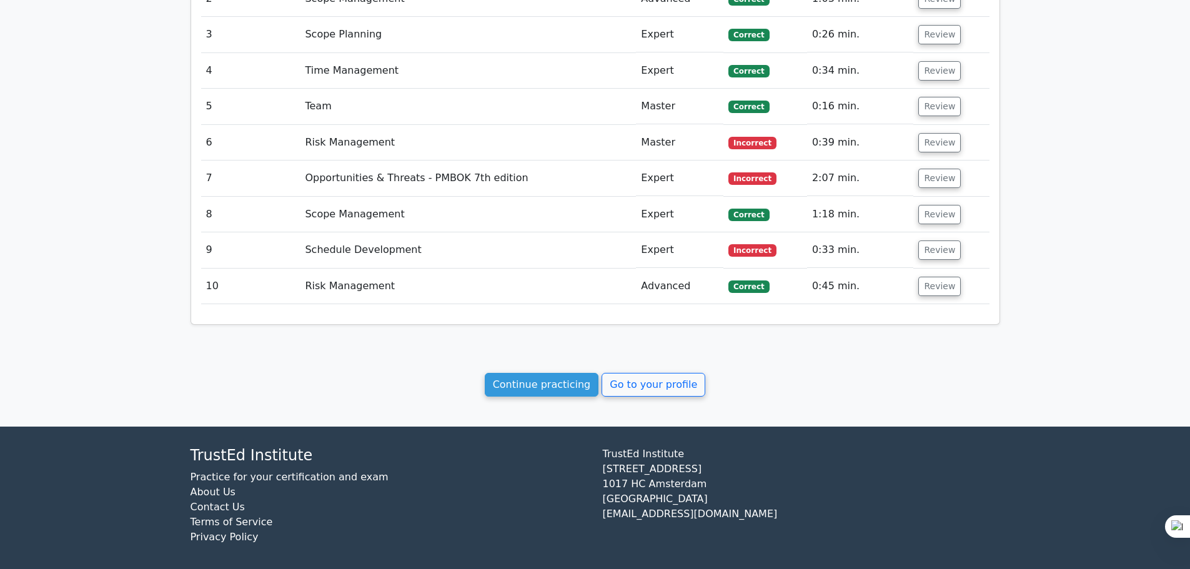
scroll to position [795, 0]
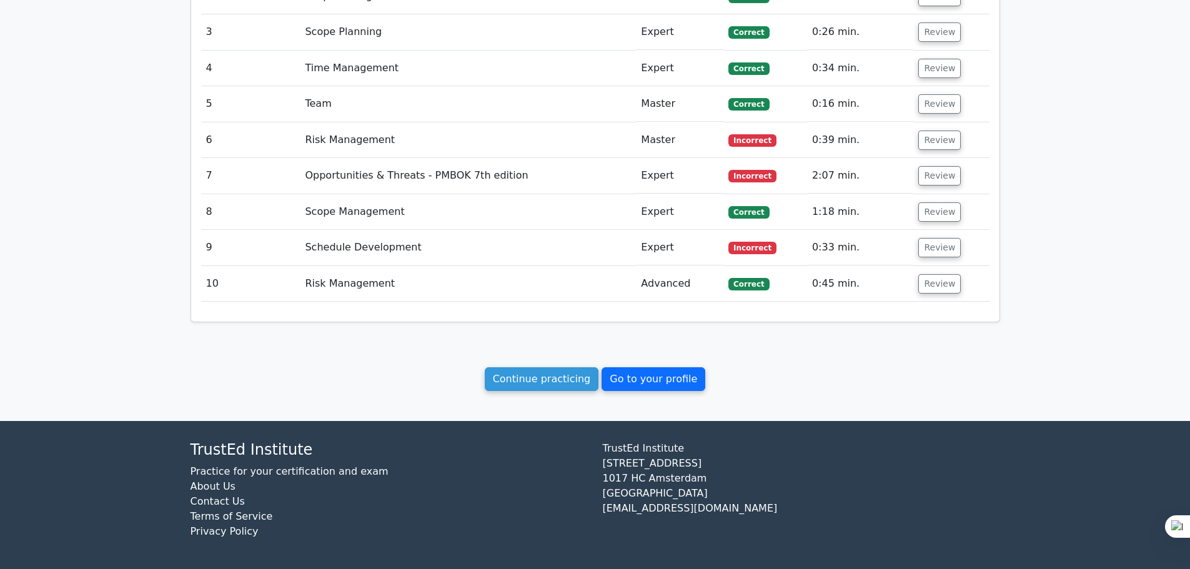
click at [664, 387] on link "Go to your profile" at bounding box center [654, 379] width 104 height 24
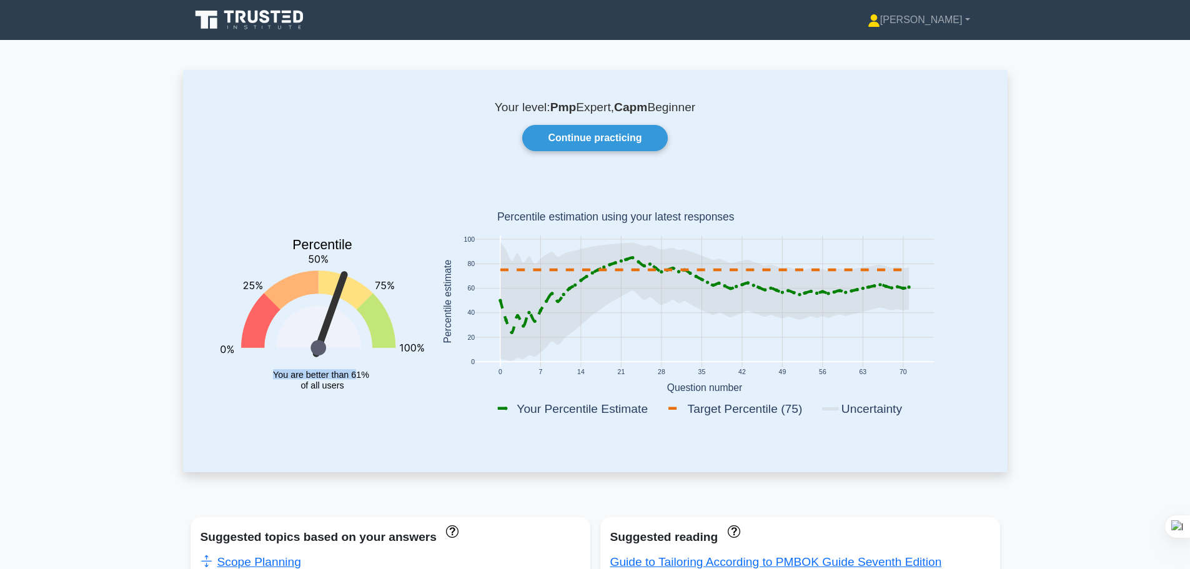
drag, startPoint x: 354, startPoint y: 387, endPoint x: 270, endPoint y: 377, distance: 84.3
click at [270, 377] on icon "Percentile You are better than 61% of all users" at bounding box center [323, 304] width 204 height 246
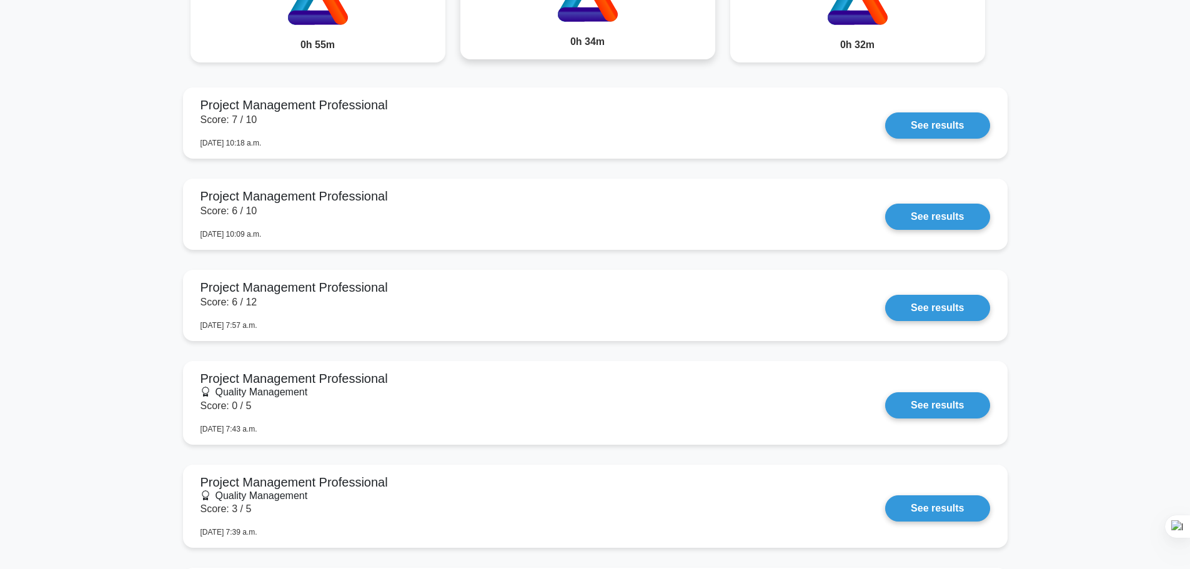
scroll to position [812, 0]
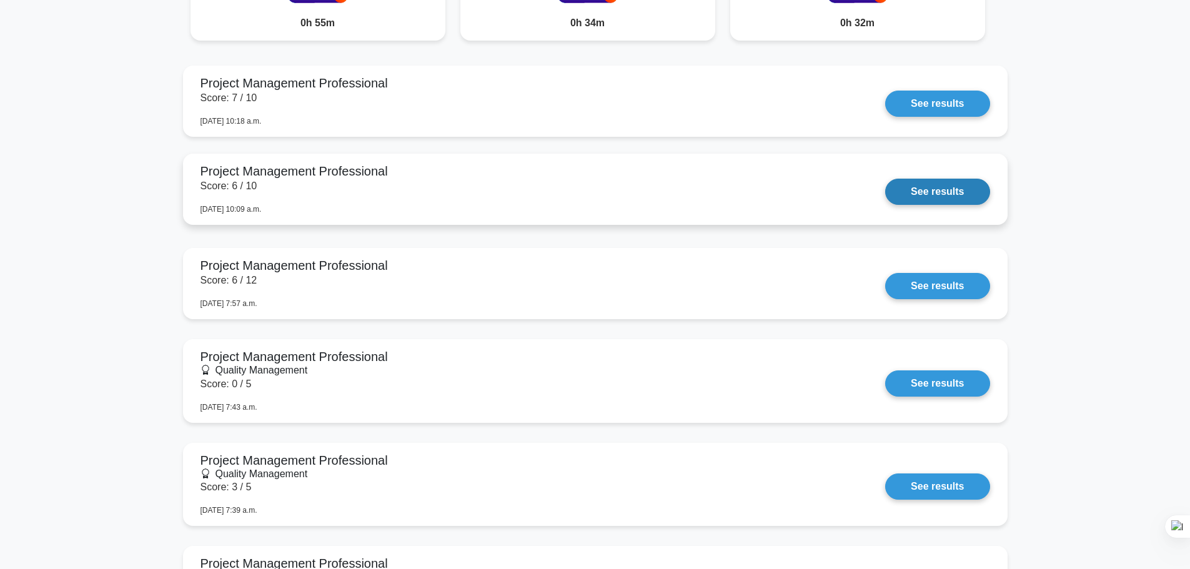
click at [934, 198] on link "See results" at bounding box center [937, 192] width 104 height 26
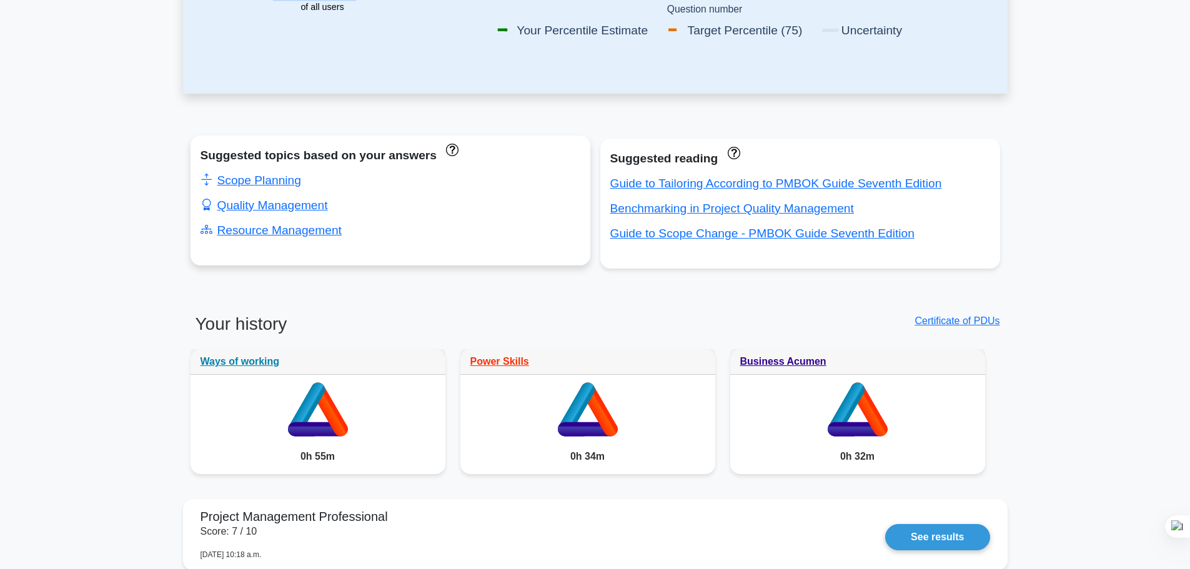
scroll to position [375, 0]
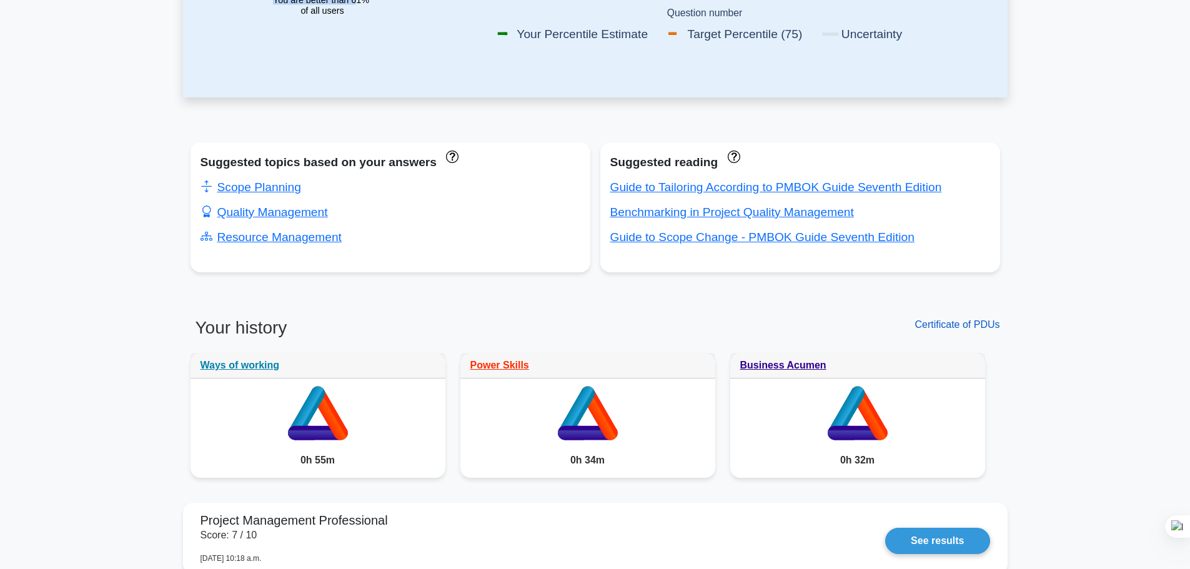
click at [969, 325] on link "Certificate of PDUs" at bounding box center [957, 324] width 85 height 11
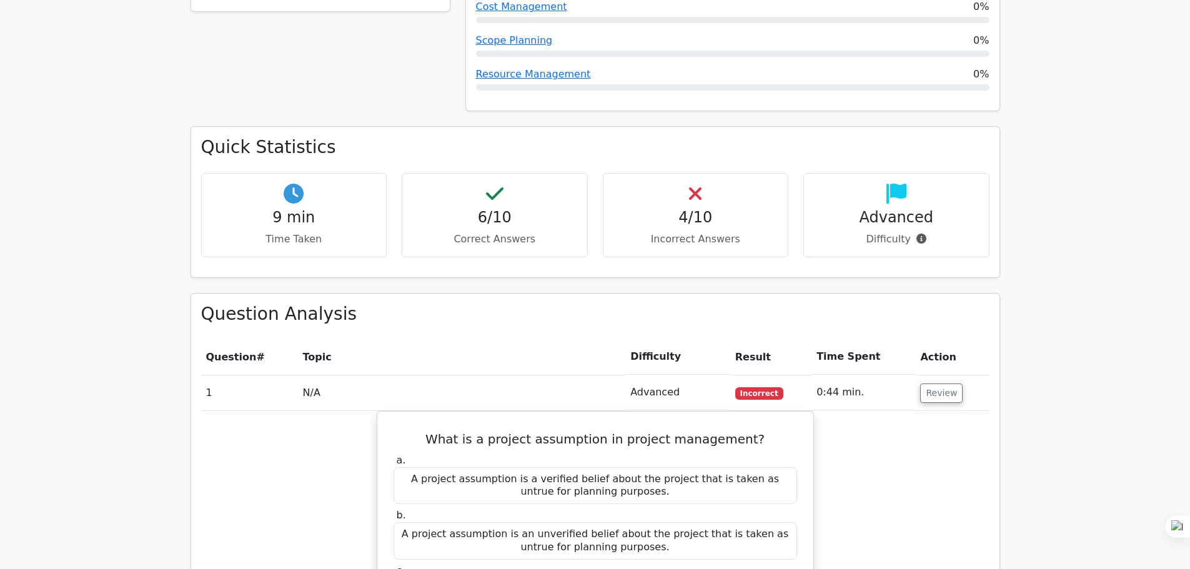
scroll to position [187, 0]
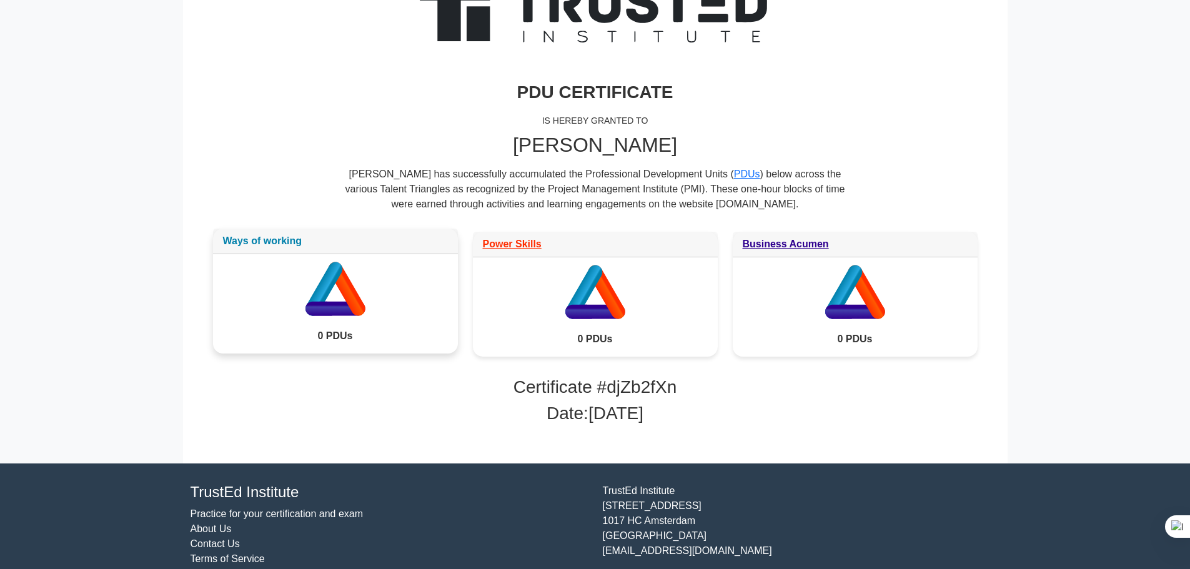
click at [265, 242] on link "Ways of working" at bounding box center [262, 241] width 79 height 11
drag, startPoint x: 690, startPoint y: 392, endPoint x: 508, endPoint y: 394, distance: 181.8
click at [508, 394] on h3 "Certificate # djZb2fXn" at bounding box center [595, 387] width 765 height 21
click at [766, 411] on h3 "Date: 2025-08-17" at bounding box center [595, 413] width 765 height 21
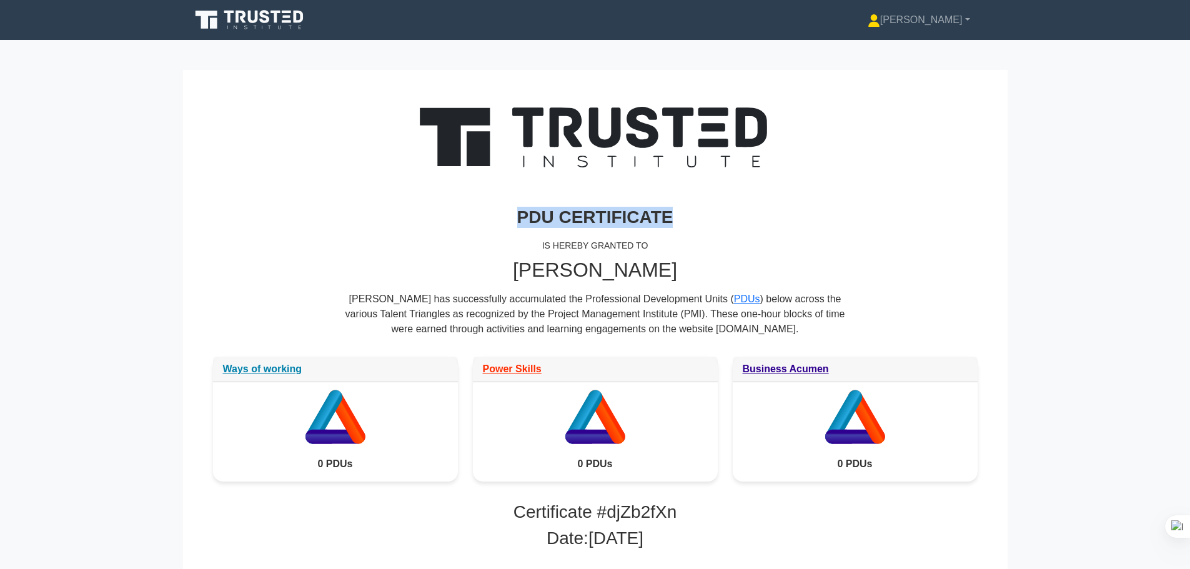
drag, startPoint x: 518, startPoint y: 219, endPoint x: 727, endPoint y: 214, distance: 208.1
click at [687, 214] on h3 "PDU CERTIFICATE" at bounding box center [595, 217] width 765 height 21
click at [849, 216] on h3 "PDU CERTIFICATE" at bounding box center [595, 217] width 765 height 21
drag, startPoint x: 544, startPoint y: 251, endPoint x: 678, endPoint y: 252, distance: 133.7
click at [678, 252] on div "IS HEREBY GRANTED TO" at bounding box center [595, 245] width 765 height 25
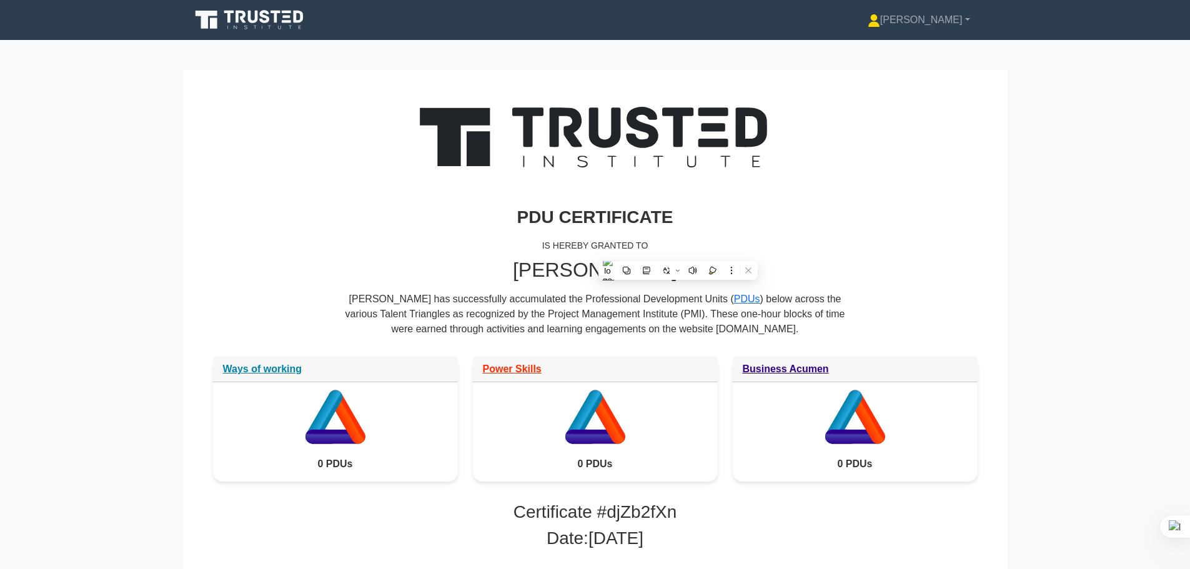
click at [875, 227] on h3 "PDU CERTIFICATE" at bounding box center [595, 217] width 765 height 21
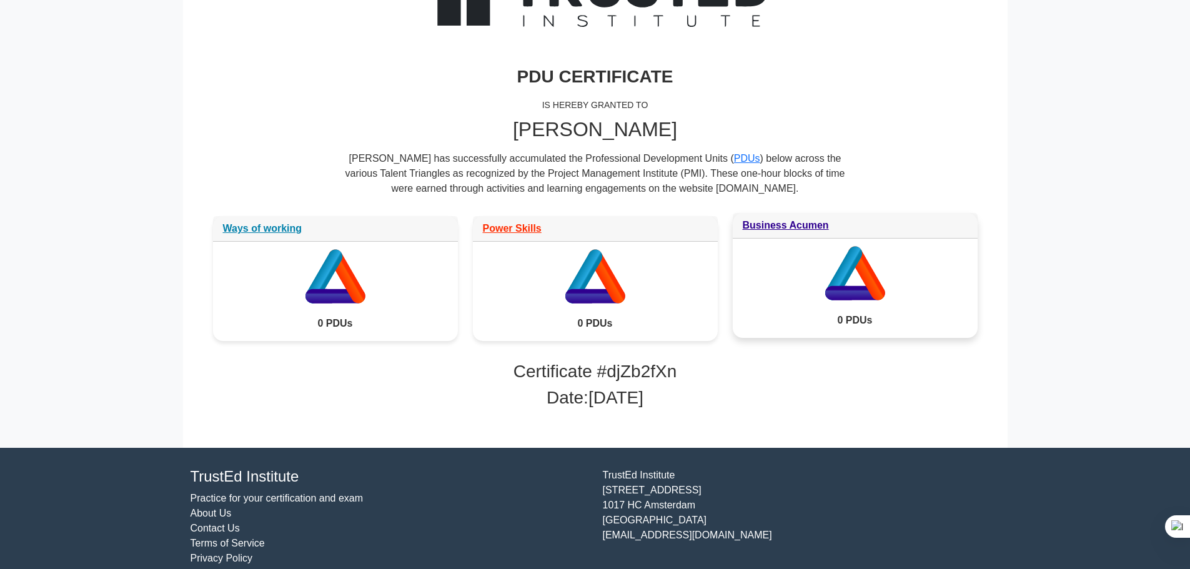
scroll to position [157, 0]
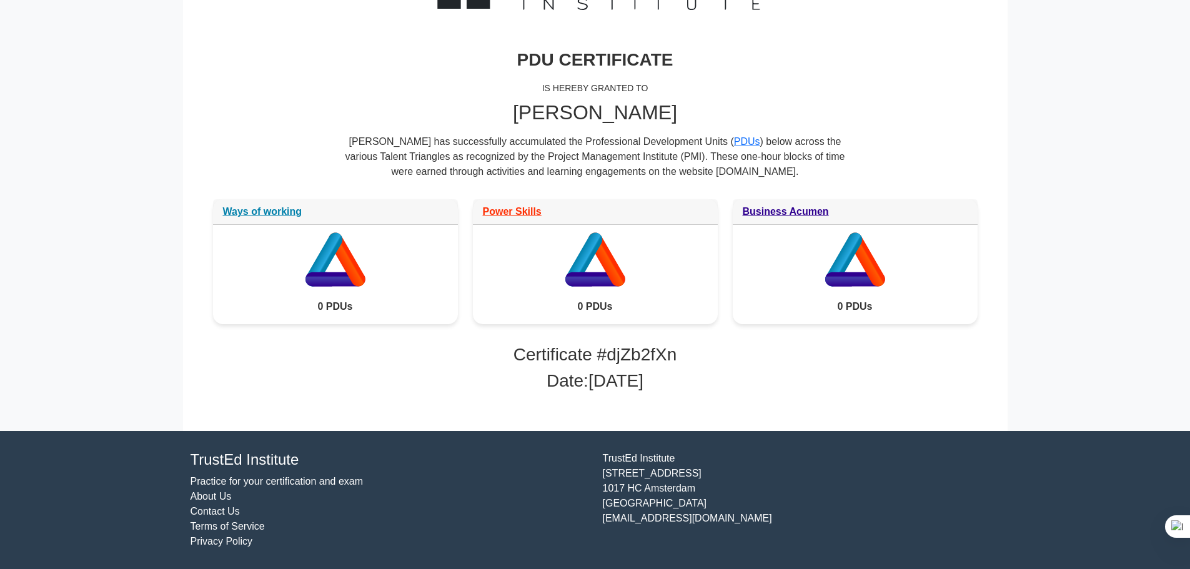
drag, startPoint x: 707, startPoint y: 356, endPoint x: 541, endPoint y: 364, distance: 166.4
click at [484, 357] on h3 "Certificate # djZb2fXn" at bounding box center [595, 354] width 765 height 21
click at [737, 380] on h3 "Date: 2025-08-17" at bounding box center [595, 380] width 765 height 21
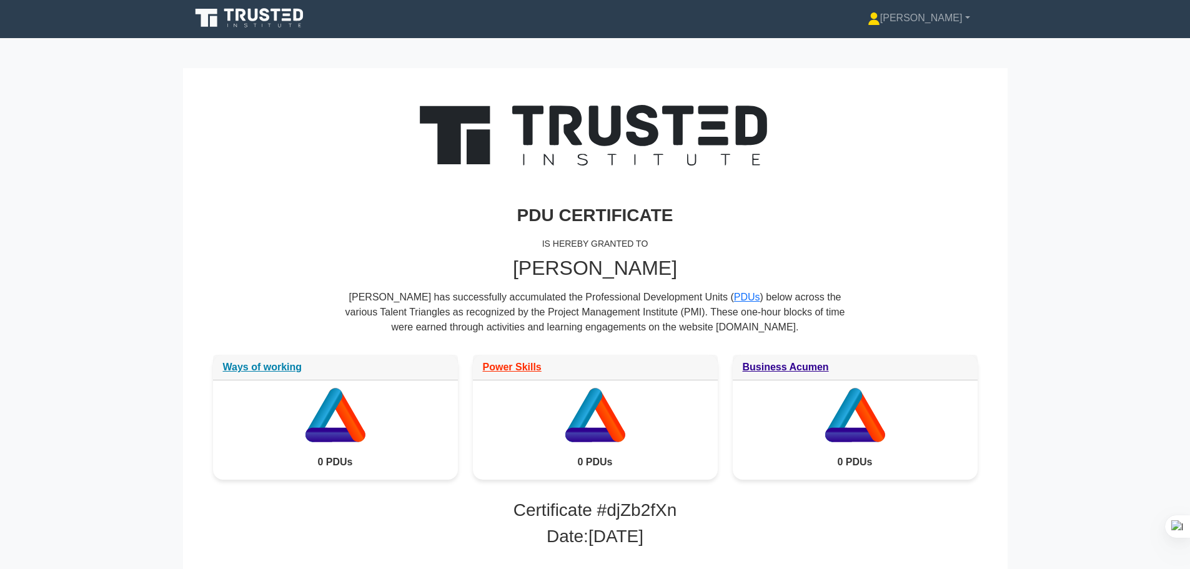
scroll to position [0, 0]
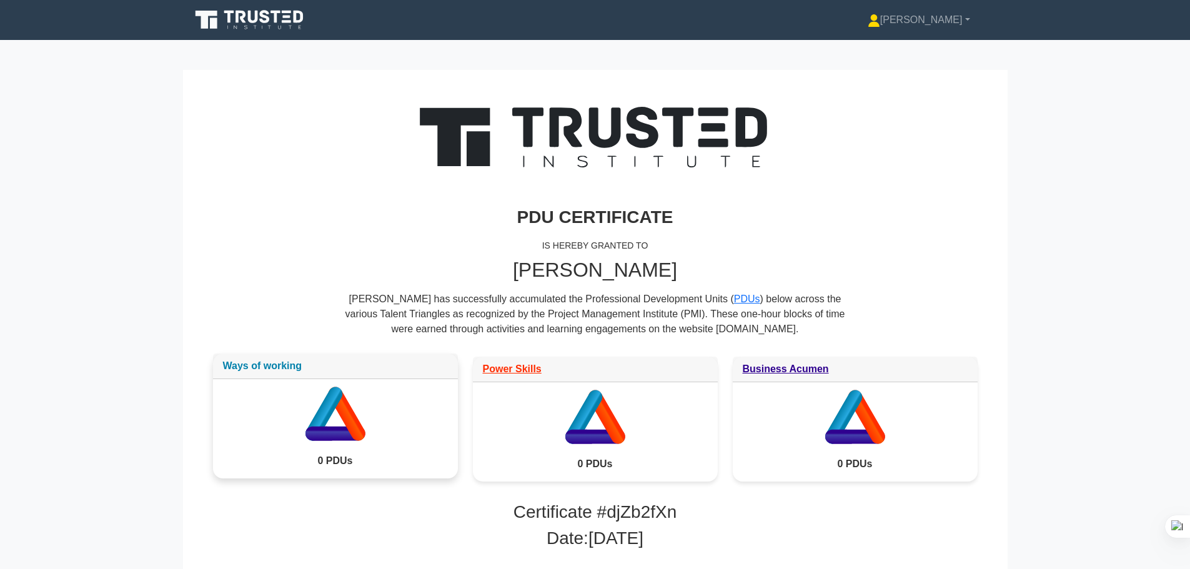
click at [256, 371] on link "Ways of working" at bounding box center [262, 365] width 79 height 11
click at [734, 302] on link "PDUs" at bounding box center [747, 299] width 26 height 11
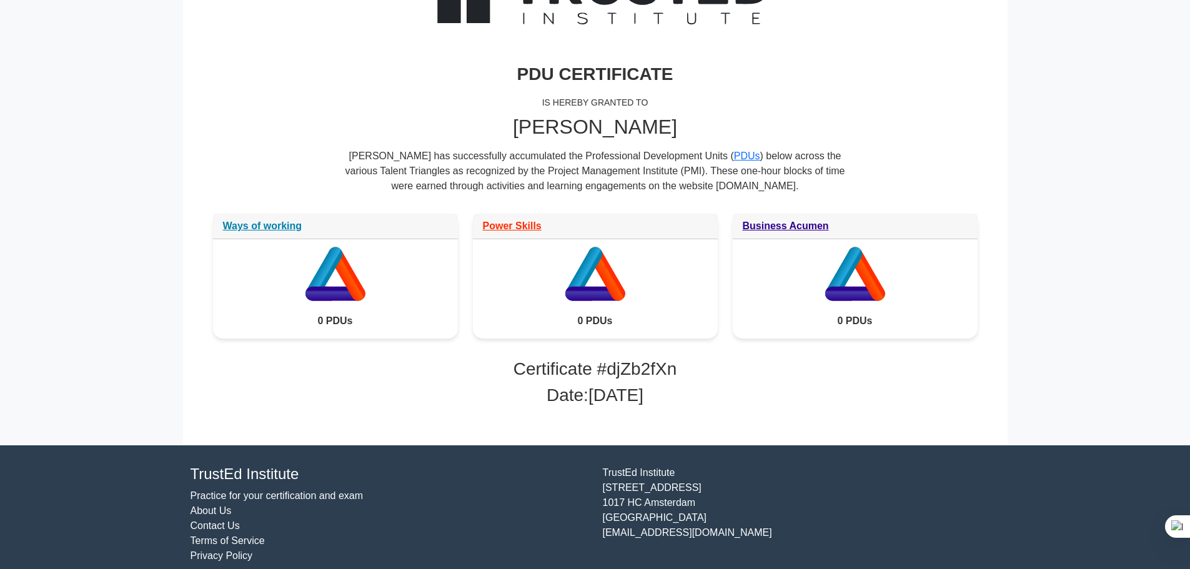
scroll to position [157, 0]
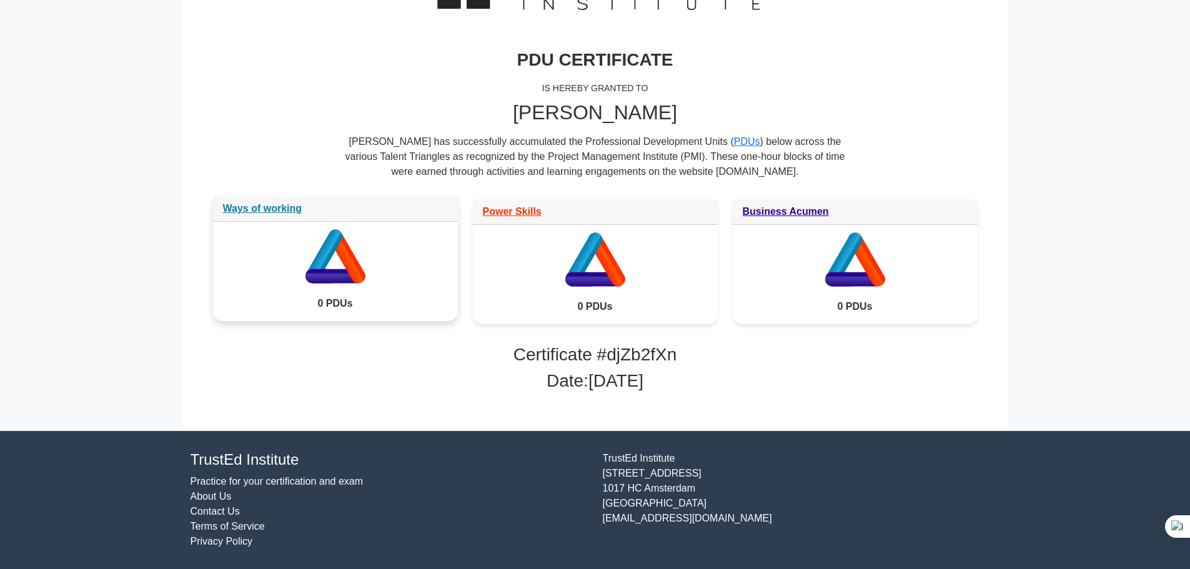
click at [363, 296] on div "0 PDUs" at bounding box center [335, 303] width 245 height 35
click at [274, 205] on link "Ways of working" at bounding box center [262, 208] width 79 height 11
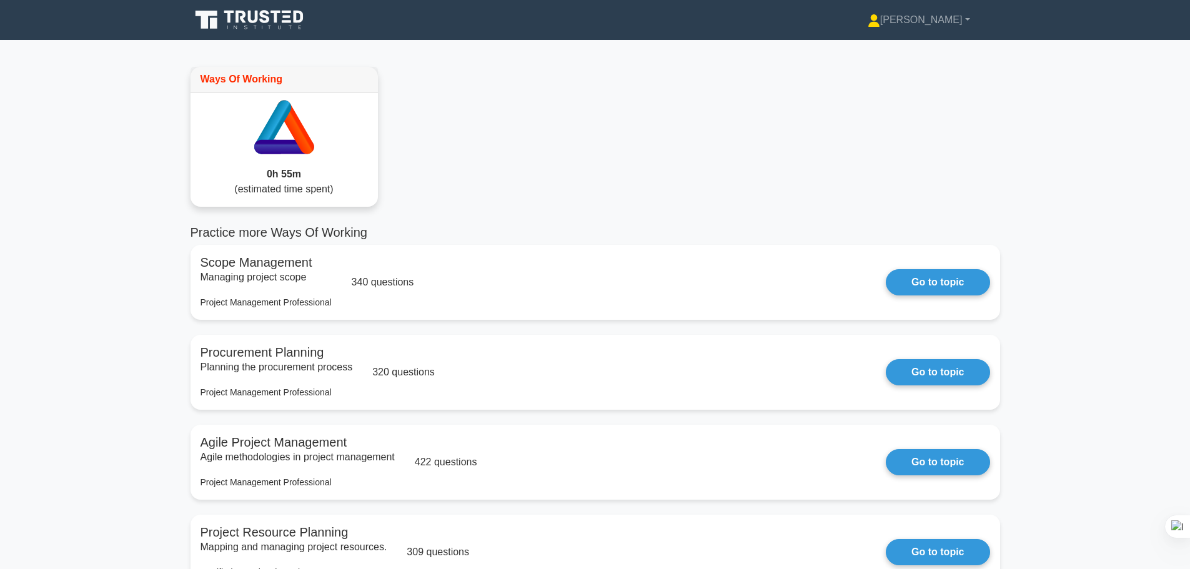
click at [266, 131] on icon at bounding box center [272, 128] width 37 height 54
click at [289, 191] on span "(estimated time spent)" at bounding box center [283, 189] width 99 height 11
click at [249, 78] on div "Ways Of Working" at bounding box center [284, 80] width 187 height 26
click at [345, 190] on div "0h 55m (estimated time spent)" at bounding box center [284, 182] width 187 height 50
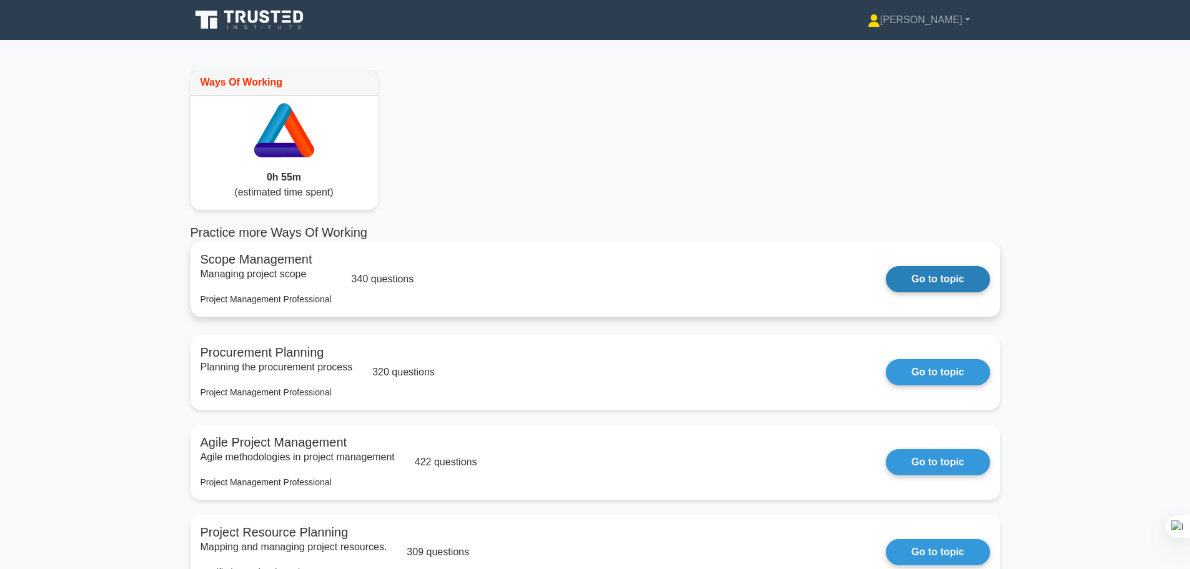
click at [921, 287] on link "Go to topic" at bounding box center [938, 279] width 104 height 26
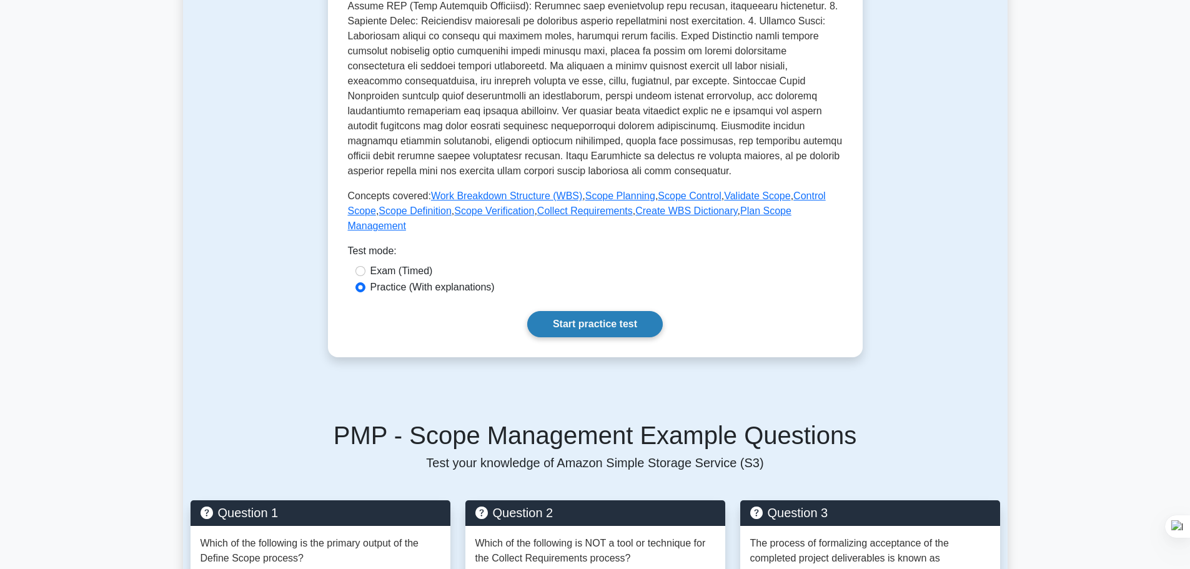
scroll to position [375, 0]
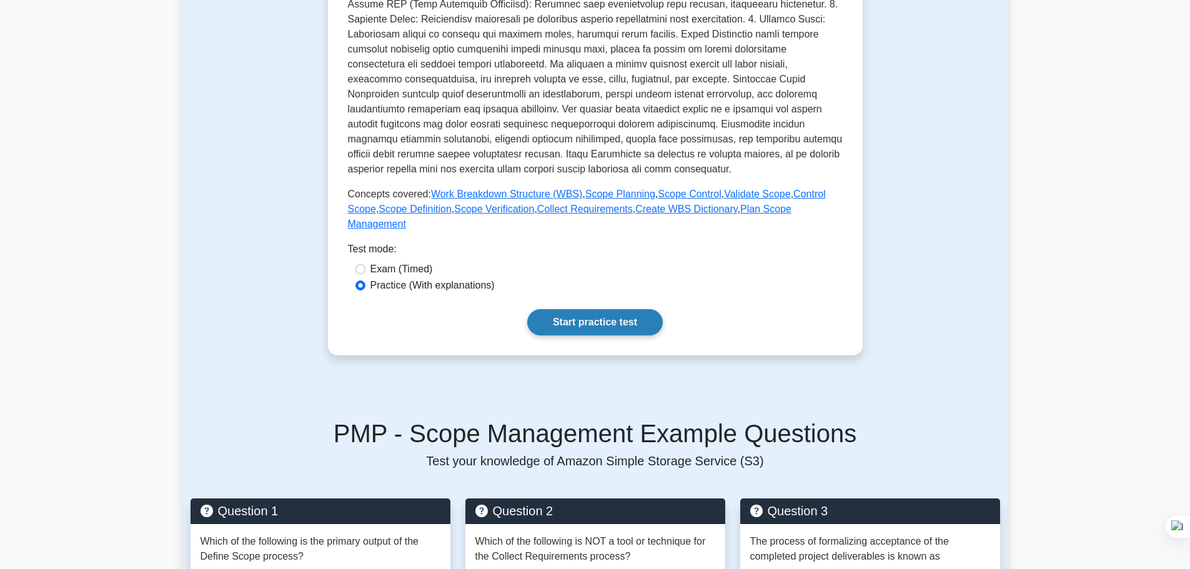
click at [594, 309] on link "Start practice test" at bounding box center [595, 322] width 136 height 26
click at [394, 262] on label "Exam (Timed)" at bounding box center [401, 269] width 62 height 15
click at [365, 264] on input "Exam (Timed)" at bounding box center [360, 269] width 10 height 10
radio input "true"
click at [592, 312] on link "Start practice test" at bounding box center [595, 322] width 136 height 26
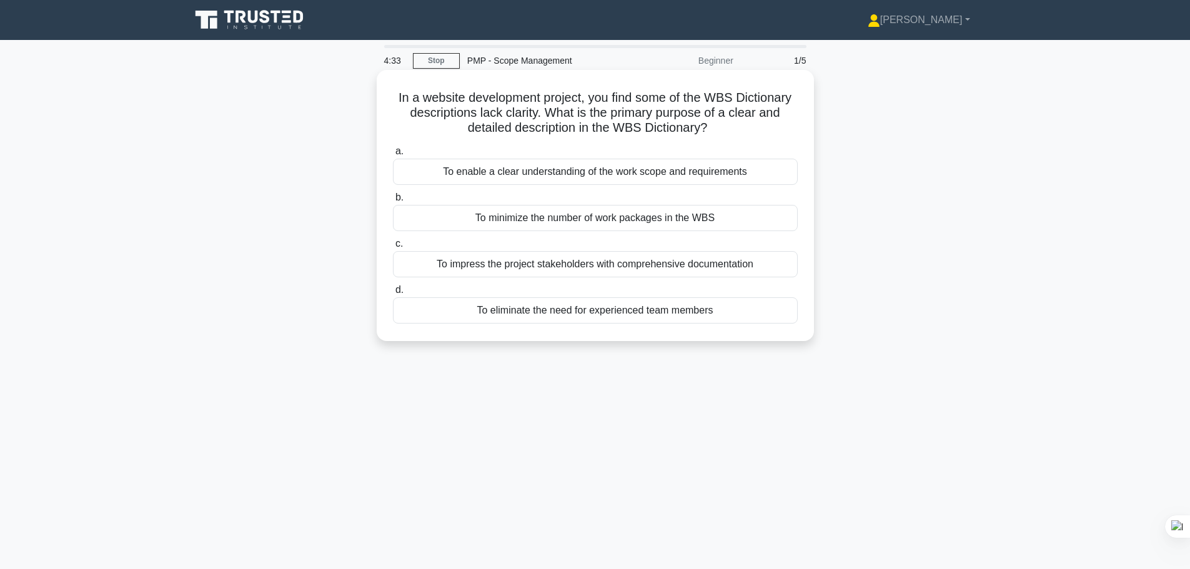
click at [523, 173] on div "To enable a clear understanding of the work scope and requirements" at bounding box center [595, 172] width 405 height 26
click at [393, 156] on input "a. To enable a clear understanding of the work scope and requirements" at bounding box center [393, 151] width 0 height 8
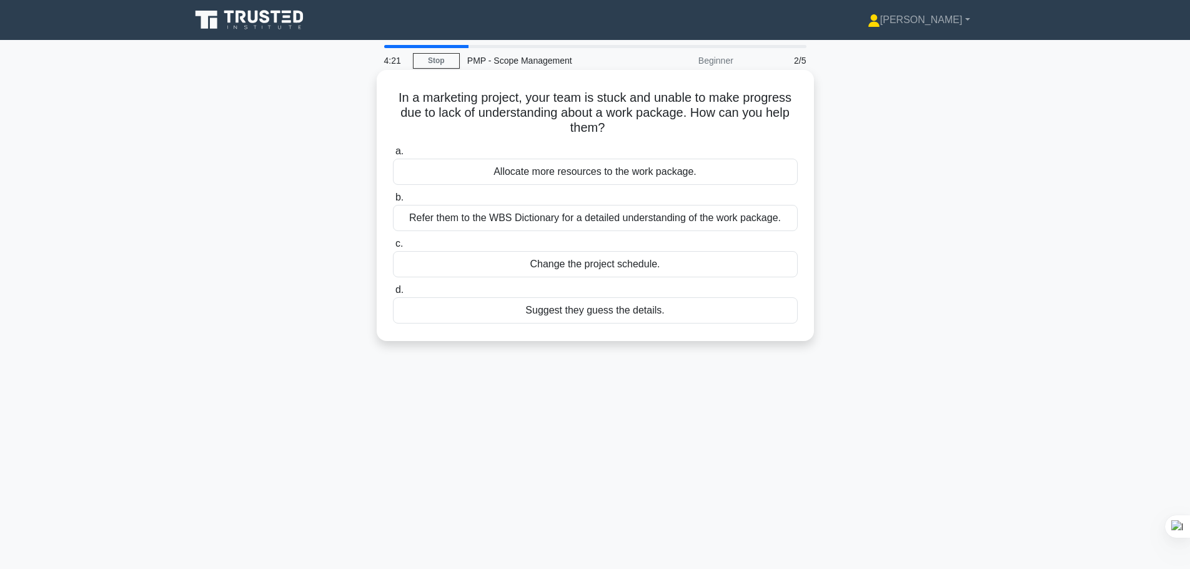
drag, startPoint x: 707, startPoint y: 113, endPoint x: 799, endPoint y: 124, distance: 93.1
click at [799, 124] on div "In a marketing project, your team is stuck and unable to make progress due to l…" at bounding box center [595, 205] width 427 height 261
click at [611, 222] on div "Refer them to the WBS Dictionary for a detailed understanding of the work packa…" at bounding box center [595, 218] width 405 height 26
click at [393, 202] on input "b. Refer them to the WBS Dictionary for a detailed understanding of the work pa…" at bounding box center [393, 198] width 0 height 8
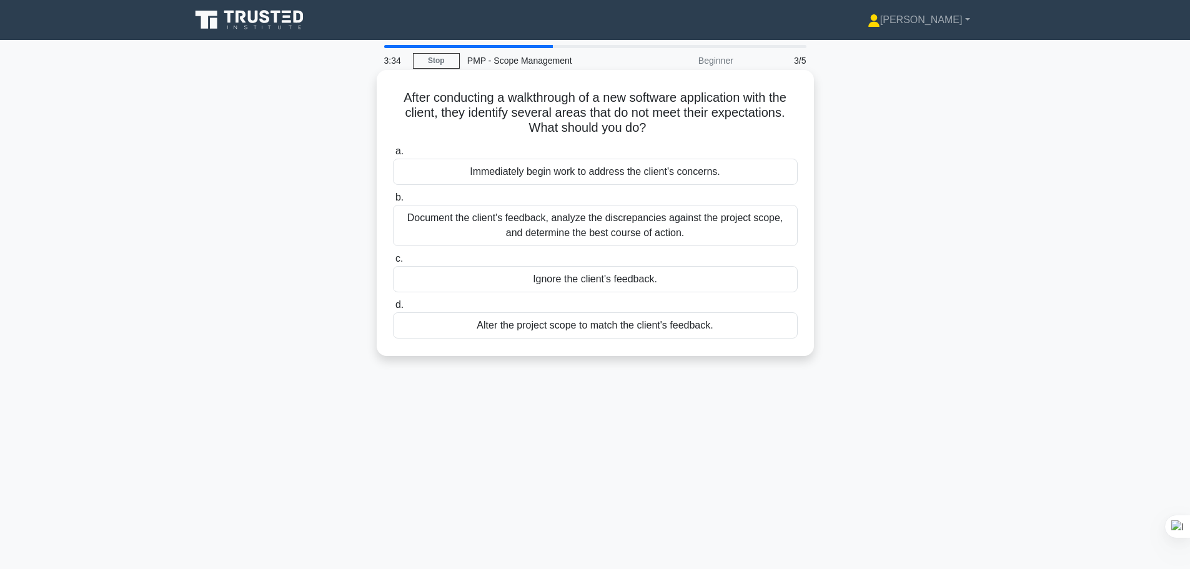
click at [602, 232] on div "Document the client's feedback, analyze the discrepancies against the project s…" at bounding box center [595, 225] width 405 height 41
click at [393, 202] on input "b. Document the client's feedback, analyze the discrepancies against the projec…" at bounding box center [393, 198] width 0 height 8
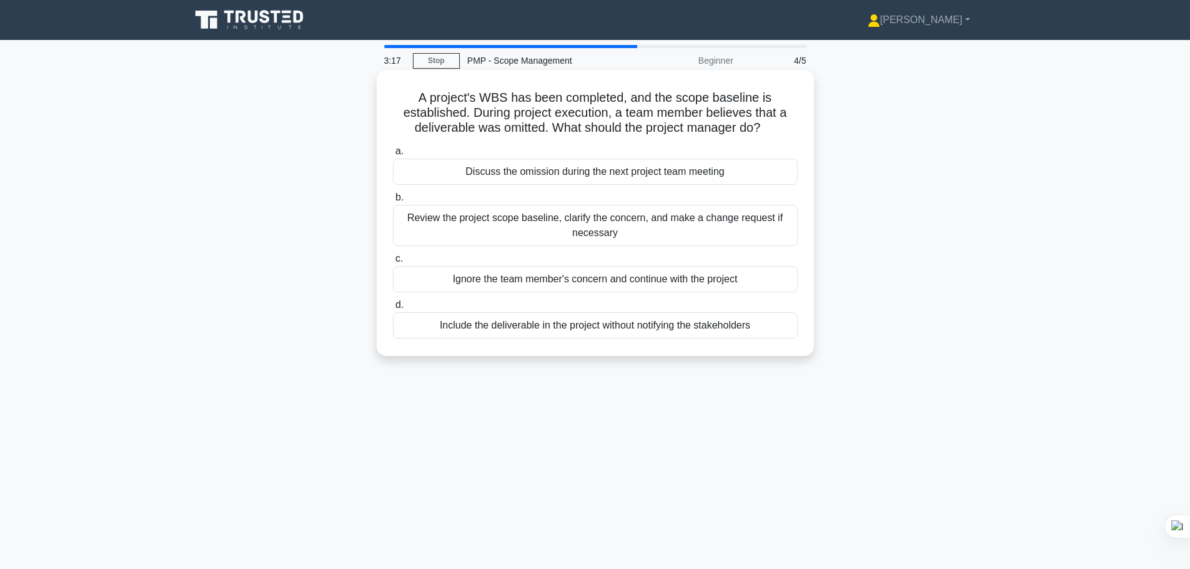
drag, startPoint x: 555, startPoint y: 123, endPoint x: 772, endPoint y: 127, distance: 216.8
click at [772, 127] on h5 "A project's WBS has been completed, and the scope baseline is established. Duri…" at bounding box center [595, 113] width 407 height 46
click at [605, 235] on div "Review the project scope baseline, clarify the concern, and make a change reque…" at bounding box center [595, 225] width 405 height 41
click at [393, 202] on input "b. Review the project scope baseline, clarify the concern, and make a change re…" at bounding box center [393, 198] width 0 height 8
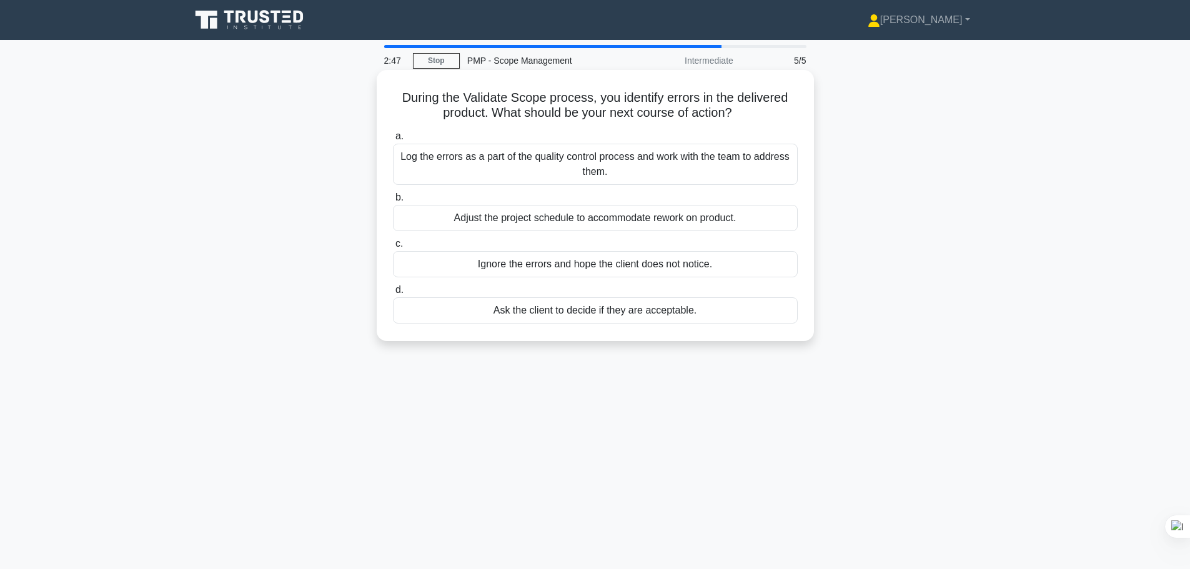
click at [607, 166] on div "Log the errors as a part of the quality control process and work with the team …" at bounding box center [595, 164] width 405 height 41
click at [393, 141] on input "a. Log the errors as a part of the quality control process and work with the te…" at bounding box center [393, 136] width 0 height 8
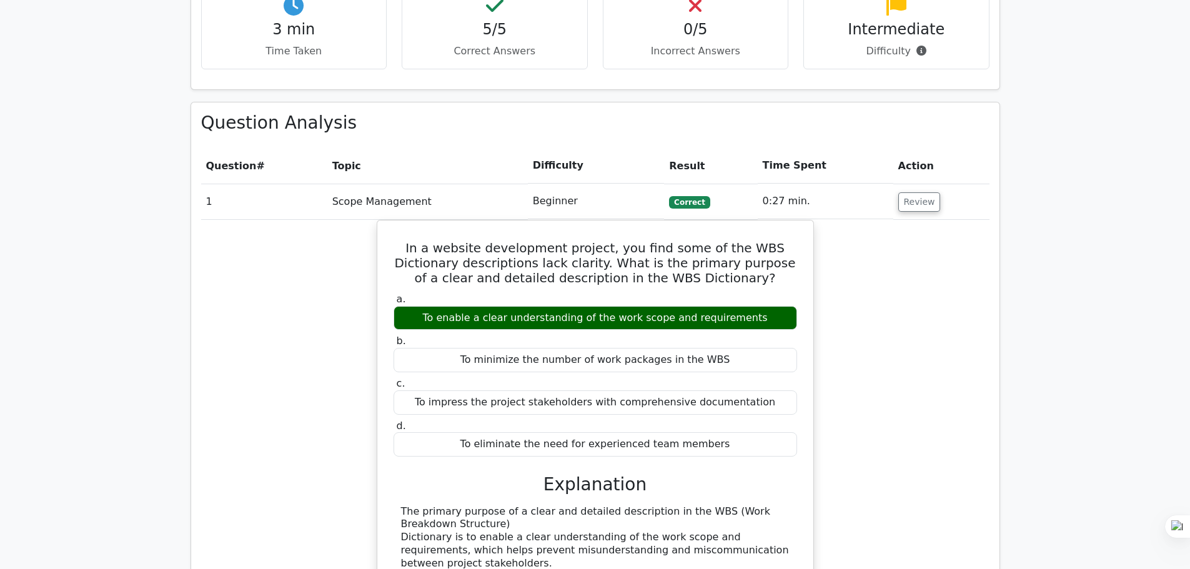
scroll to position [437, 0]
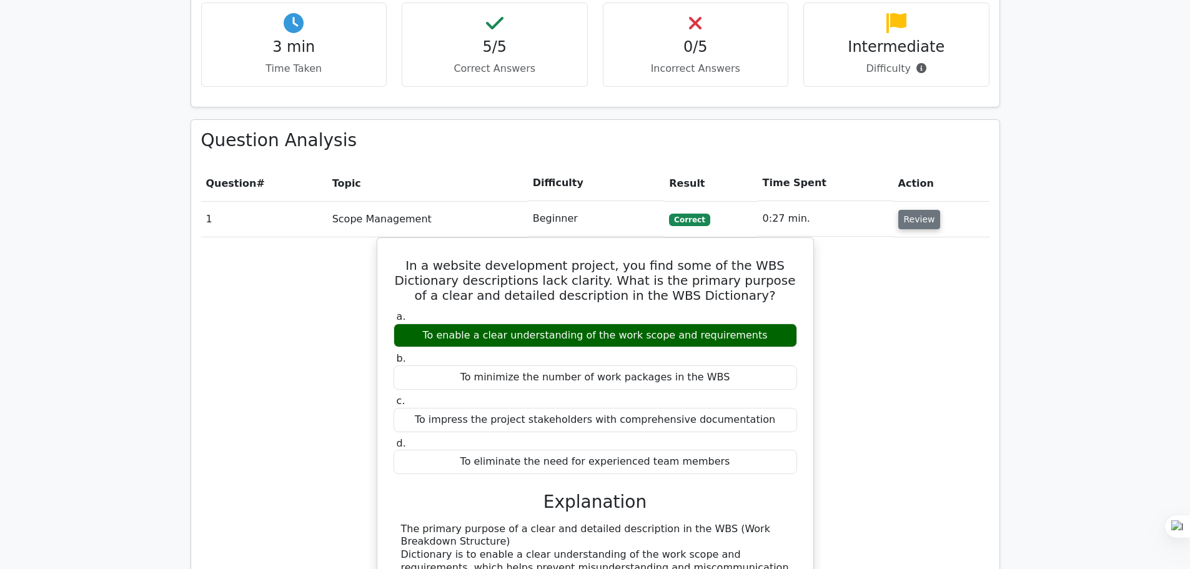
click at [913, 224] on button "Review" at bounding box center [919, 219] width 42 height 19
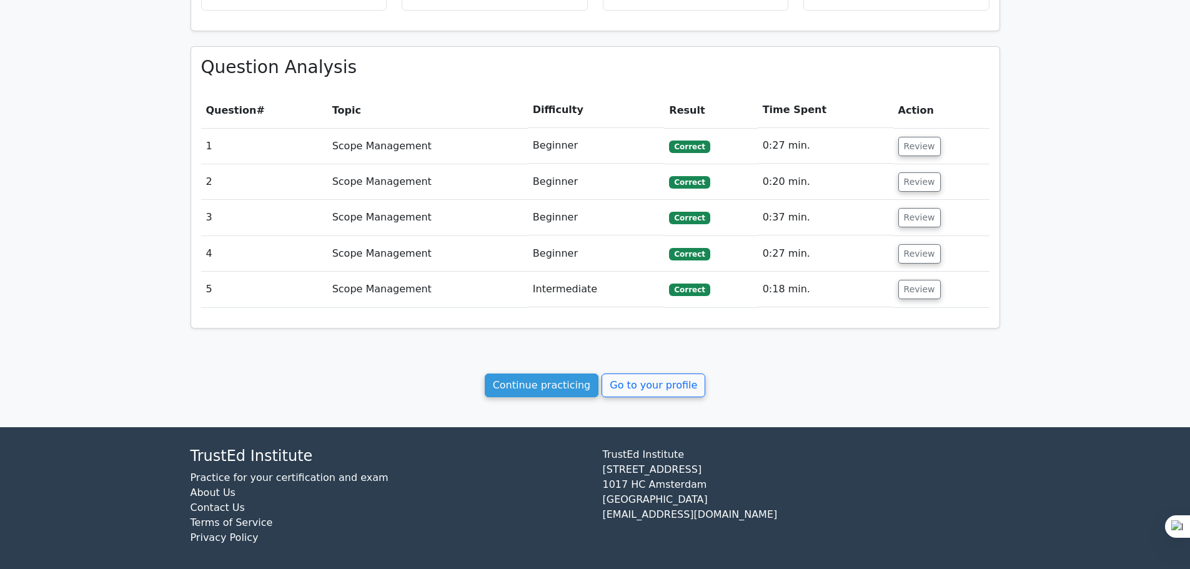
scroll to position [520, 0]
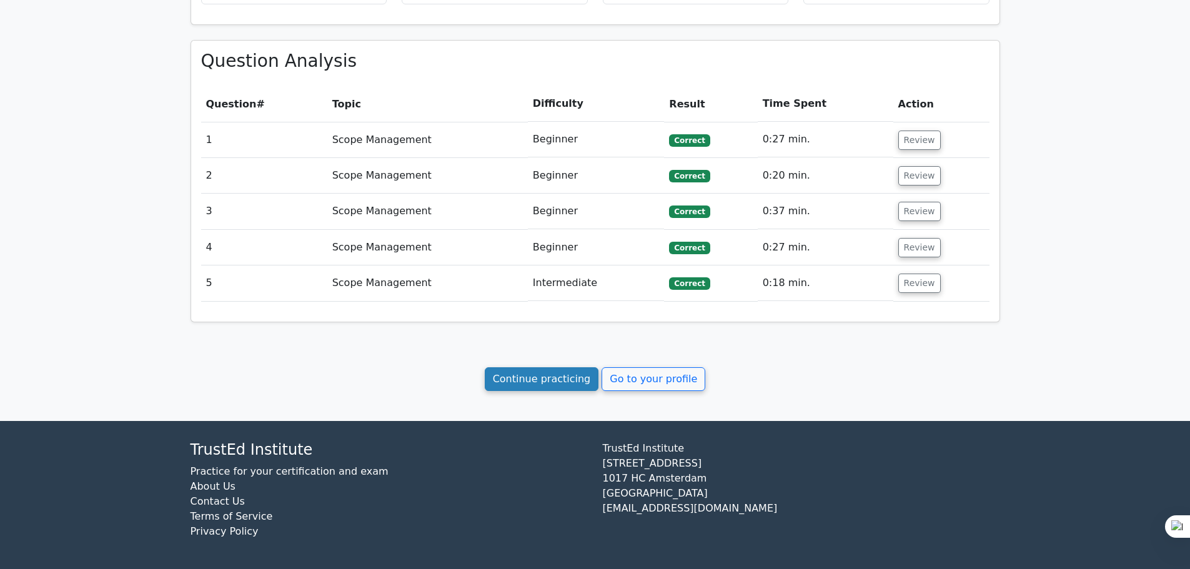
click at [544, 379] on link "Continue practicing" at bounding box center [542, 379] width 114 height 24
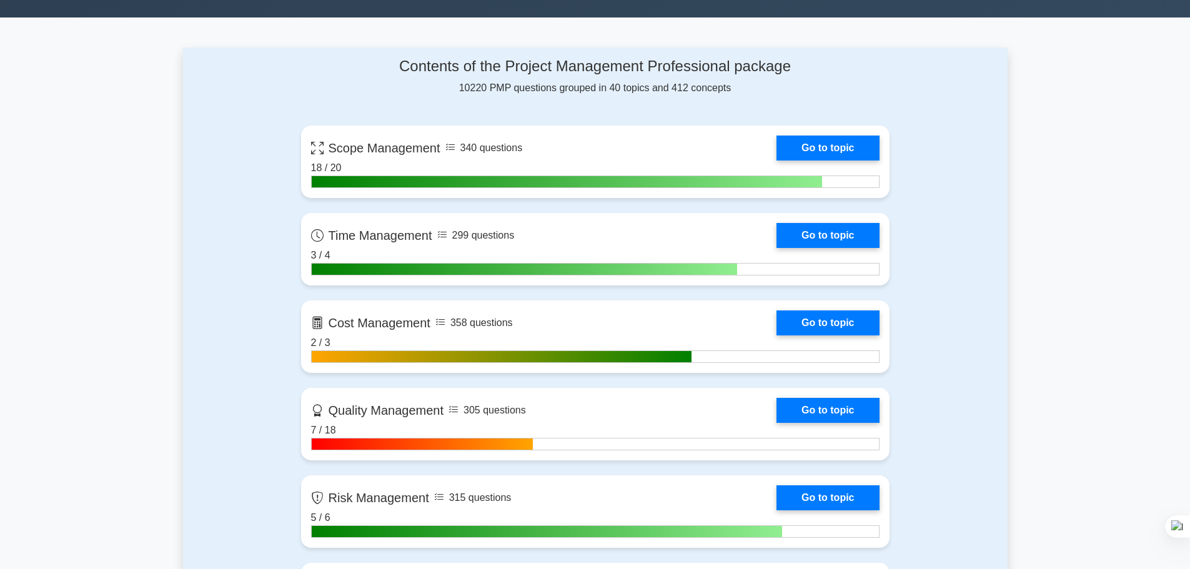
scroll to position [500, 0]
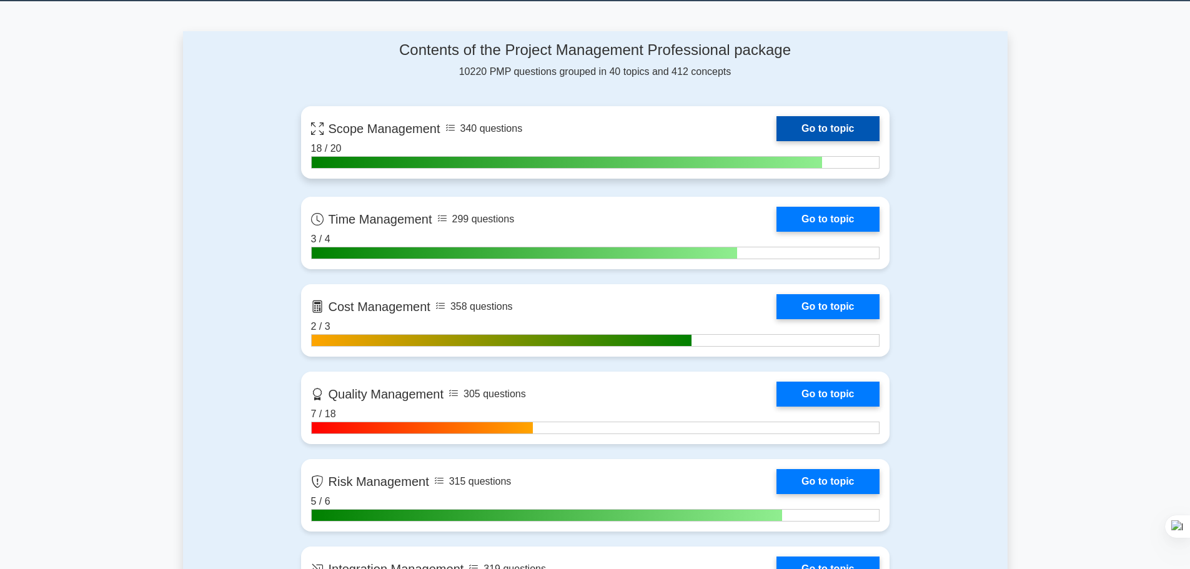
click at [810, 131] on link "Go to topic" at bounding box center [827, 128] width 102 height 25
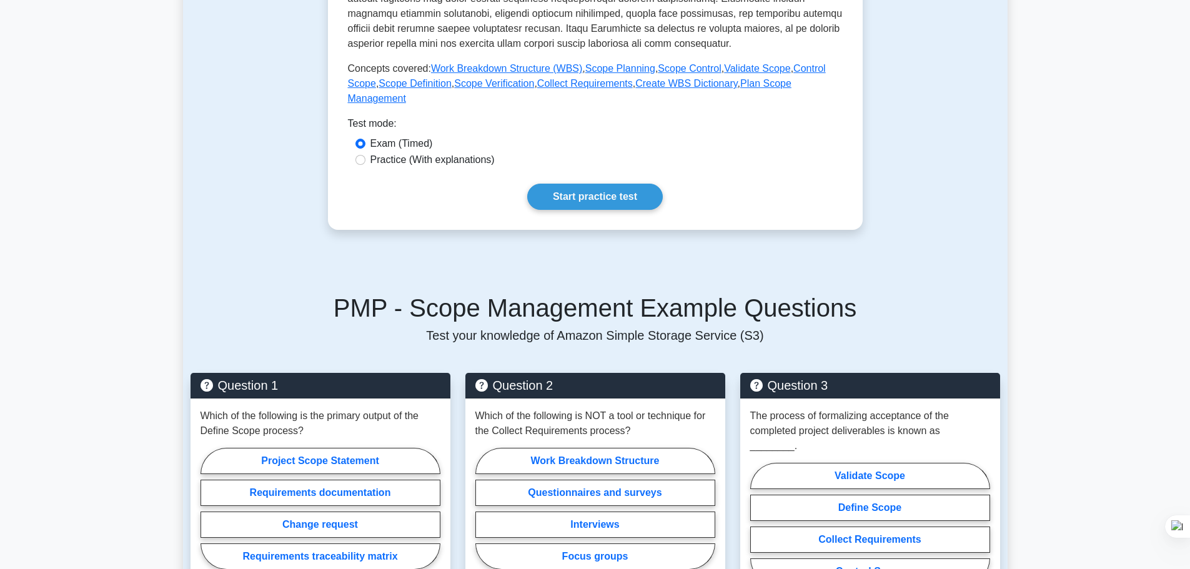
scroll to position [500, 0]
click at [592, 184] on link "Start practice test" at bounding box center [595, 197] width 136 height 26
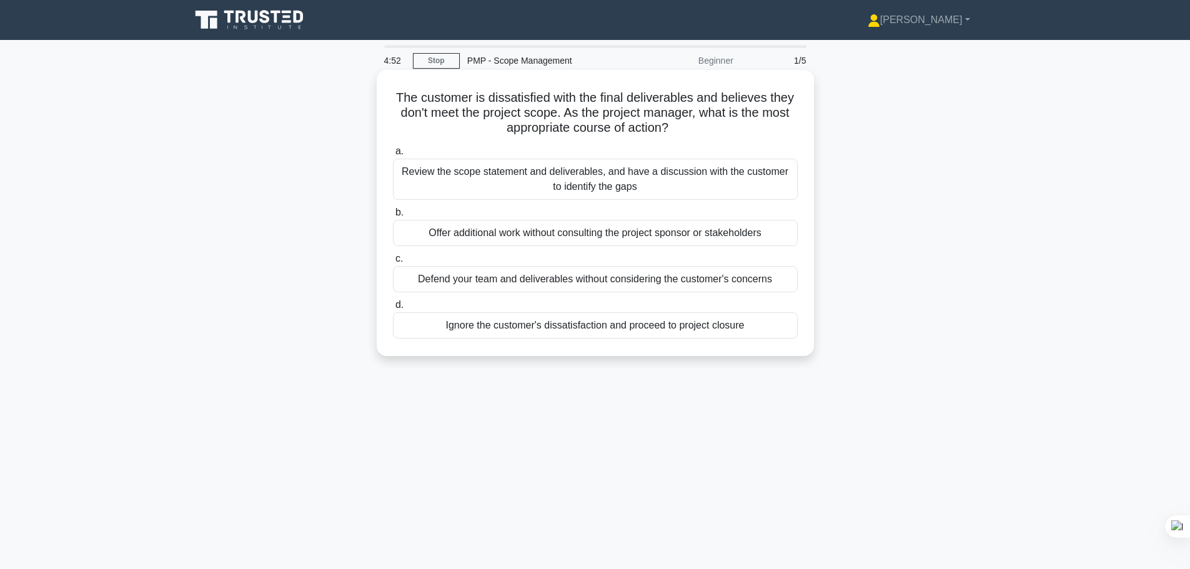
drag, startPoint x: 395, startPoint y: 97, endPoint x: 792, endPoint y: 133, distance: 398.9
click at [792, 133] on h5 "The customer is dissatisfied with the final deliverables and believes they don'…" at bounding box center [595, 113] width 407 height 46
click at [710, 99] on h5 "The customer is dissatisfied with the final deliverables and believes they don'…" at bounding box center [595, 113] width 407 height 46
drag, startPoint x: 568, startPoint y: 111, endPoint x: 783, endPoint y: 124, distance: 215.3
click at [783, 124] on h5 "The customer is dissatisfied with the final deliverables and believes they don'…" at bounding box center [595, 113] width 407 height 46
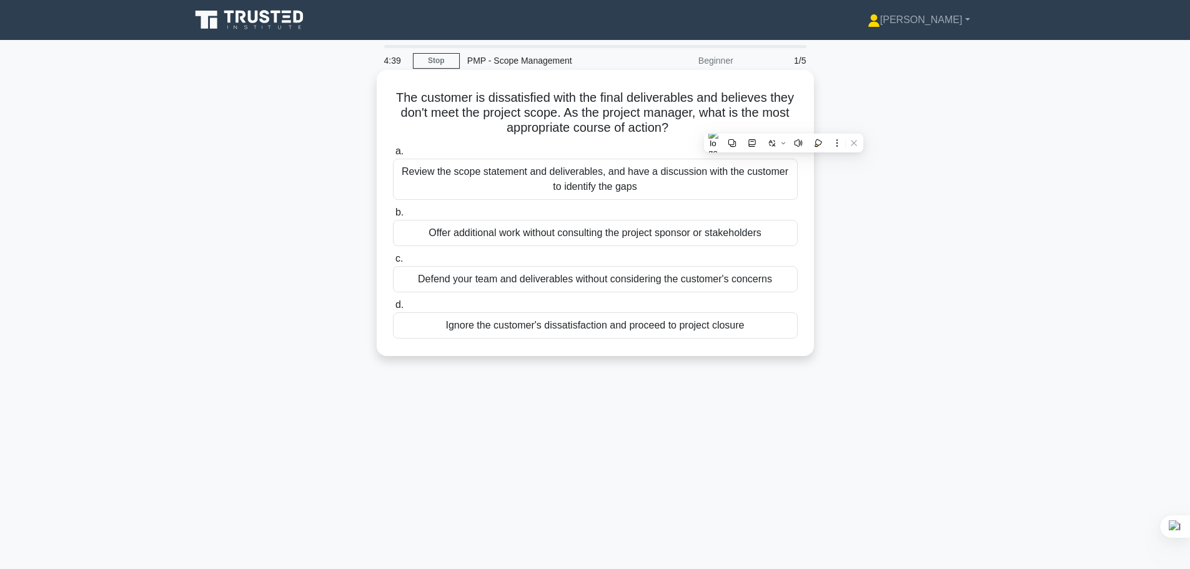
click at [472, 140] on div "The customer is dissatisfied with the final deliverables and believes they don'…" at bounding box center [595, 213] width 427 height 276
click at [520, 181] on div "Review the scope statement and deliverables, and have a discussion with the cus…" at bounding box center [595, 179] width 405 height 41
click at [393, 156] on input "a. Review the scope statement and deliverables, and have a discussion with the …" at bounding box center [393, 151] width 0 height 8
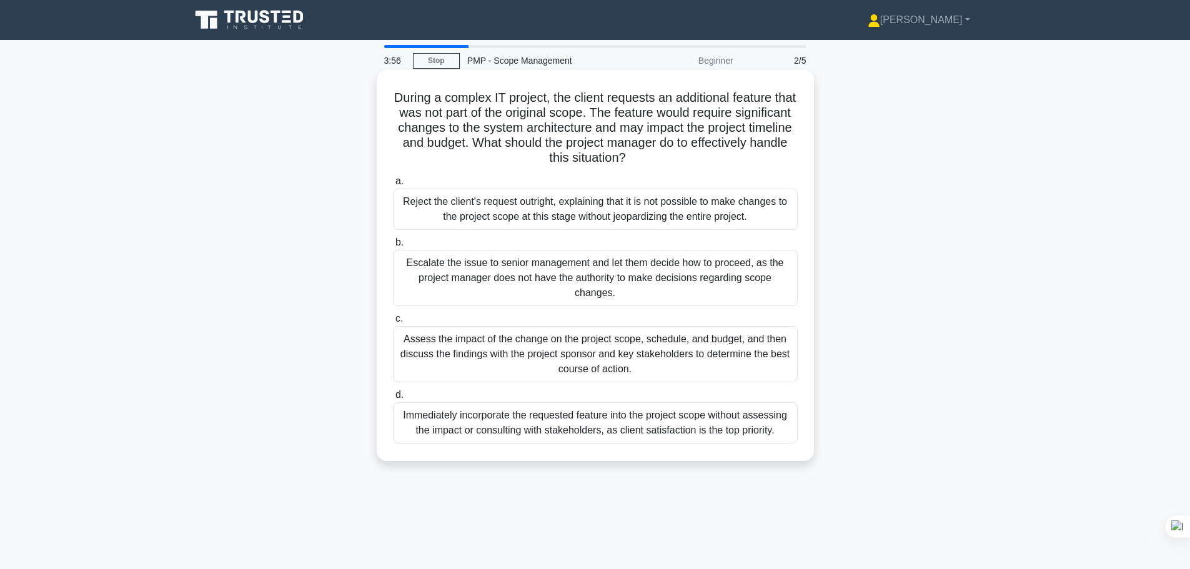
drag, startPoint x: 568, startPoint y: 146, endPoint x: 791, endPoint y: 154, distance: 223.8
click at [791, 154] on h5 "During a complex IT project, the client requests an additional feature that was…" at bounding box center [595, 128] width 407 height 76
click at [647, 154] on h5 "During a complex IT project, the client requests an additional feature that was…" at bounding box center [595, 128] width 407 height 76
drag, startPoint x: 680, startPoint y: 161, endPoint x: 395, endPoint y: 98, distance: 291.0
click at [395, 98] on h5 "During a complex IT project, the client requests an additional feature that was…" at bounding box center [595, 128] width 407 height 76
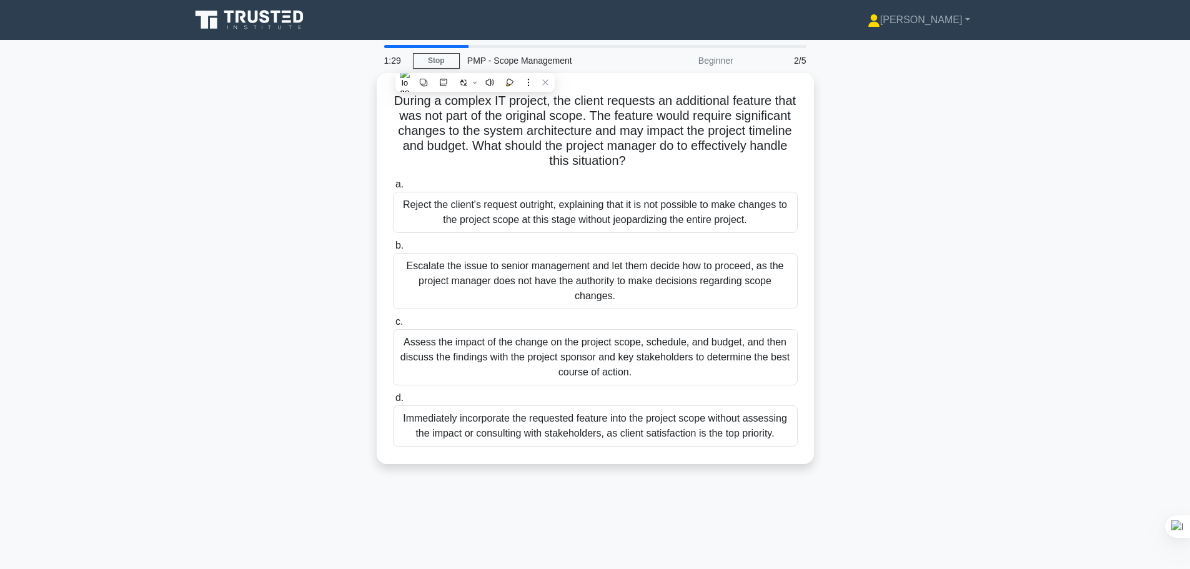
click at [978, 239] on div "During a complex IT project, the client requests an additional feature that was…" at bounding box center [595, 276] width 825 height 406
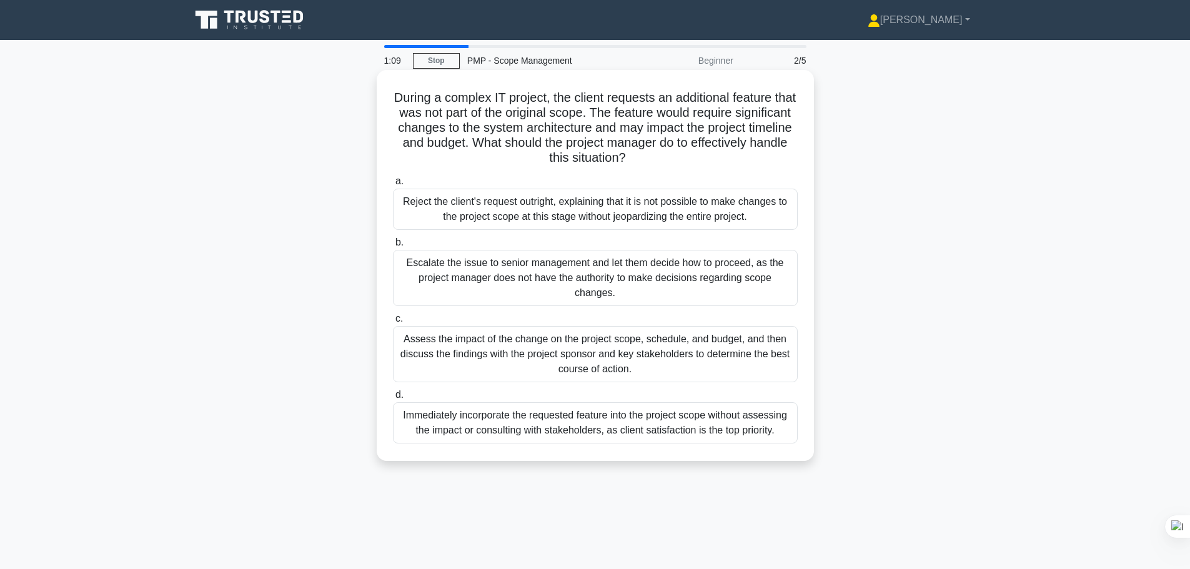
click at [550, 366] on div "Assess the impact of the change on the project scope, schedule, and budget, and…" at bounding box center [595, 354] width 405 height 56
click at [393, 323] on input "c. Assess the impact of the change on the project scope, schedule, and budget, …" at bounding box center [393, 319] width 0 height 8
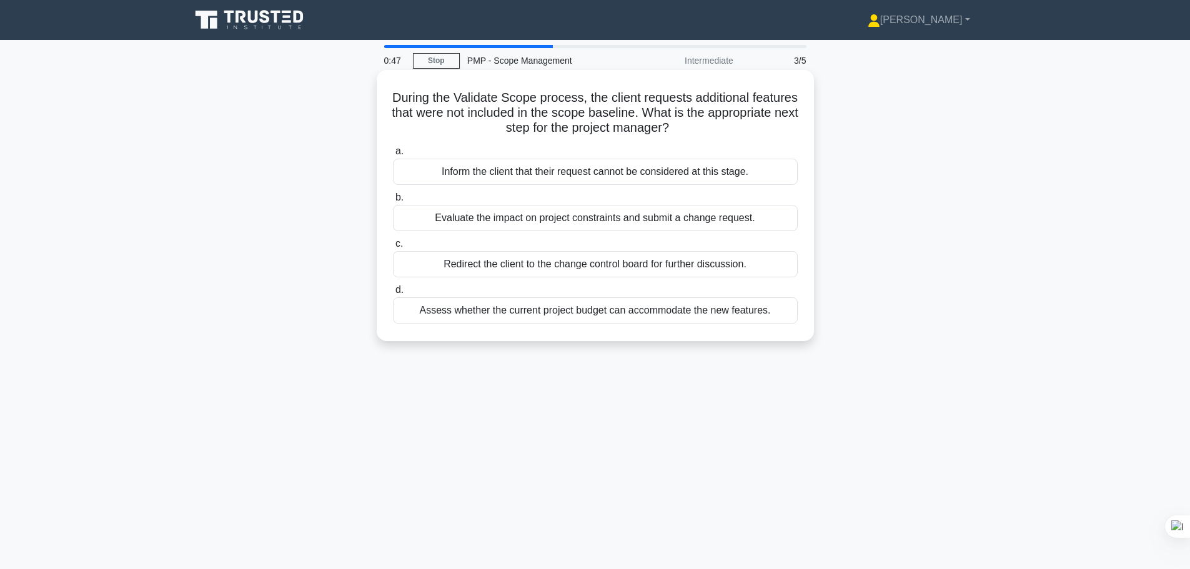
click at [588, 222] on div "Evaluate the impact on project constraints and submit a change request." at bounding box center [595, 218] width 405 height 26
click at [393, 202] on input "b. Evaluate the impact on project constraints and submit a change request." at bounding box center [393, 198] width 0 height 8
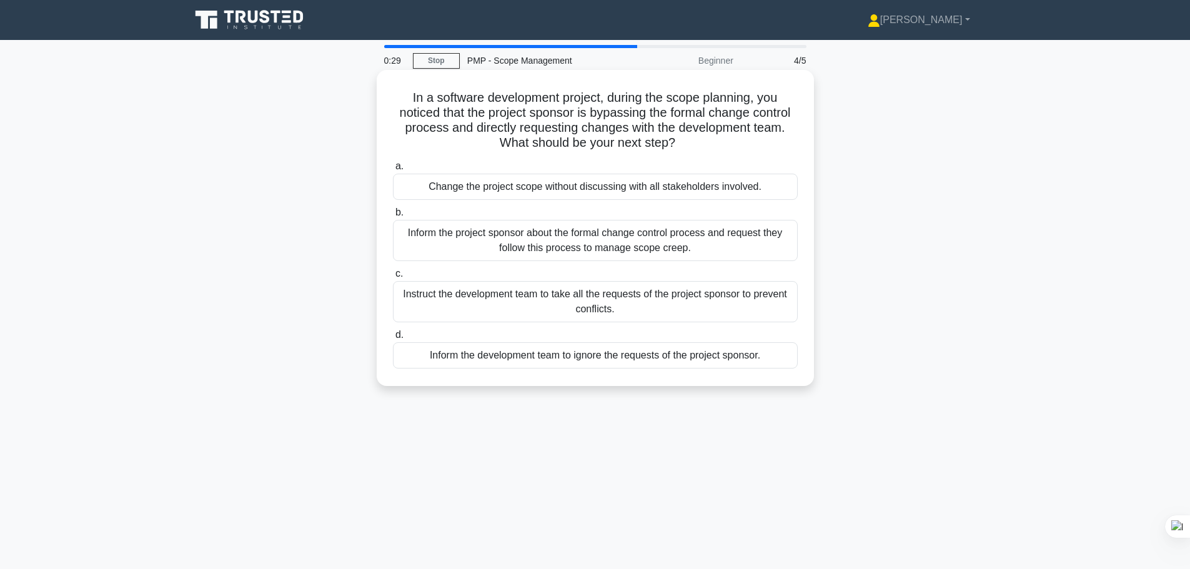
click at [700, 246] on div "Inform the project sponsor about the formal change control process and request …" at bounding box center [595, 240] width 405 height 41
click at [393, 217] on input "b. Inform the project sponsor about the formal change control process and reque…" at bounding box center [393, 213] width 0 height 8
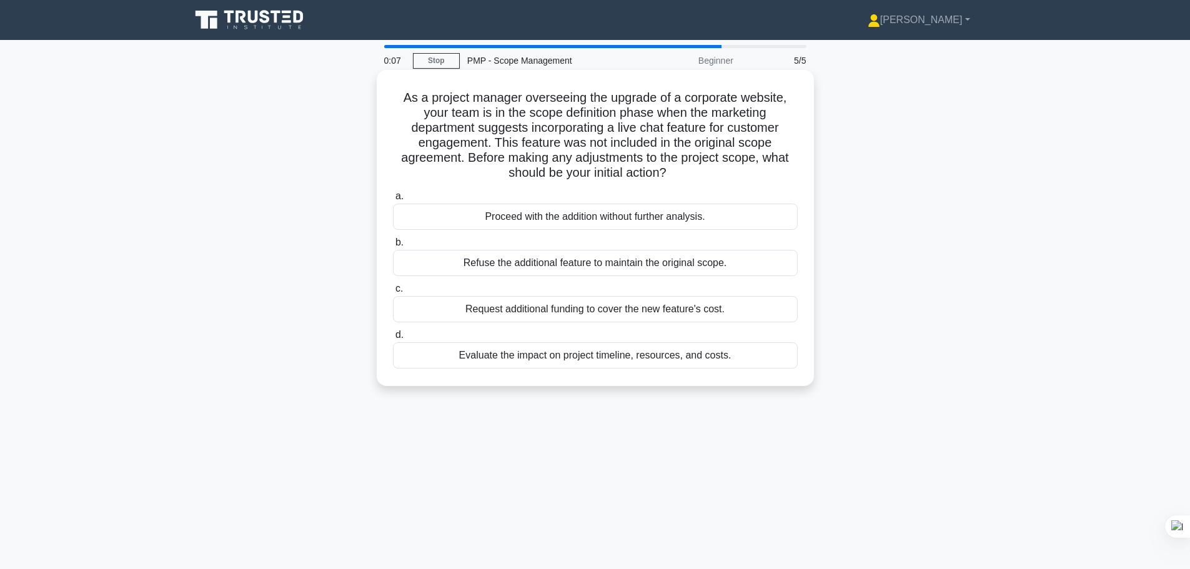
click at [578, 360] on div "Evaluate the impact on project timeline, resources, and costs." at bounding box center [595, 355] width 405 height 26
click at [393, 339] on input "d. Evaluate the impact on project timeline, resources, and costs." at bounding box center [393, 335] width 0 height 8
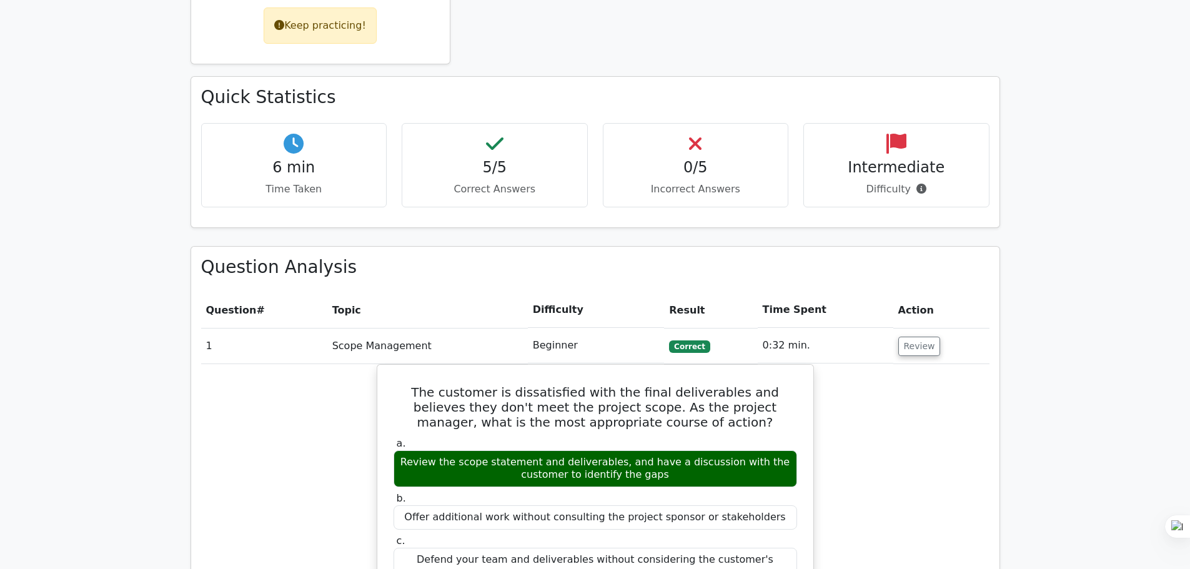
scroll to position [312, 0]
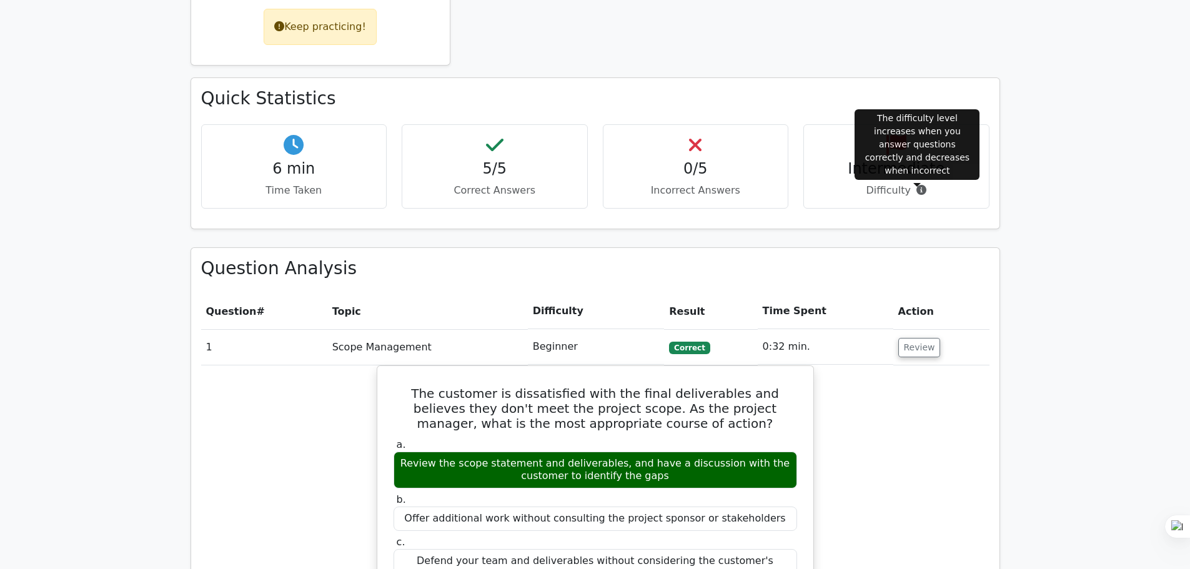
click at [917, 191] on icon at bounding box center [921, 190] width 10 height 10
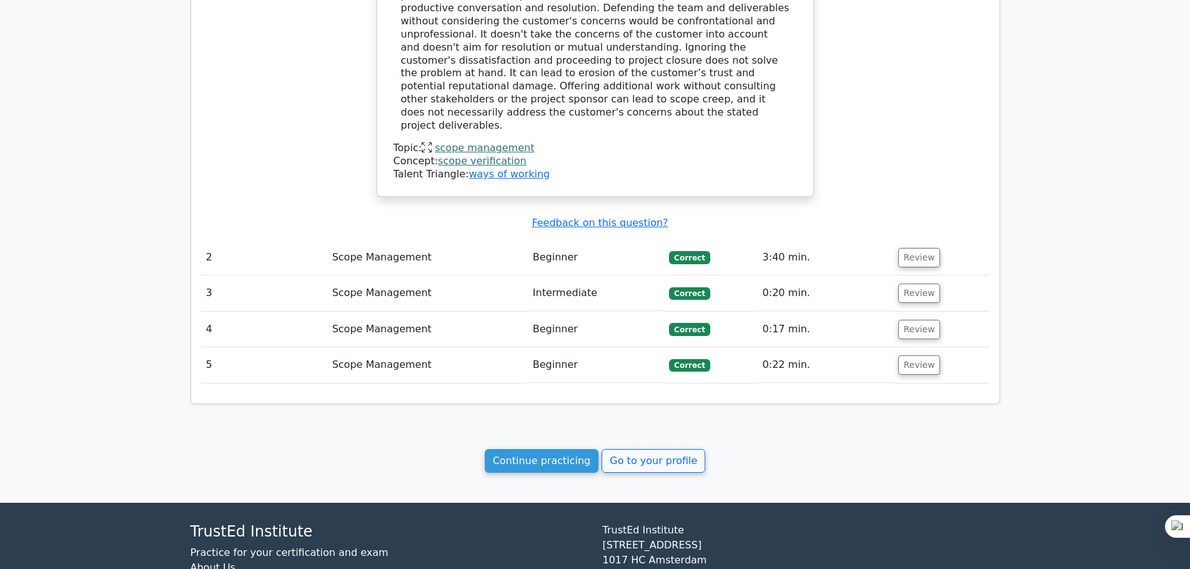
scroll to position [1091, 0]
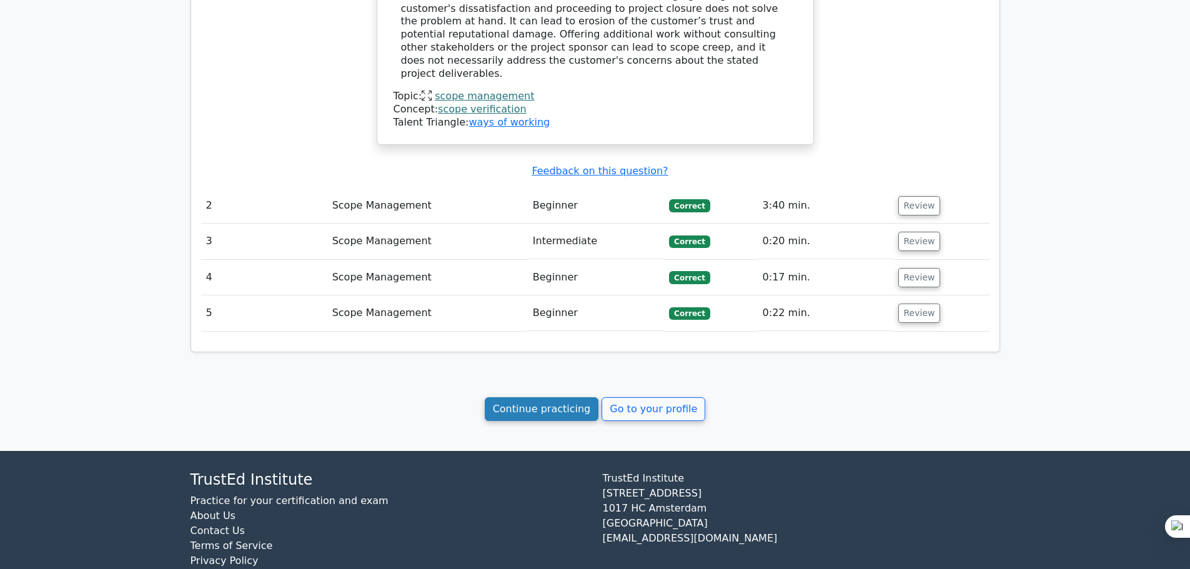
click at [547, 397] on link "Continue practicing" at bounding box center [542, 409] width 114 height 24
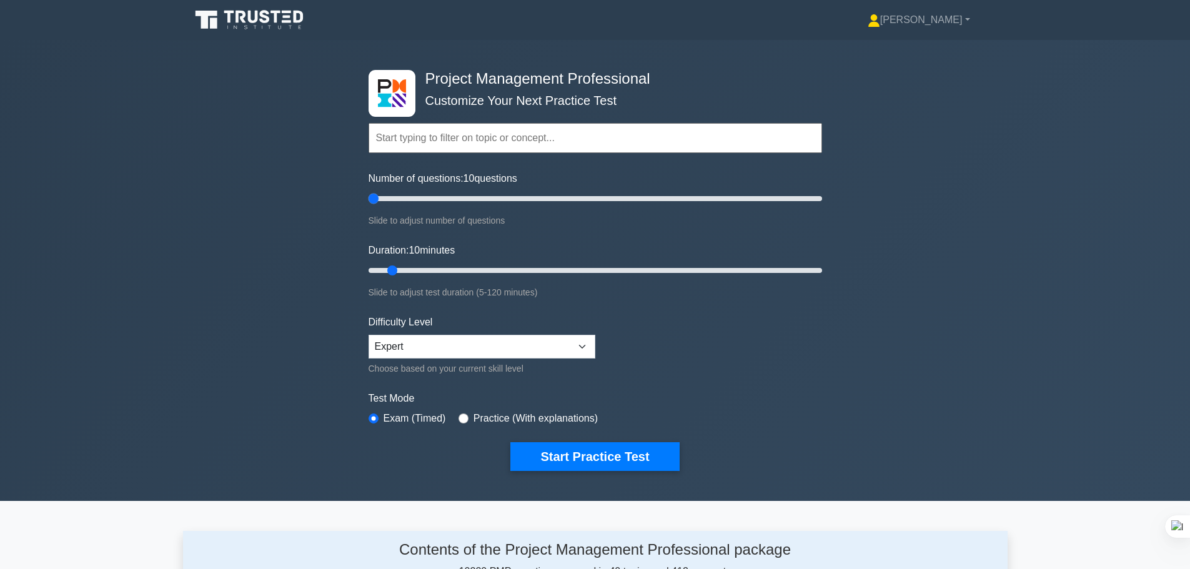
drag, startPoint x: 381, startPoint y: 196, endPoint x: 362, endPoint y: 207, distance: 21.9
type input "5"
click at [369, 196] on input "Number of questions: 10 questions" at bounding box center [596, 198] width 454 height 15
drag, startPoint x: 394, startPoint y: 268, endPoint x: 348, endPoint y: 267, distance: 45.6
type input "5"
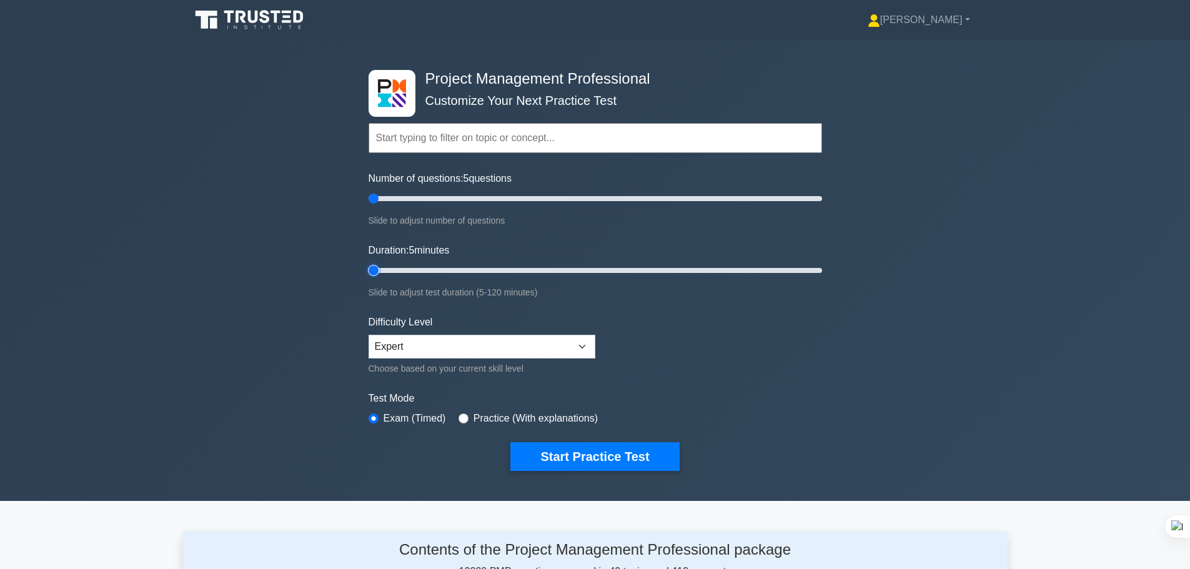
click at [369, 267] on input "Duration: 5 minutes" at bounding box center [596, 270] width 454 height 15
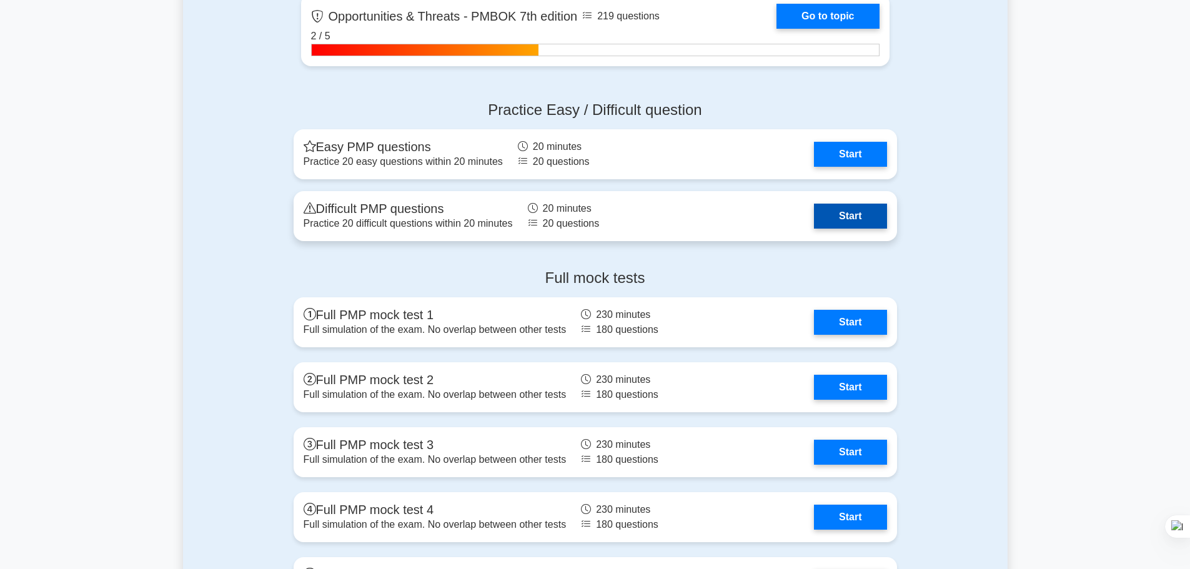
scroll to position [3641, 0]
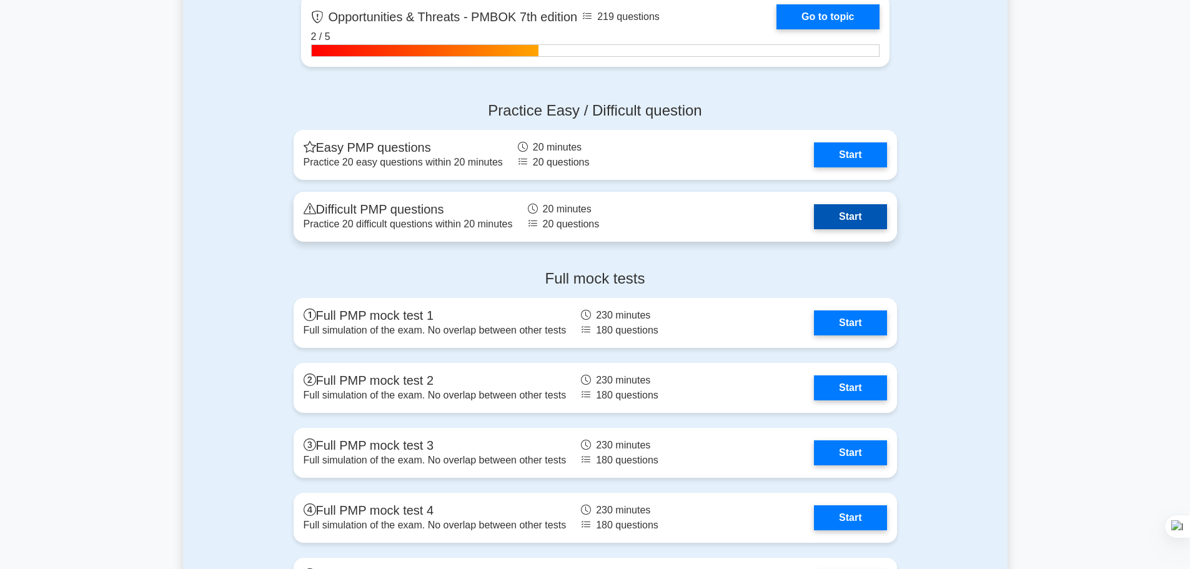
click at [814, 223] on link "Start" at bounding box center [850, 216] width 72 height 25
